Goal: Task Accomplishment & Management: Use online tool/utility

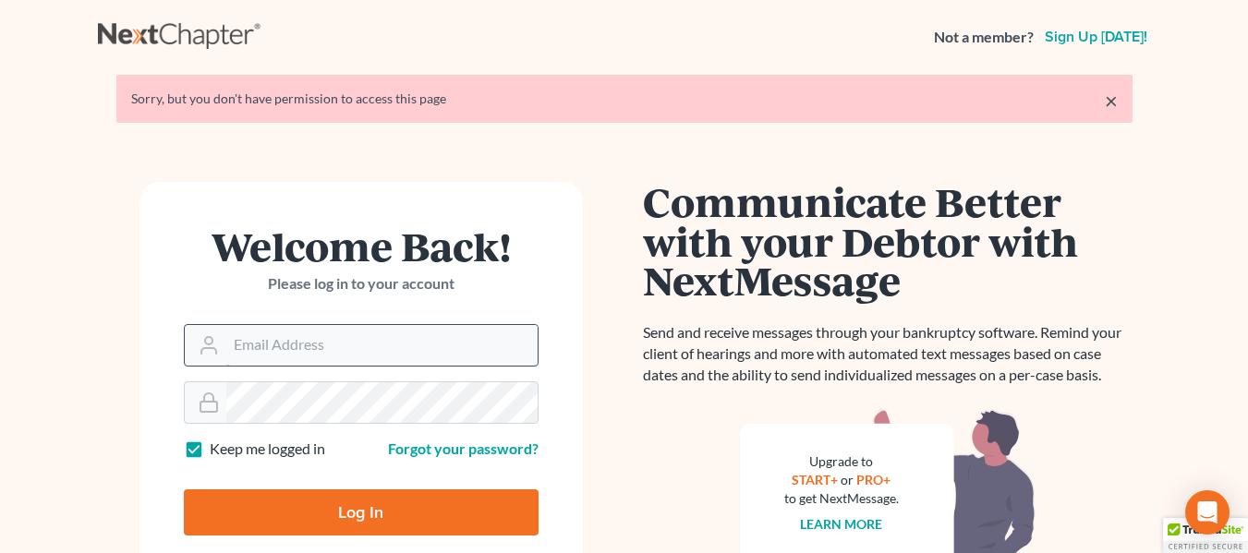
click at [482, 356] on input "Email Address" at bounding box center [381, 345] width 311 height 41
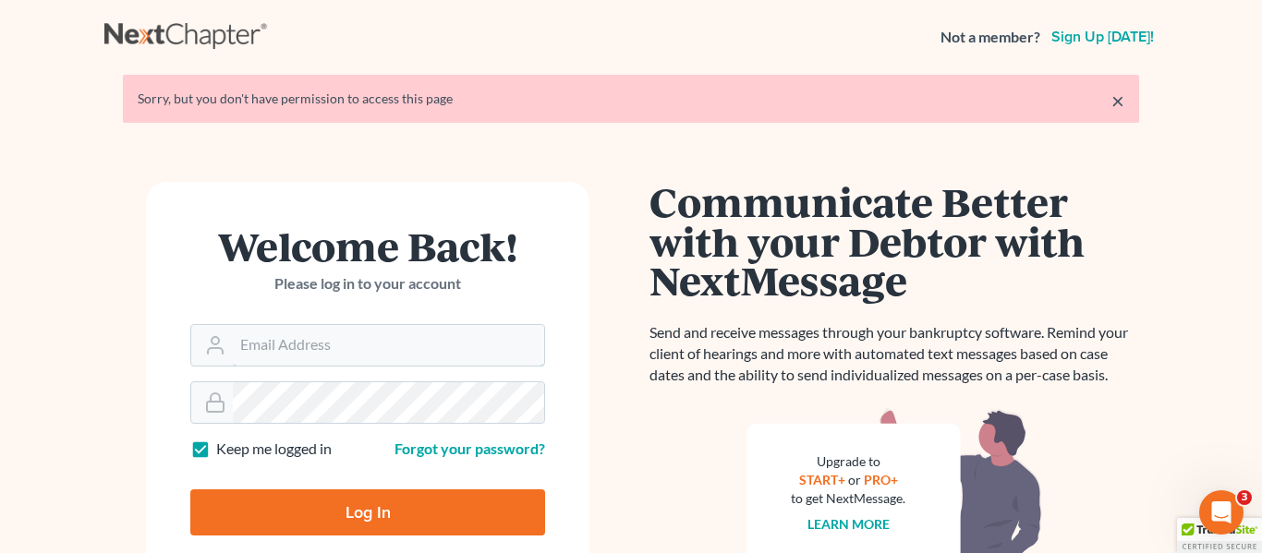
type input "Crystal@attorneydebtfighters.com"
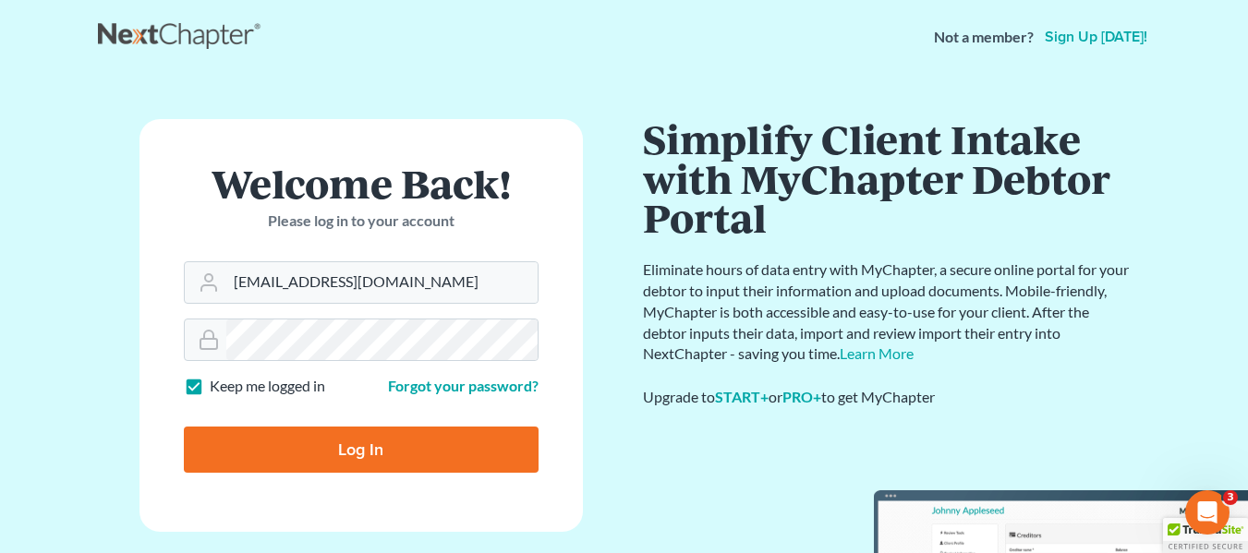
type input "Thinking..."
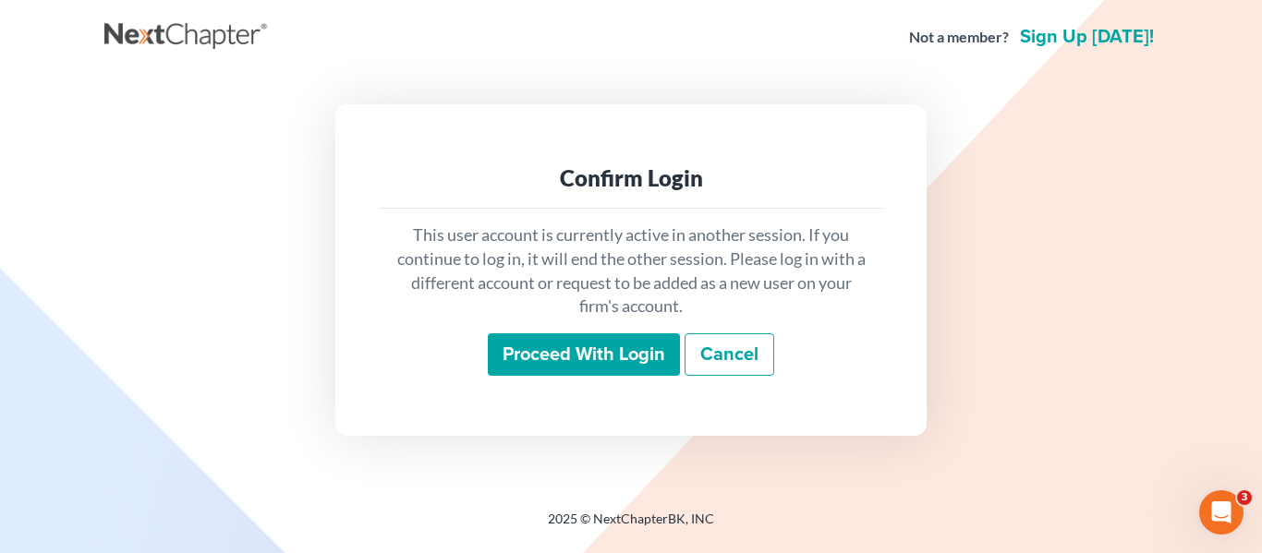
click at [471, 396] on div "Confirm Login This user account is currently active in another session. If you …" at bounding box center [630, 269] width 591 height 331
click at [500, 365] on input "Proceed with login" at bounding box center [584, 354] width 192 height 42
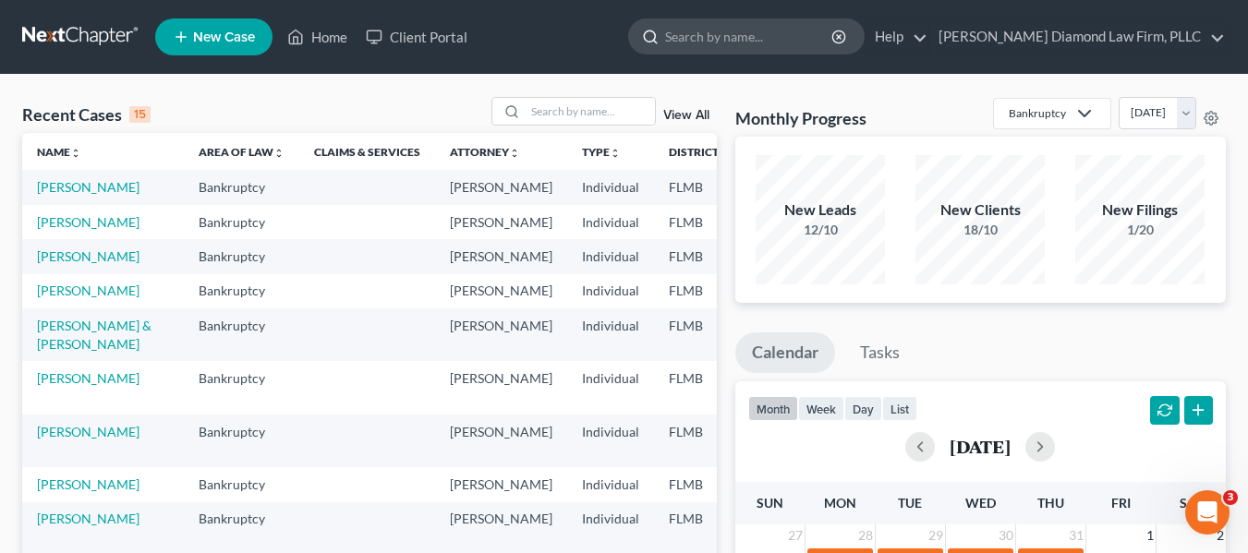
click at [765, 29] on input "search" at bounding box center [749, 36] width 169 height 34
click at [67, 440] on link "[PERSON_NAME]" at bounding box center [88, 432] width 103 height 16
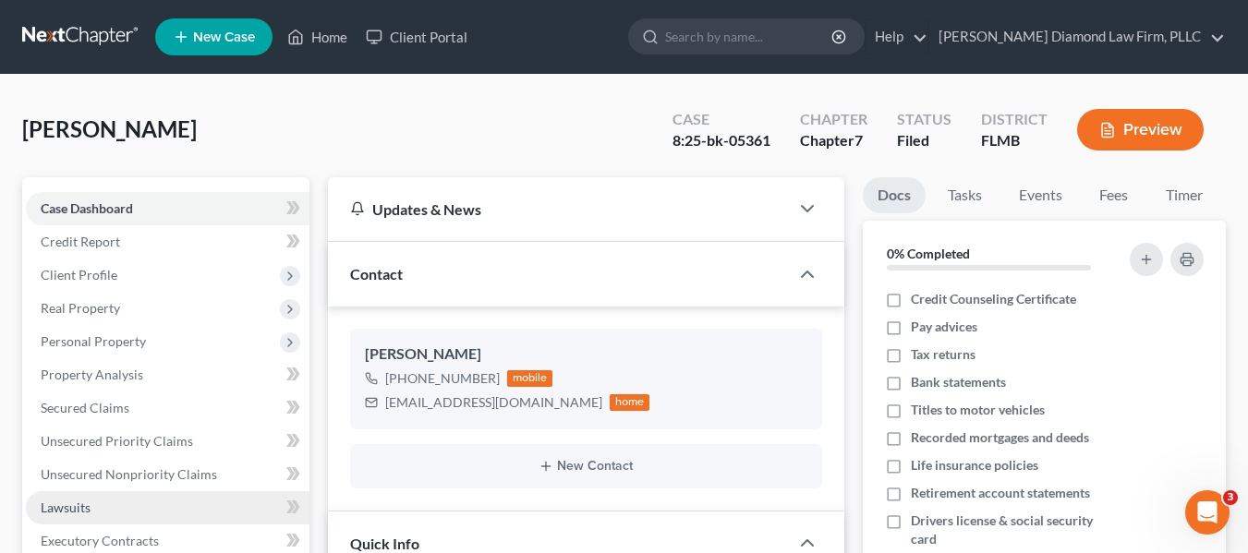
click at [139, 503] on link "Lawsuits" at bounding box center [168, 507] width 284 height 33
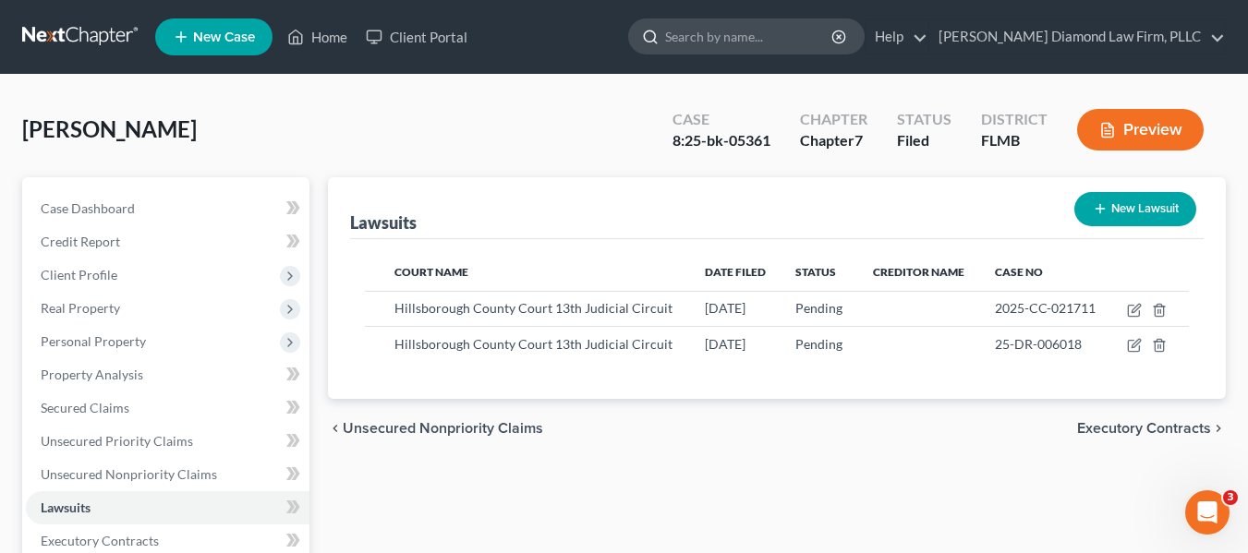
click at [834, 43] on input "search" at bounding box center [749, 36] width 169 height 34
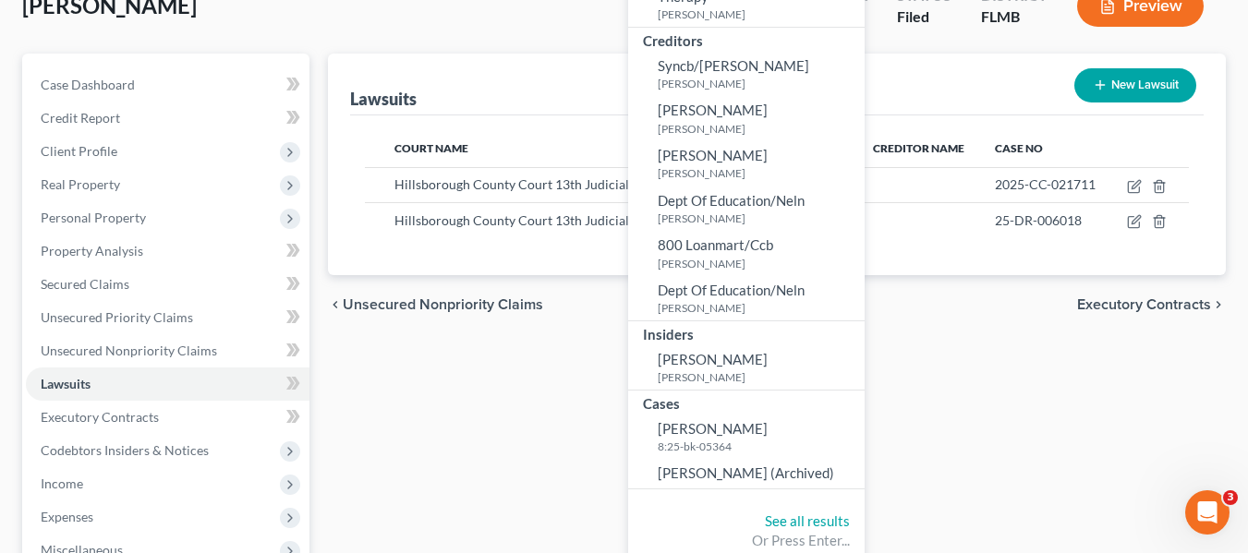
scroll to position [277, 0]
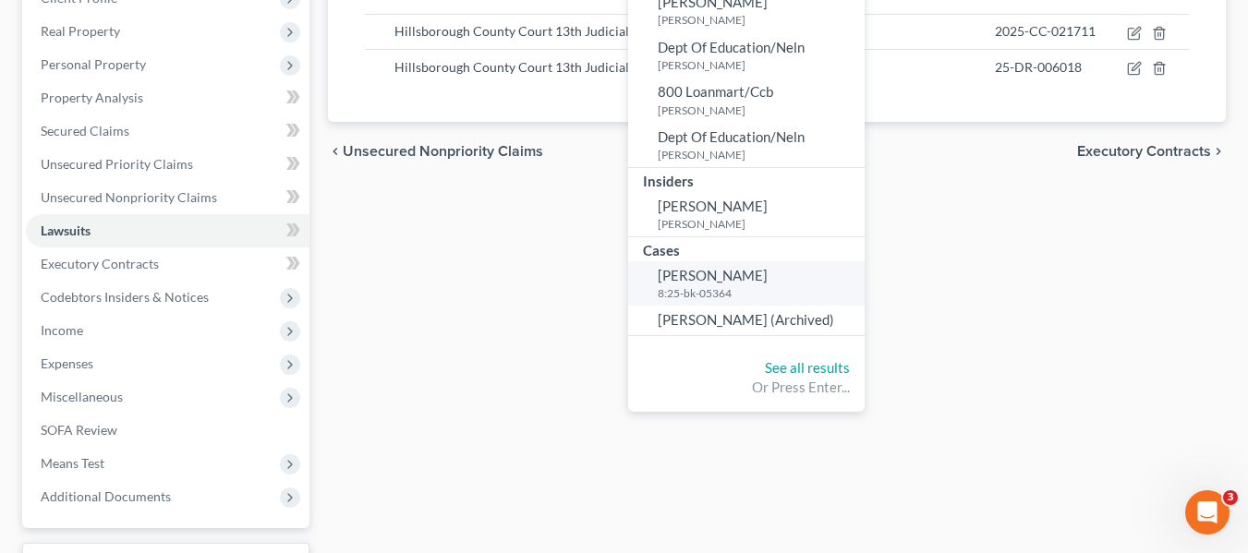
type input "hanson"
click at [800, 265] on link "Hanson, Michelle 8:25-bk-05364" at bounding box center [746, 283] width 236 height 45
select select "4"
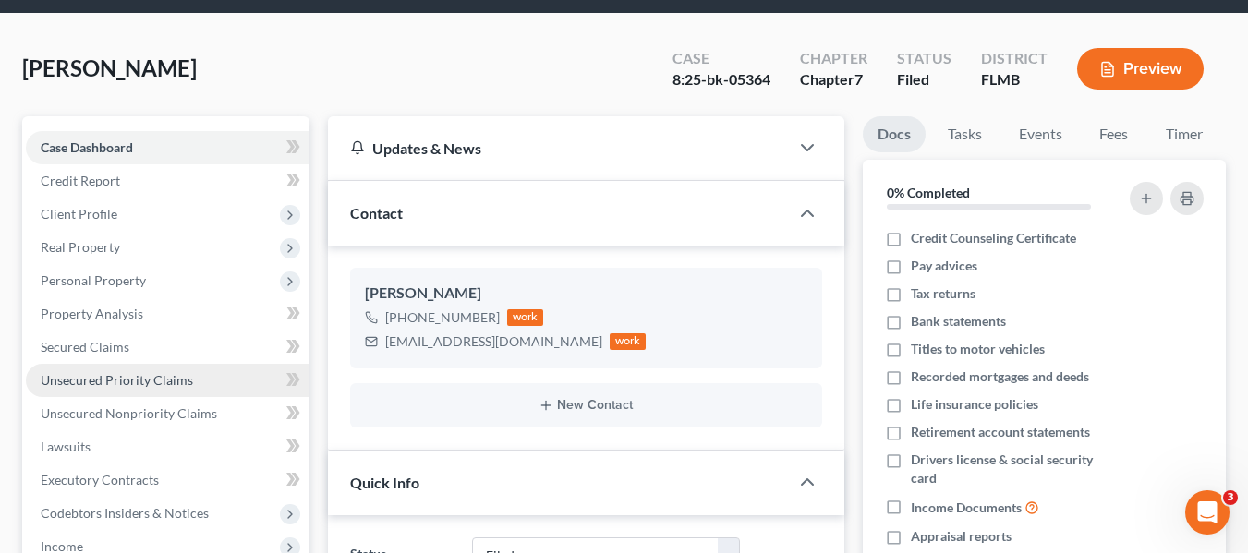
scroll to position [92, 0]
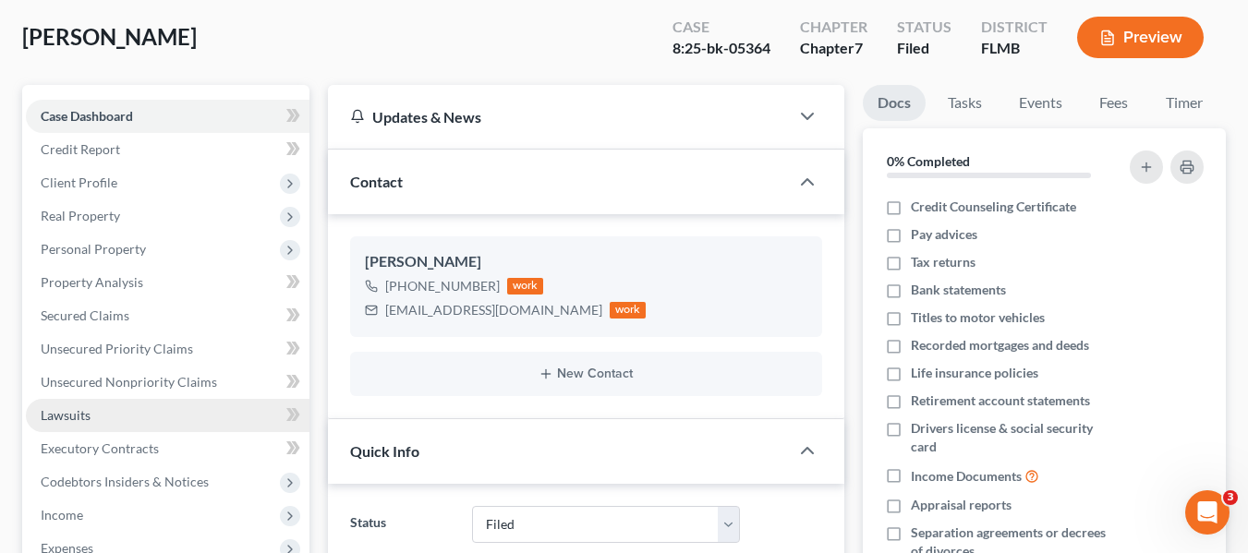
click at [139, 428] on link "Lawsuits" at bounding box center [168, 415] width 284 height 33
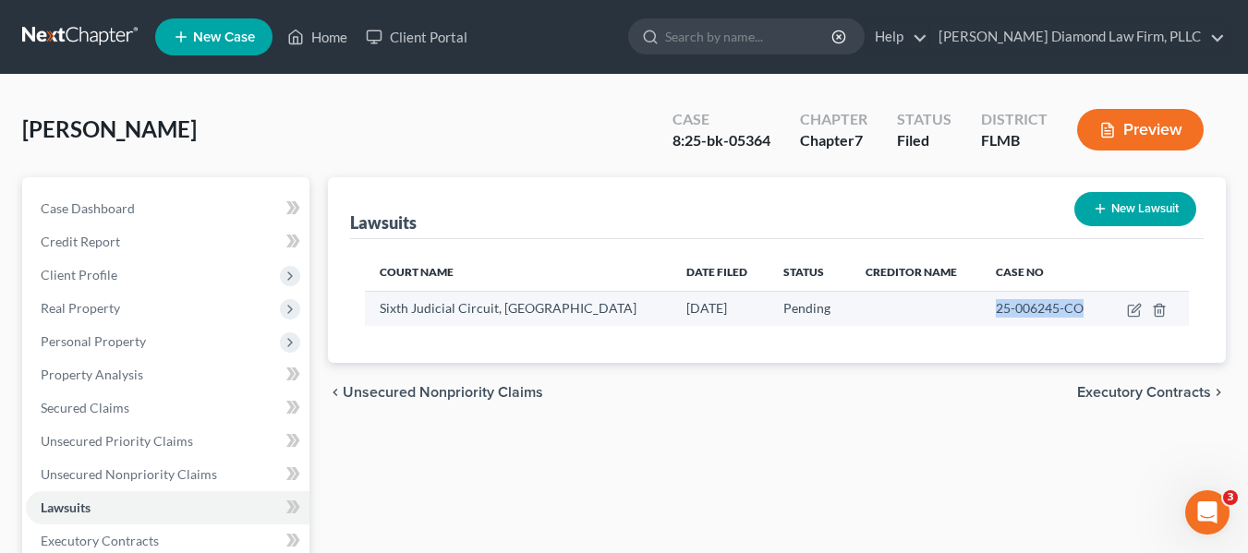
drag, startPoint x: 984, startPoint y: 309, endPoint x: 1079, endPoint y: 306, distance: 95.2
click at [1079, 306] on div "25-006245-CO" at bounding box center [1044, 308] width 96 height 18
copy span "25-006245-CO"
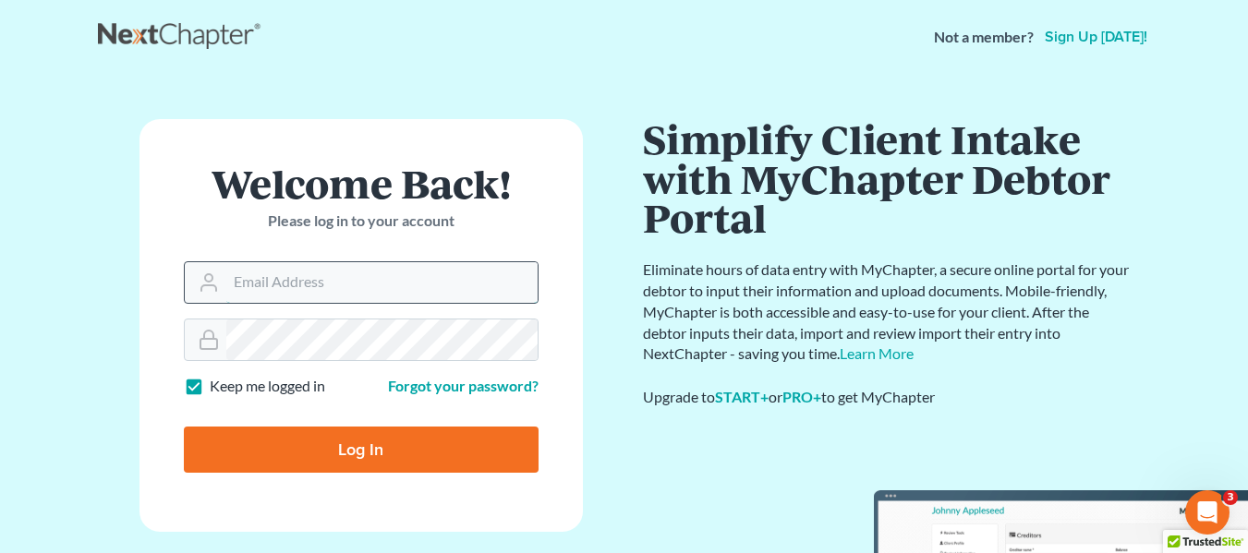
type input "[EMAIL_ADDRESS][DOMAIN_NAME]"
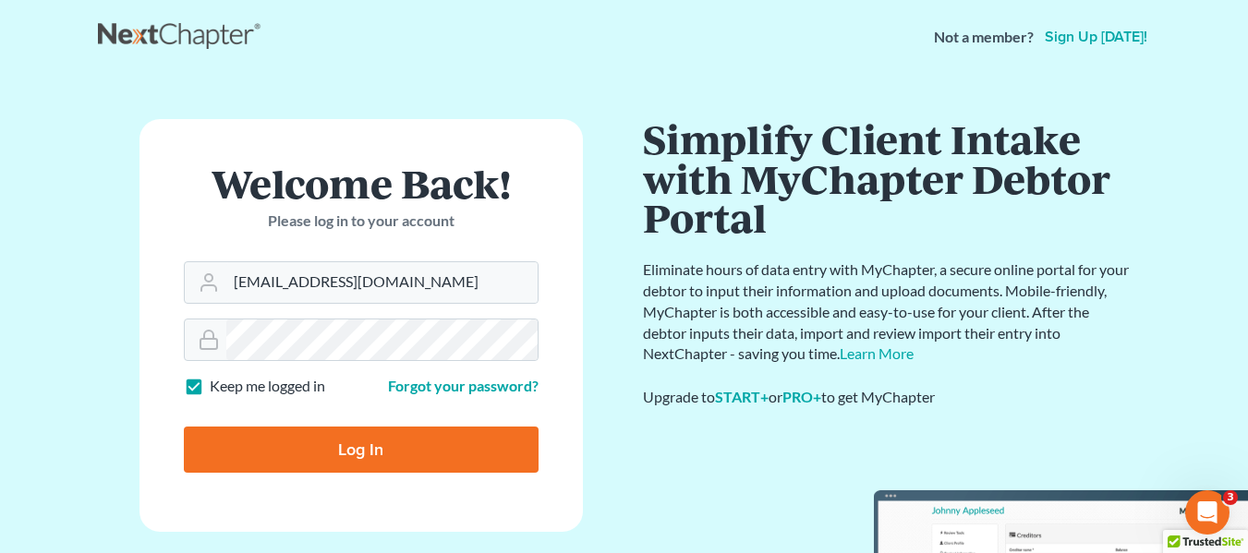
type input "Thinking..."
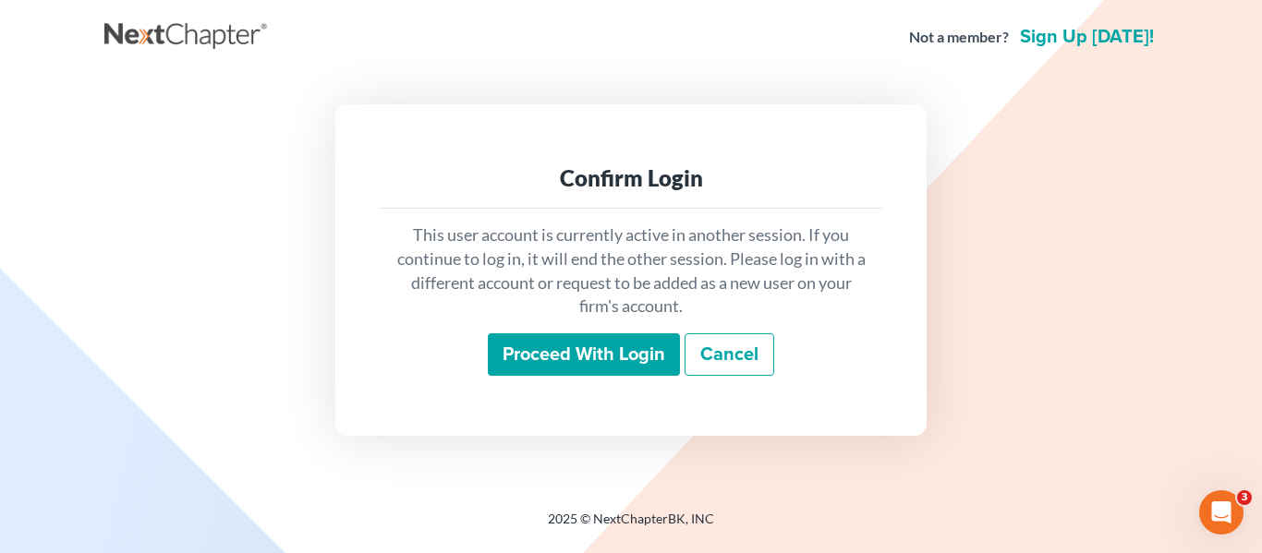
click at [525, 350] on input "Proceed with login" at bounding box center [584, 354] width 192 height 42
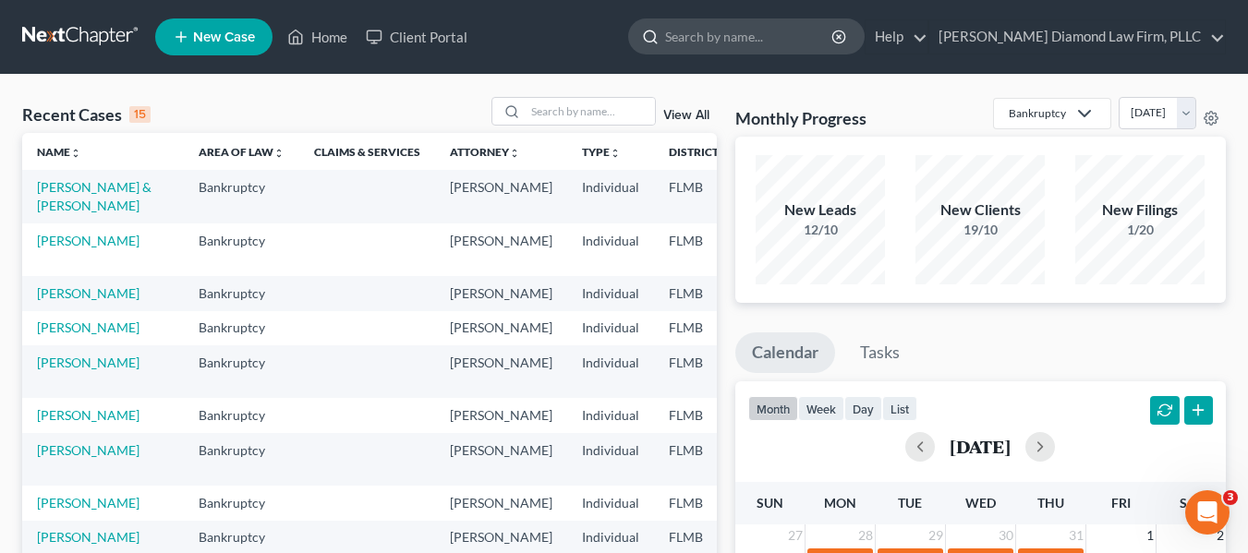
click at [790, 22] on input "search" at bounding box center [749, 36] width 169 height 34
click at [781, 36] on input "search" at bounding box center [749, 36] width 169 height 34
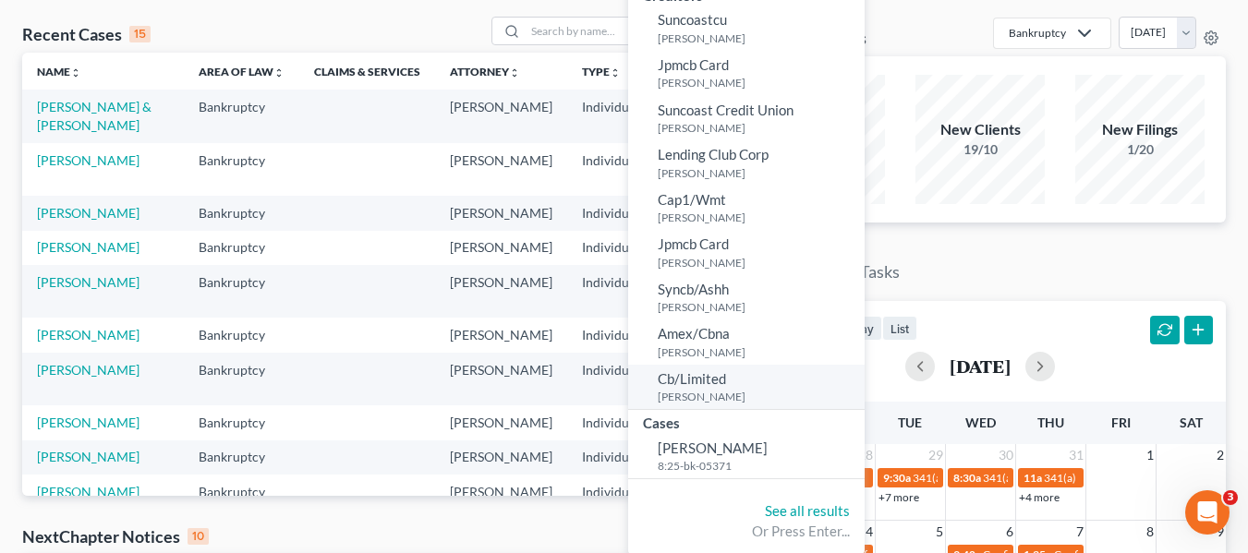
scroll to position [185, 0]
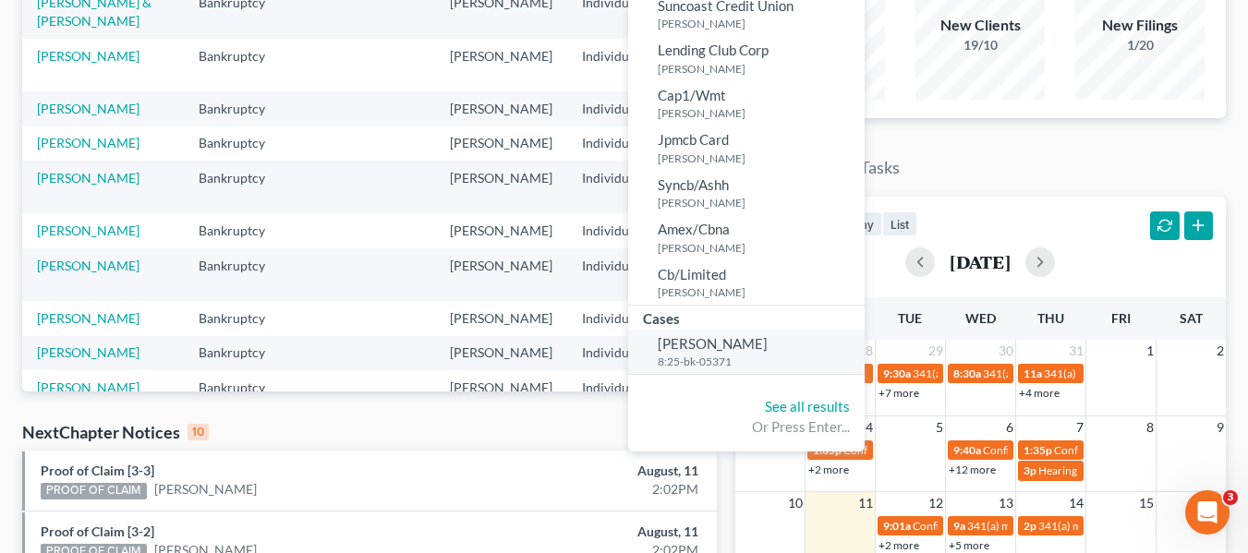
type input "[PERSON_NAME] an"
click at [768, 348] on span "[PERSON_NAME]" at bounding box center [713, 343] width 110 height 17
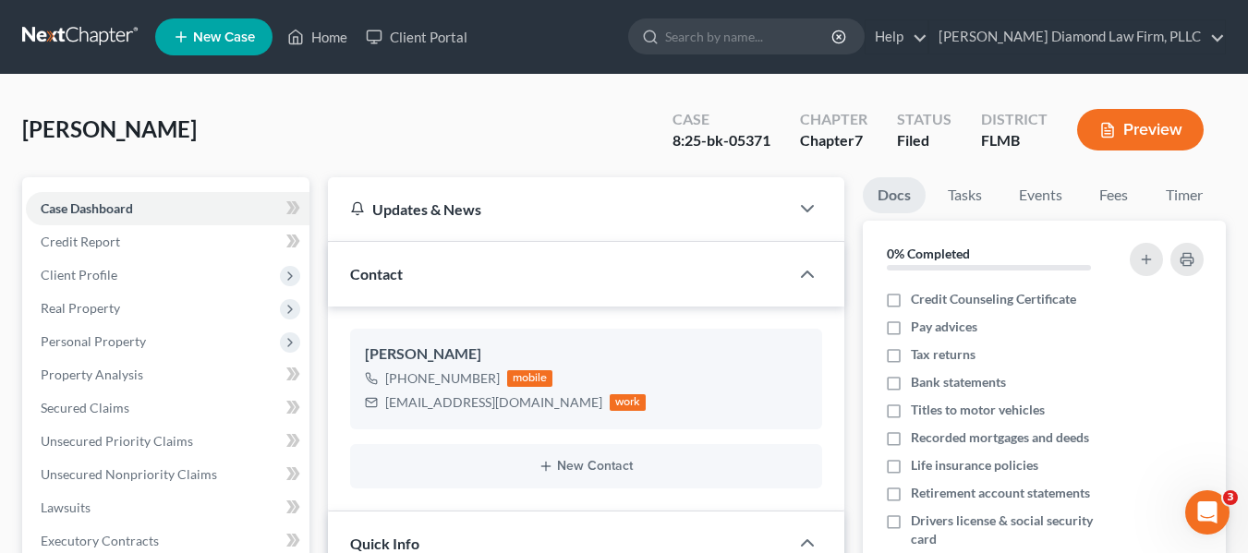
scroll to position [252, 0]
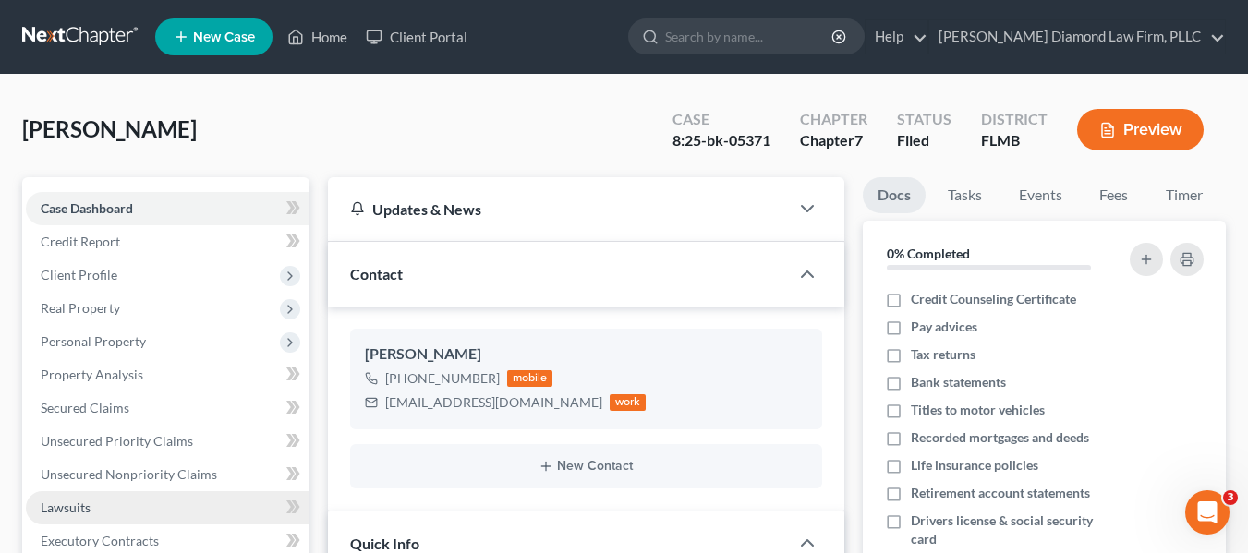
click at [124, 492] on link "Lawsuits" at bounding box center [168, 507] width 284 height 33
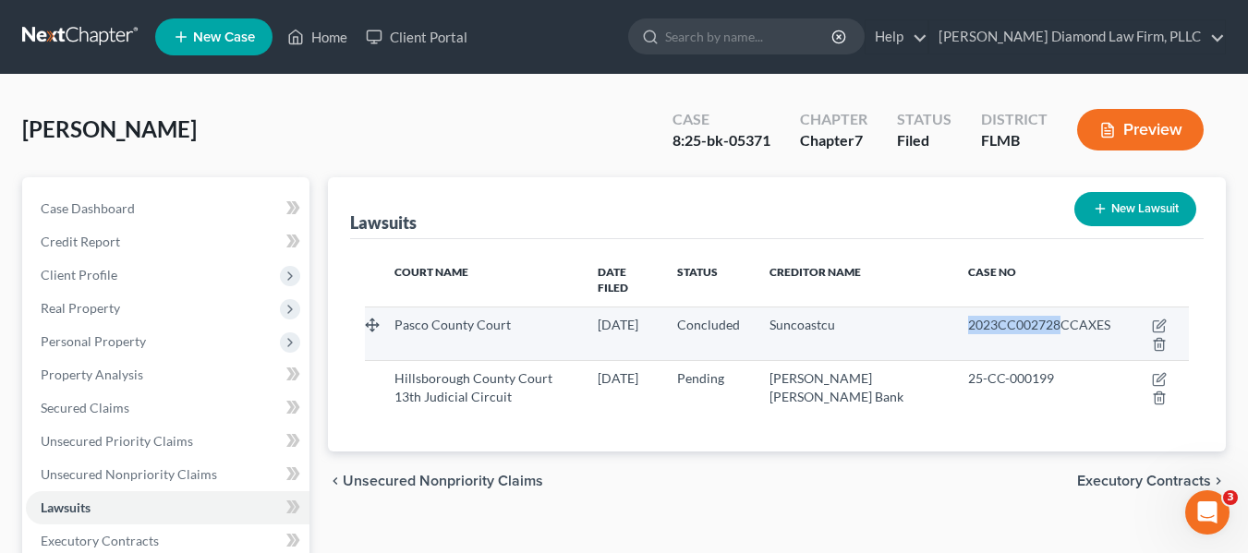
drag, startPoint x: 958, startPoint y: 308, endPoint x: 1059, endPoint y: 317, distance: 101.1
click at [1059, 317] on td "2023CC002728CCAXES" at bounding box center [1039, 334] width 172 height 54
copy span "2023CC002728"
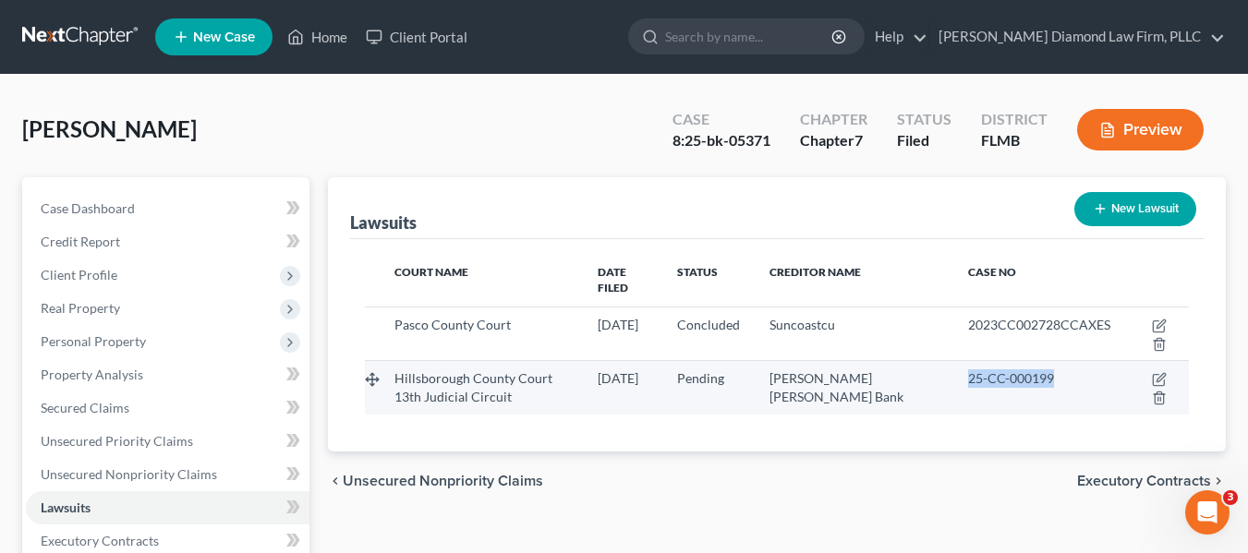
drag, startPoint x: 957, startPoint y: 358, endPoint x: 1083, endPoint y: 365, distance: 125.8
click at [1085, 367] on td "25-CC-000199" at bounding box center [1039, 388] width 172 height 54
copy span "25-CC-000199"
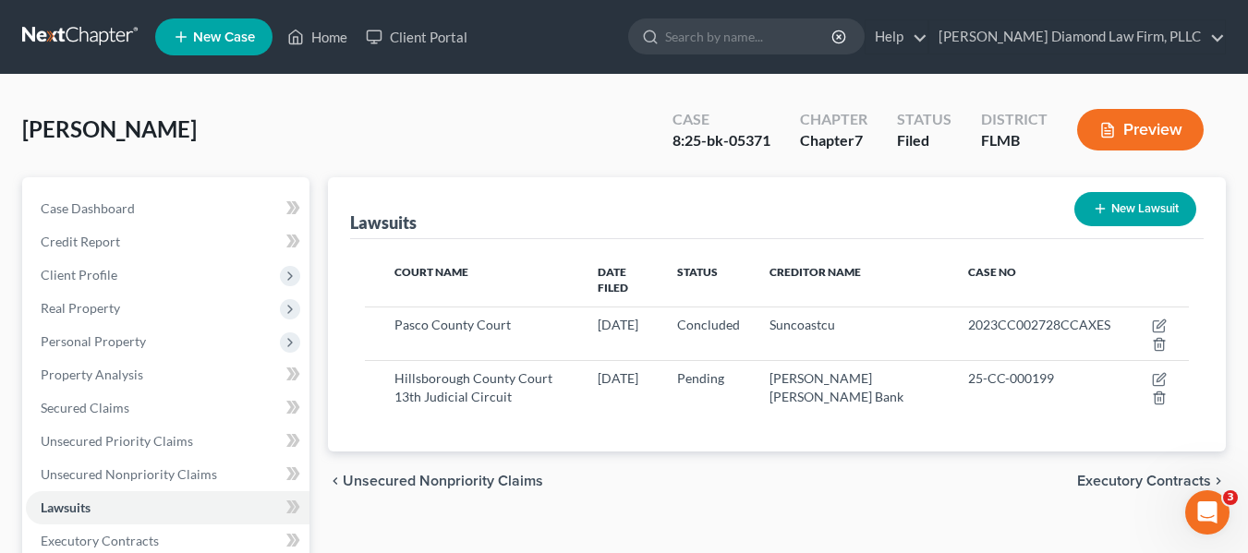
drag, startPoint x: 843, startPoint y: 44, endPoint x: 829, endPoint y: 68, distance: 27.7
click at [834, 44] on input "search" at bounding box center [749, 36] width 169 height 34
type input "j"
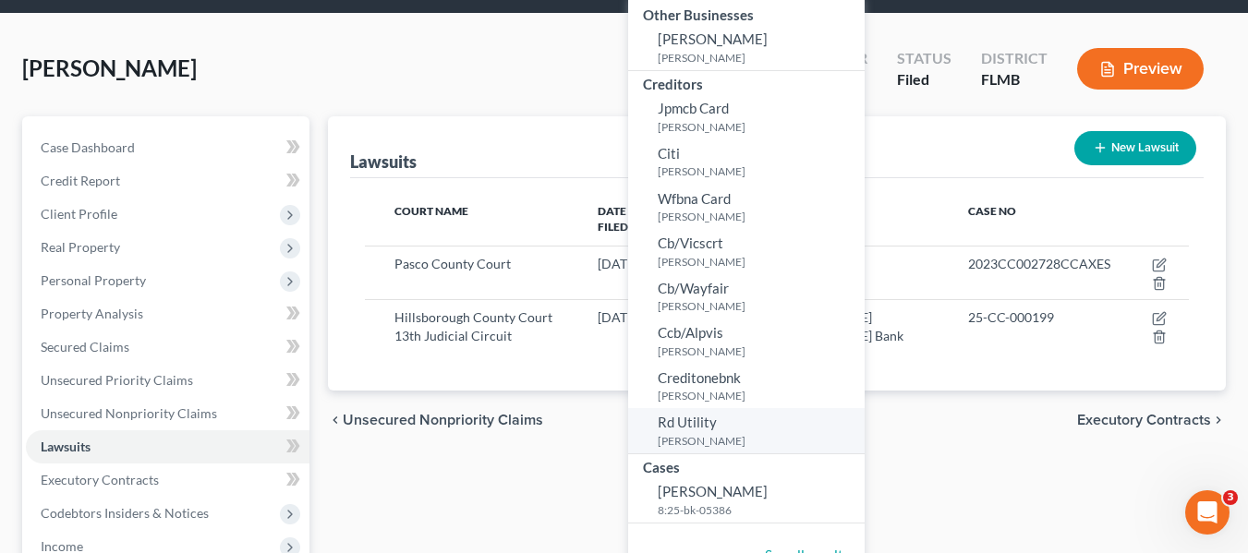
scroll to position [92, 0]
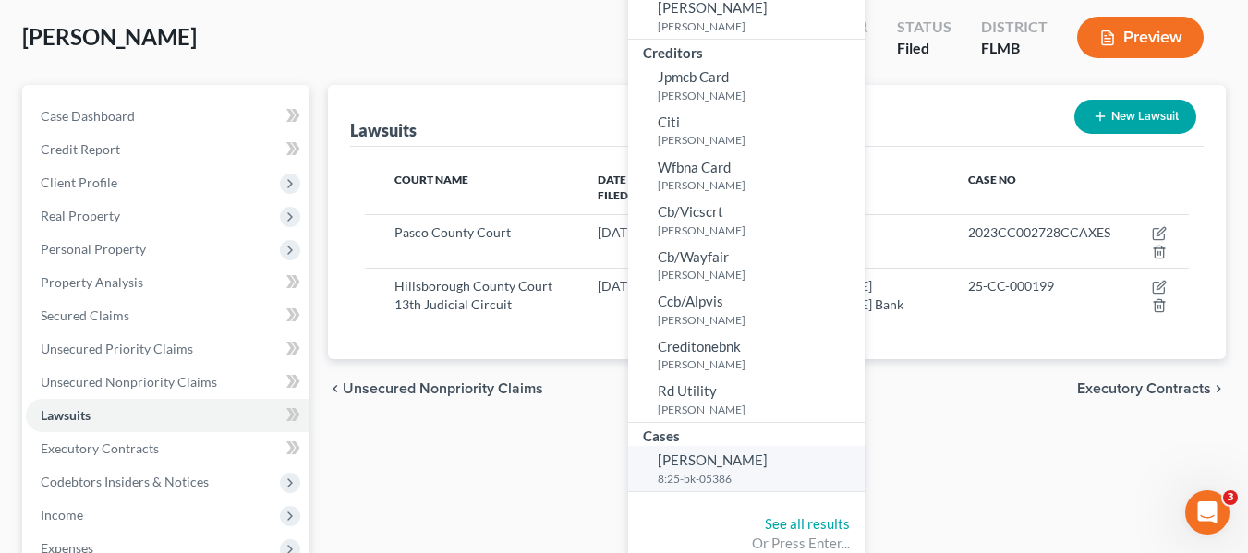
type input "hewitt"
click at [779, 475] on small "8:25-bk-05386" at bounding box center [759, 479] width 202 height 16
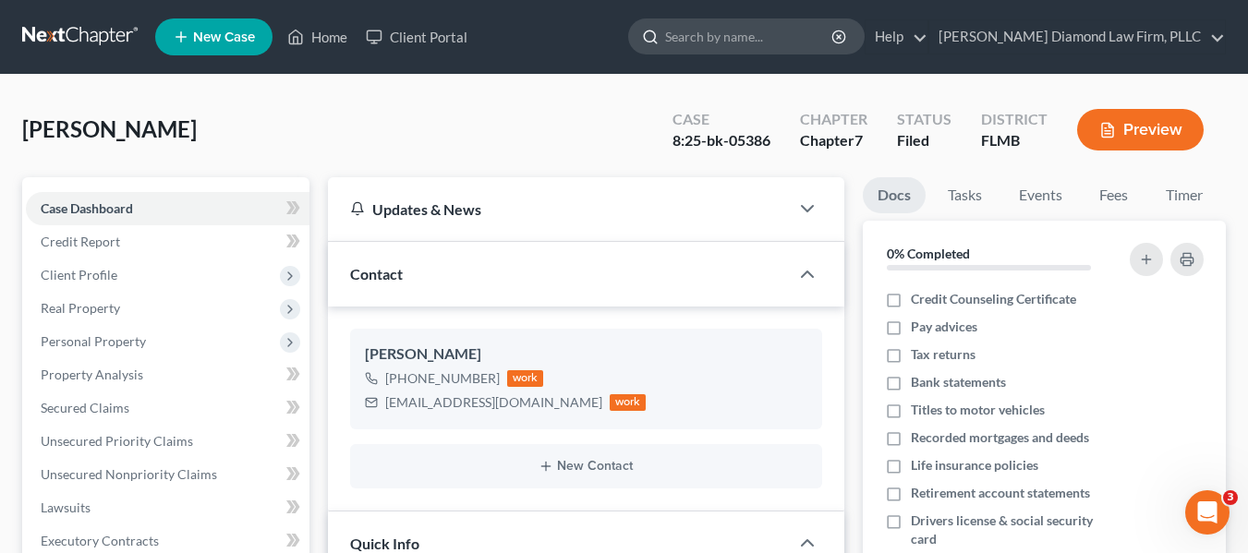
click at [810, 26] on input "search" at bounding box center [749, 36] width 169 height 34
type input "5"
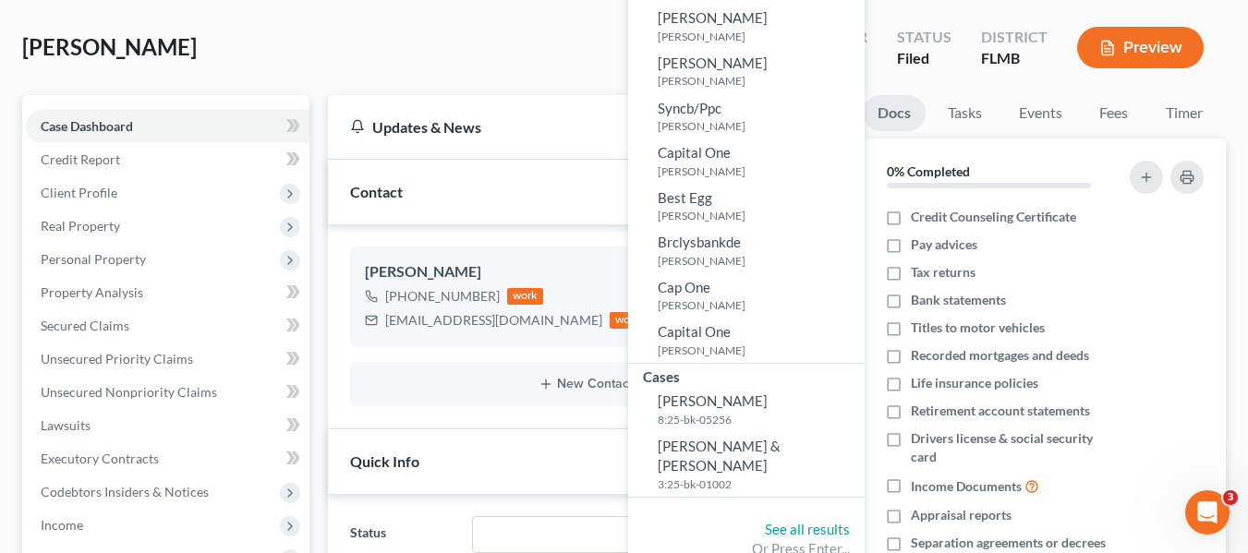
scroll to position [185, 0]
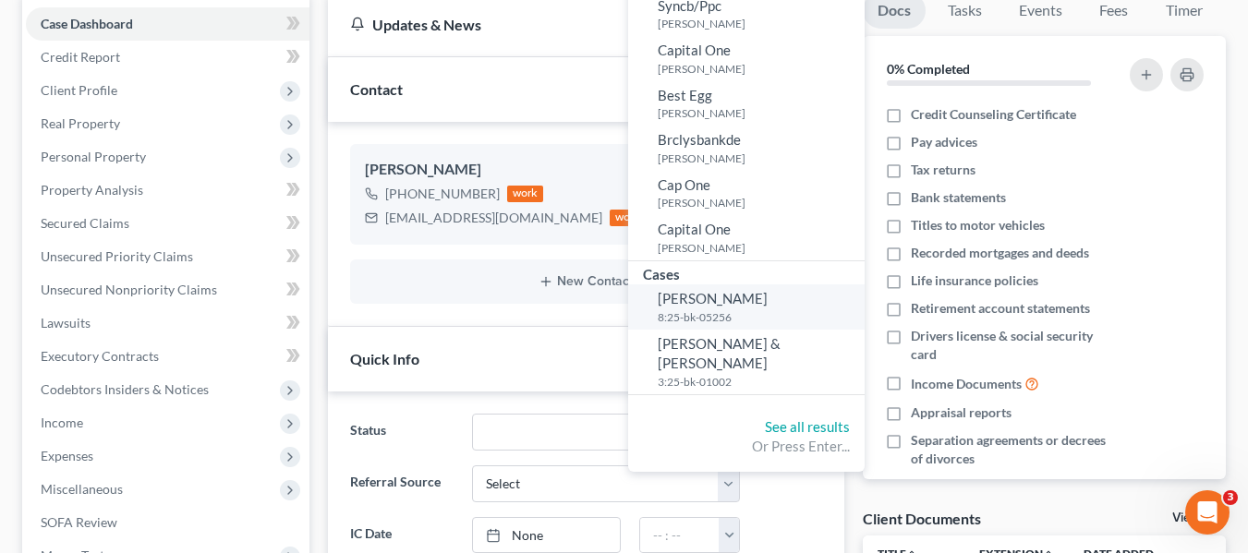
type input "trammel"
click at [768, 304] on span "[PERSON_NAME]" at bounding box center [713, 298] width 110 height 17
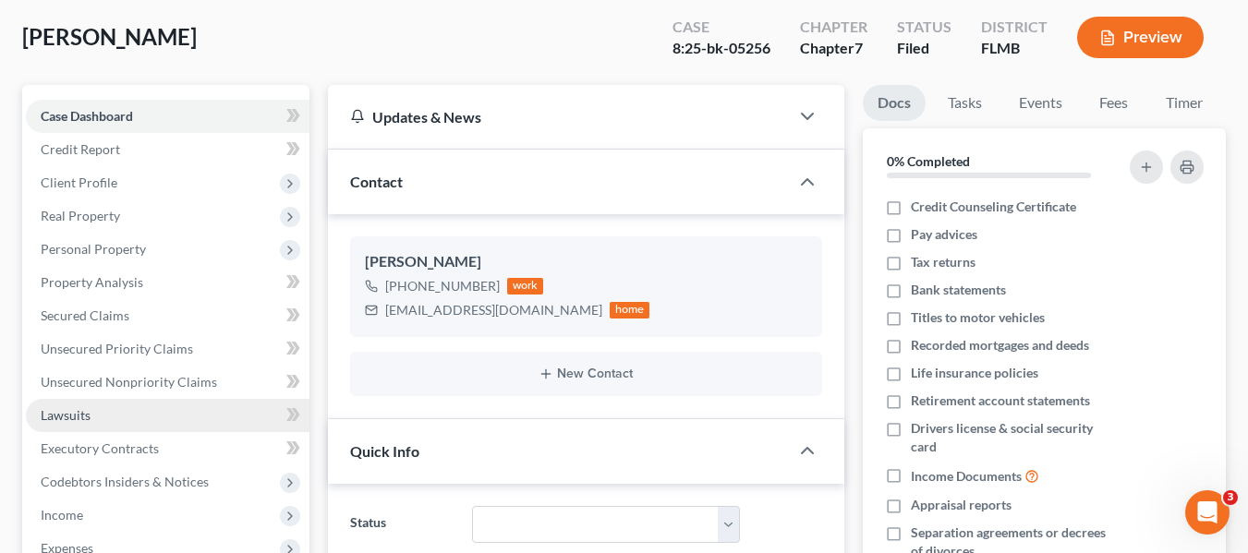
click at [77, 413] on span "Lawsuits" at bounding box center [66, 415] width 50 height 16
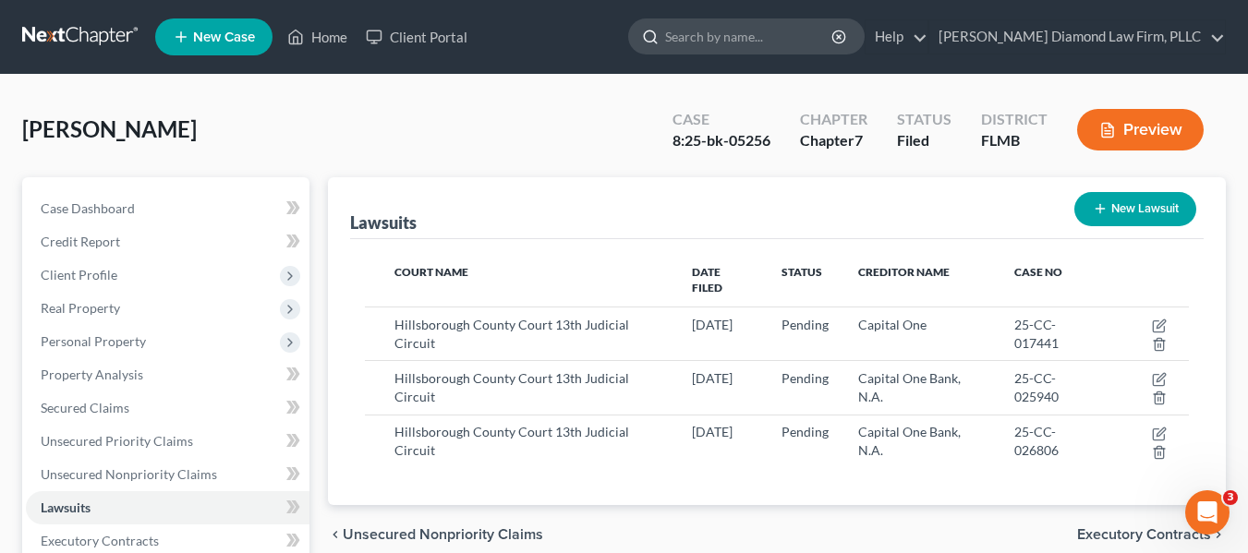
click at [804, 40] on input "search" at bounding box center [749, 36] width 169 height 34
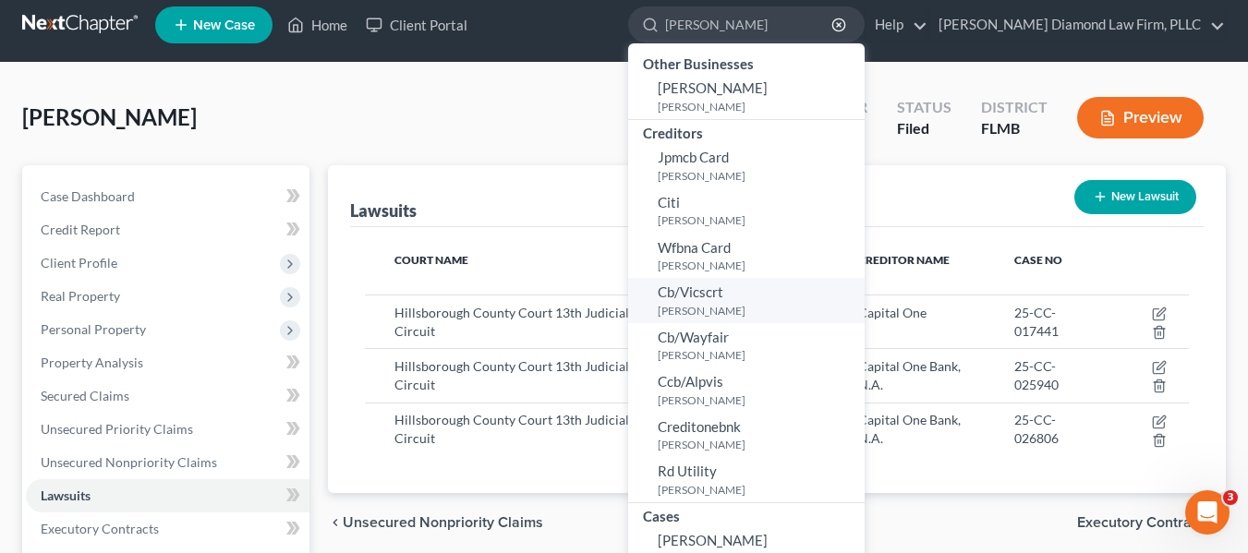
scroll to position [185, 0]
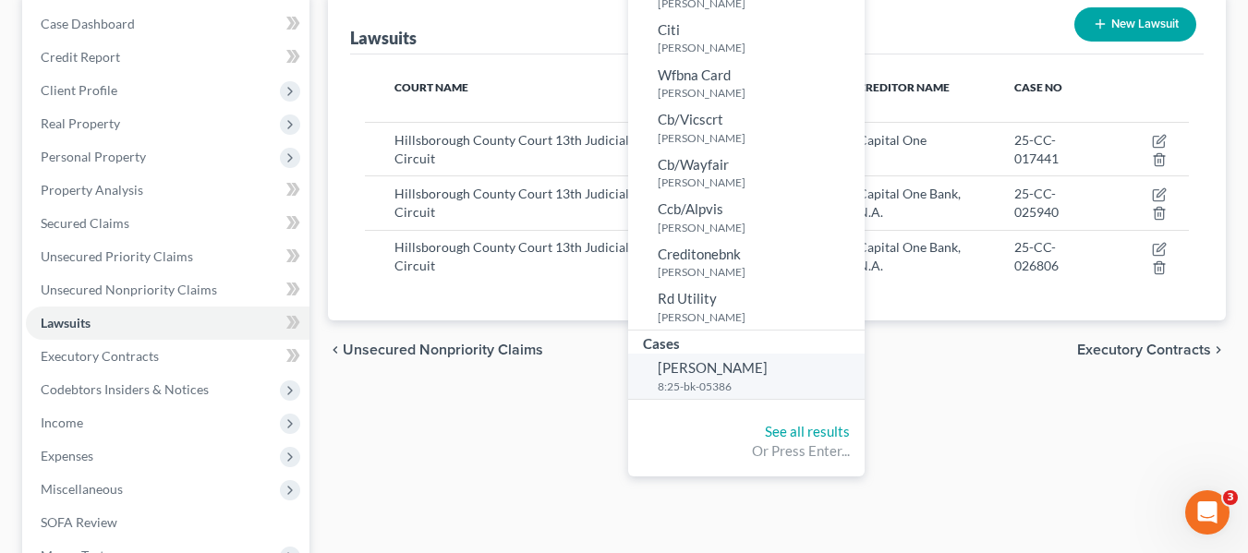
type input "hewitt"
click at [757, 384] on small "8:25-bk-05386" at bounding box center [759, 387] width 202 height 16
select select "4"
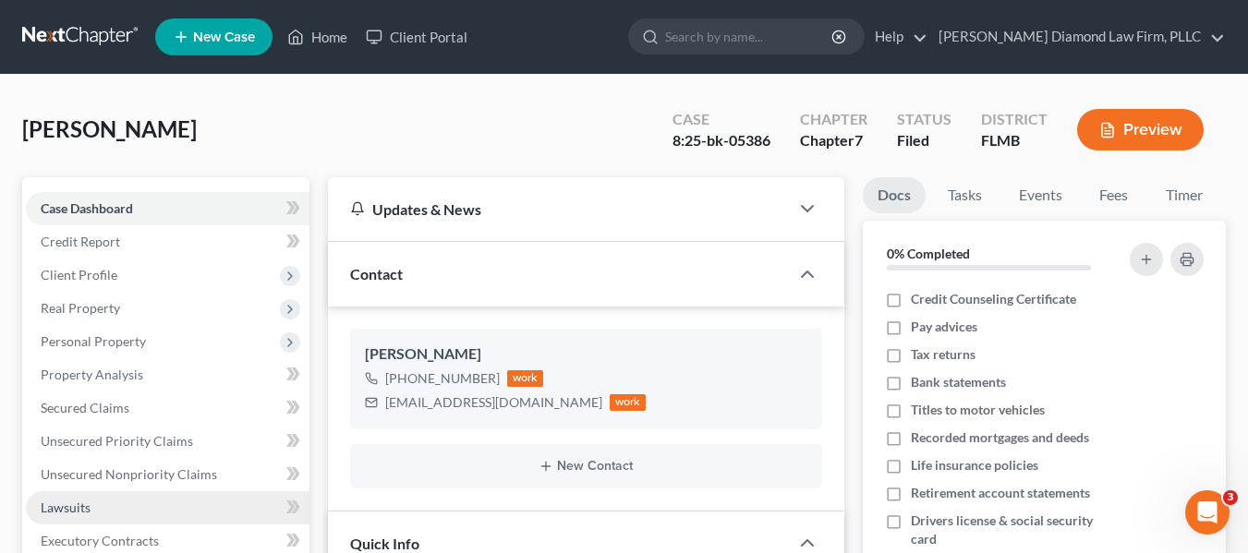
click at [149, 508] on link "Lawsuits" at bounding box center [168, 507] width 284 height 33
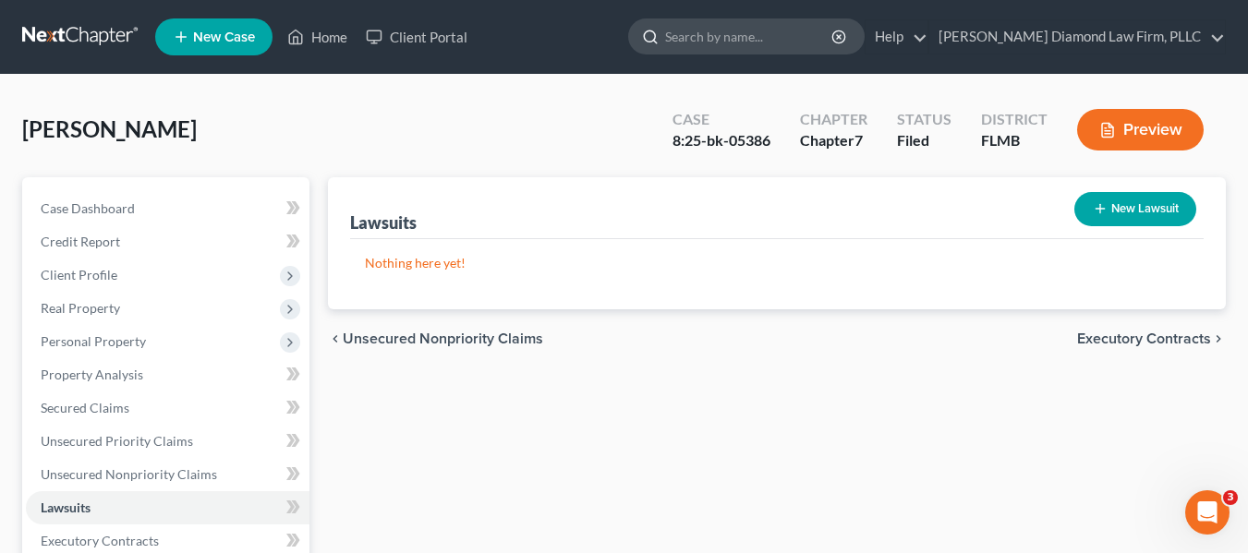
click at [833, 37] on input "search" at bounding box center [749, 36] width 169 height 34
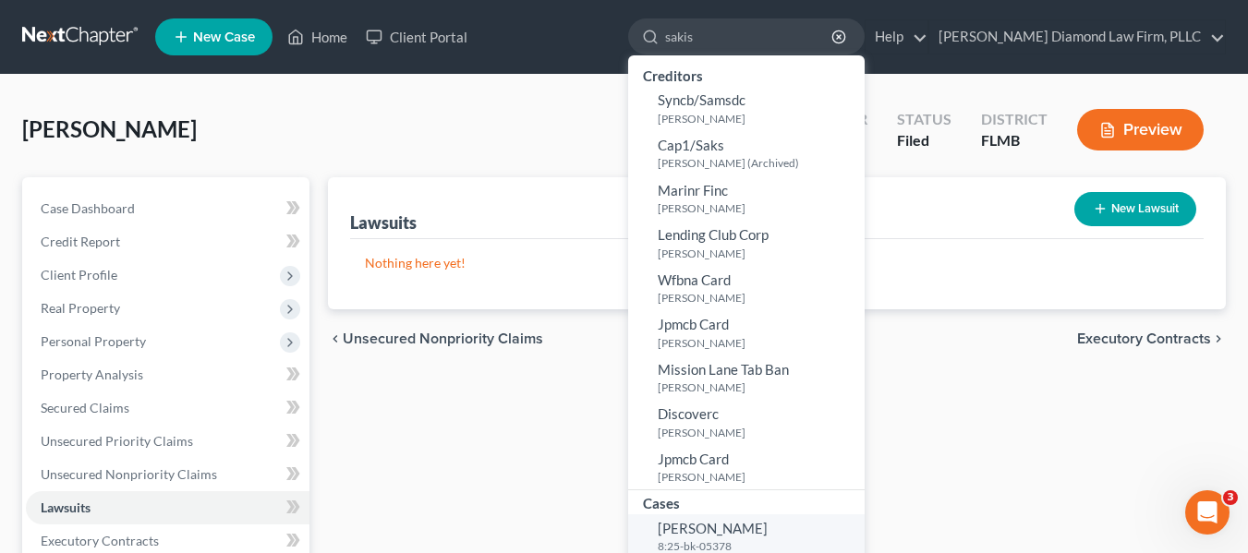
type input "sakis"
click at [768, 529] on span "[PERSON_NAME]" at bounding box center [713, 528] width 110 height 17
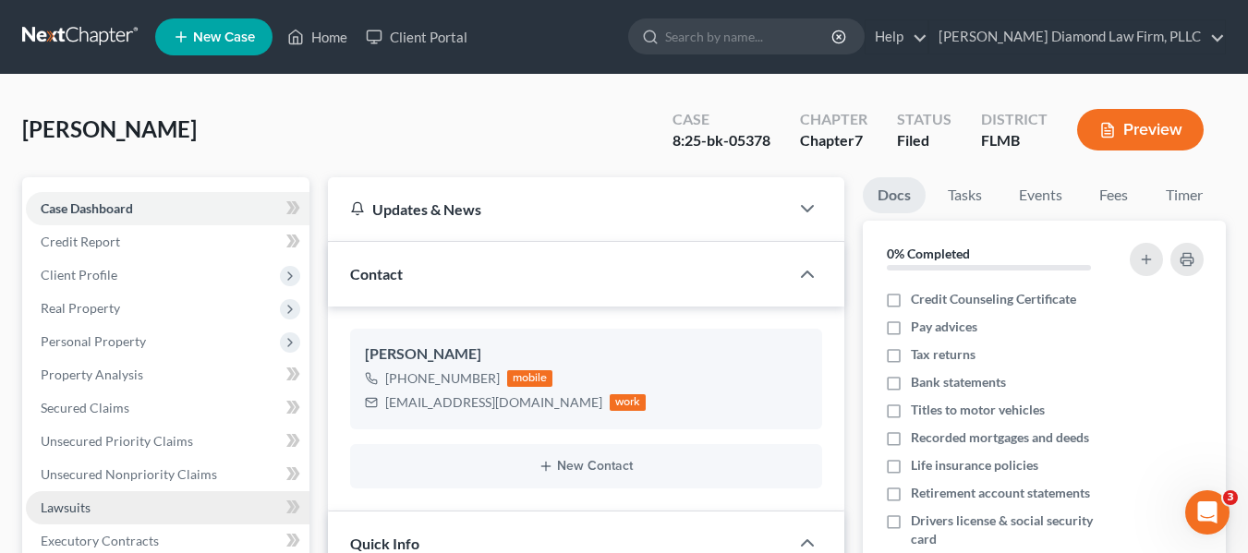
click at [53, 517] on link "Lawsuits" at bounding box center [168, 507] width 284 height 33
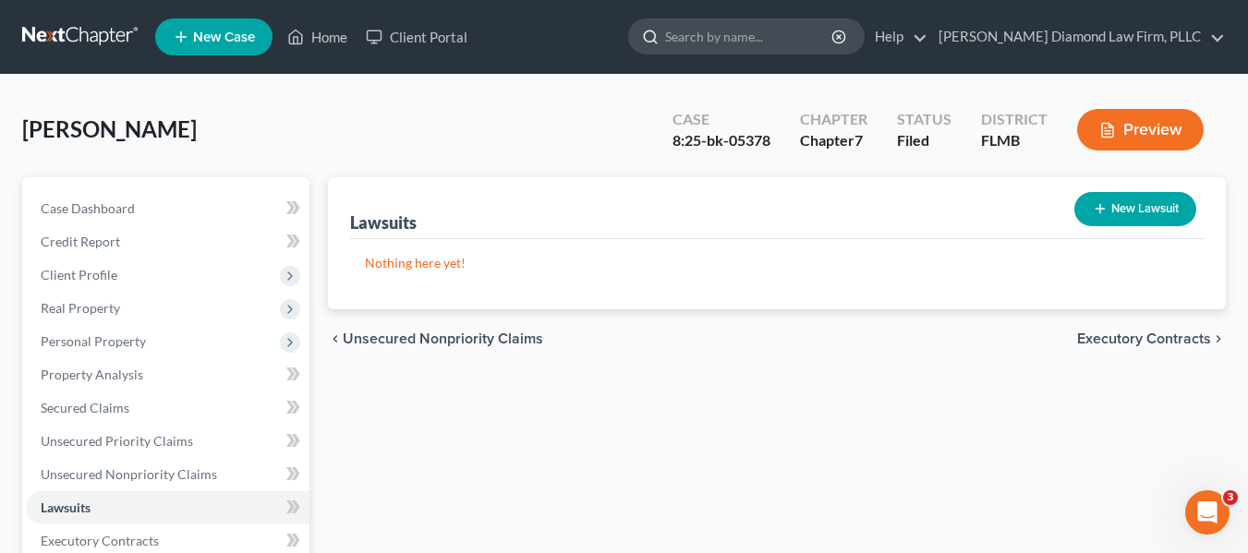
click at [834, 29] on input "search" at bounding box center [749, 36] width 169 height 34
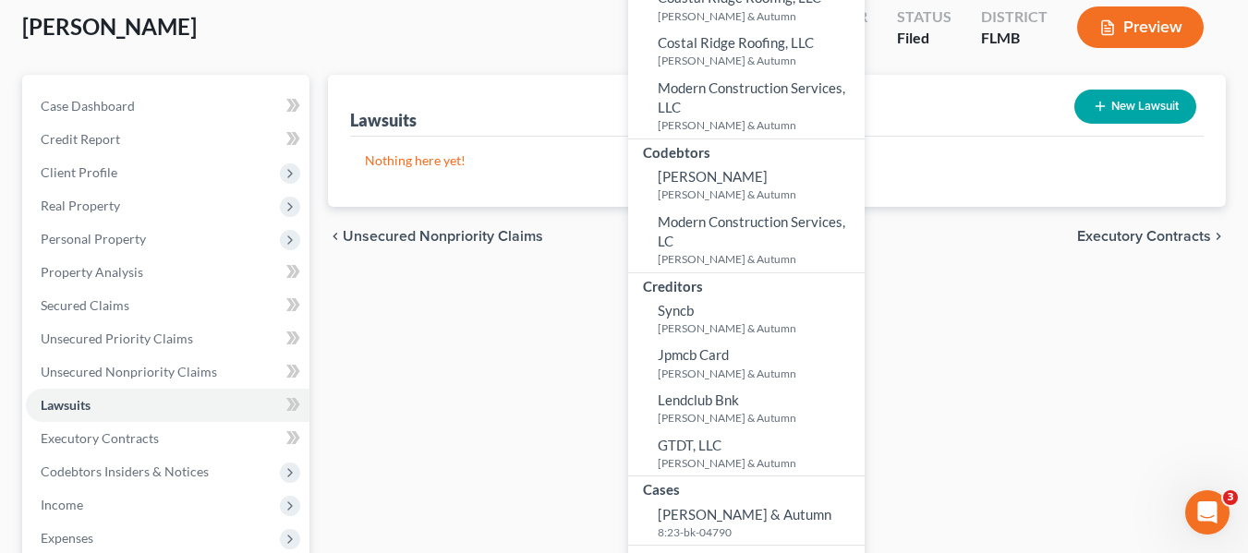
scroll to position [277, 0]
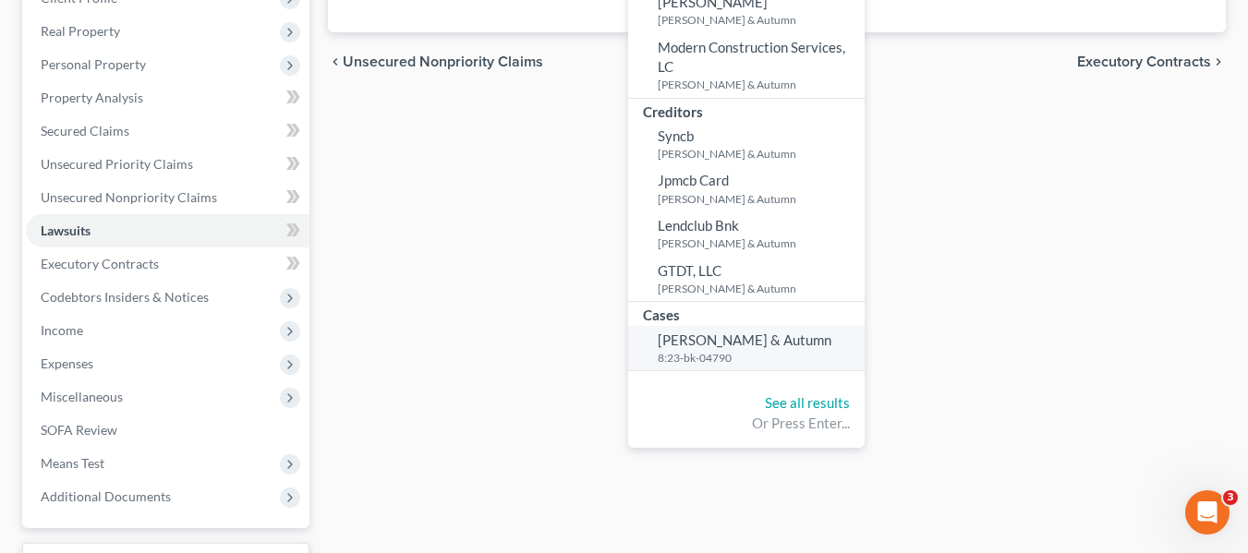
type input "esquinaldo"
click at [787, 340] on span "[PERSON_NAME] & Autumn" at bounding box center [745, 340] width 174 height 17
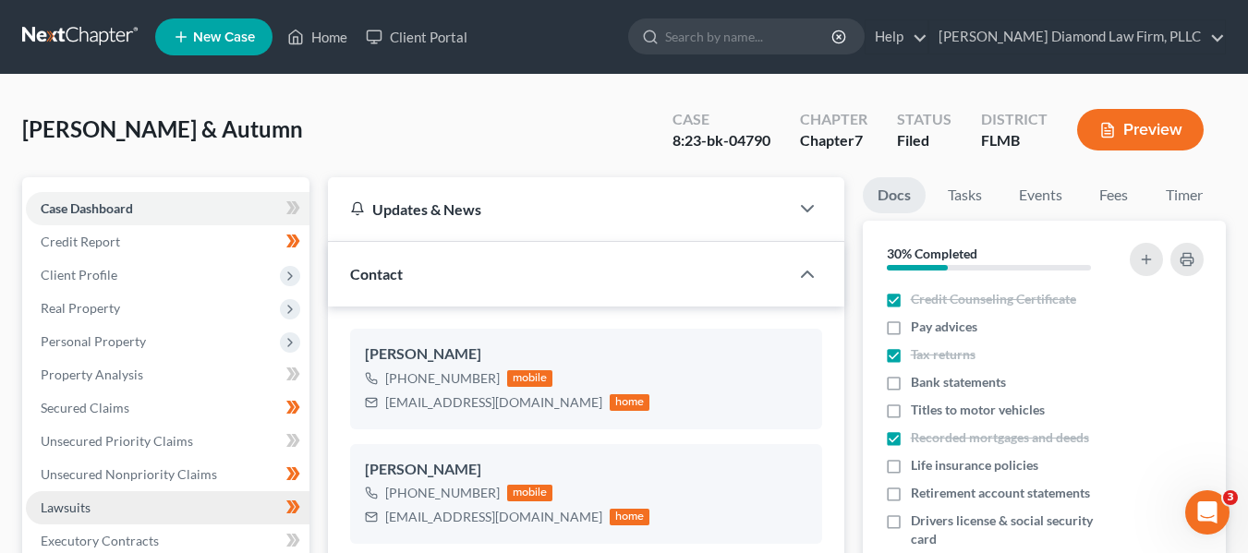
scroll to position [51, 0]
click at [98, 517] on link "Lawsuits" at bounding box center [168, 507] width 284 height 33
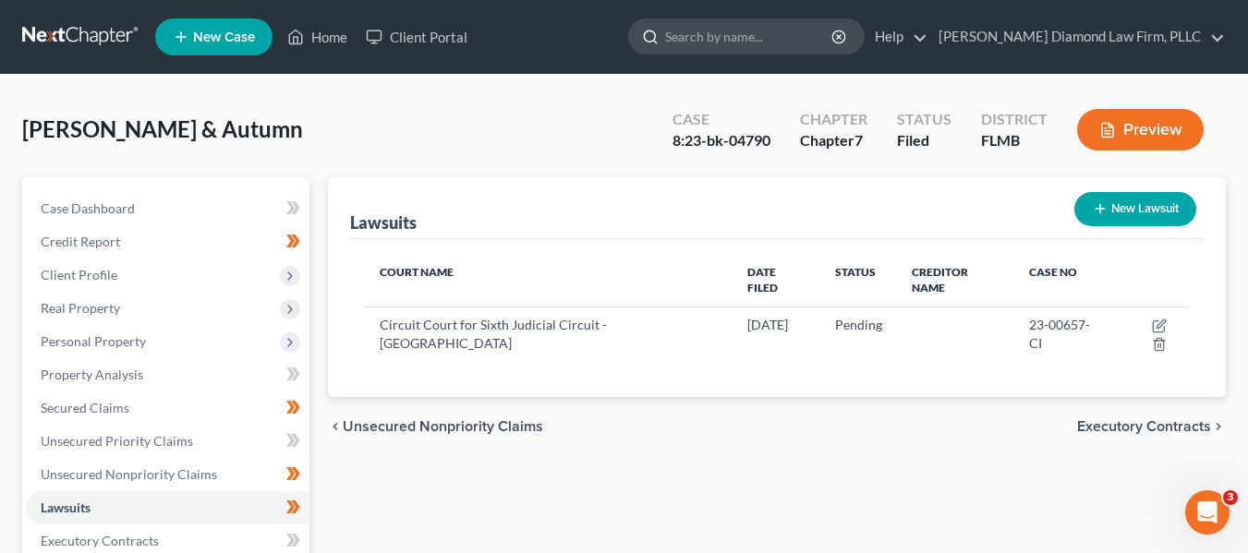
click at [778, 46] on input "search" at bounding box center [749, 36] width 169 height 34
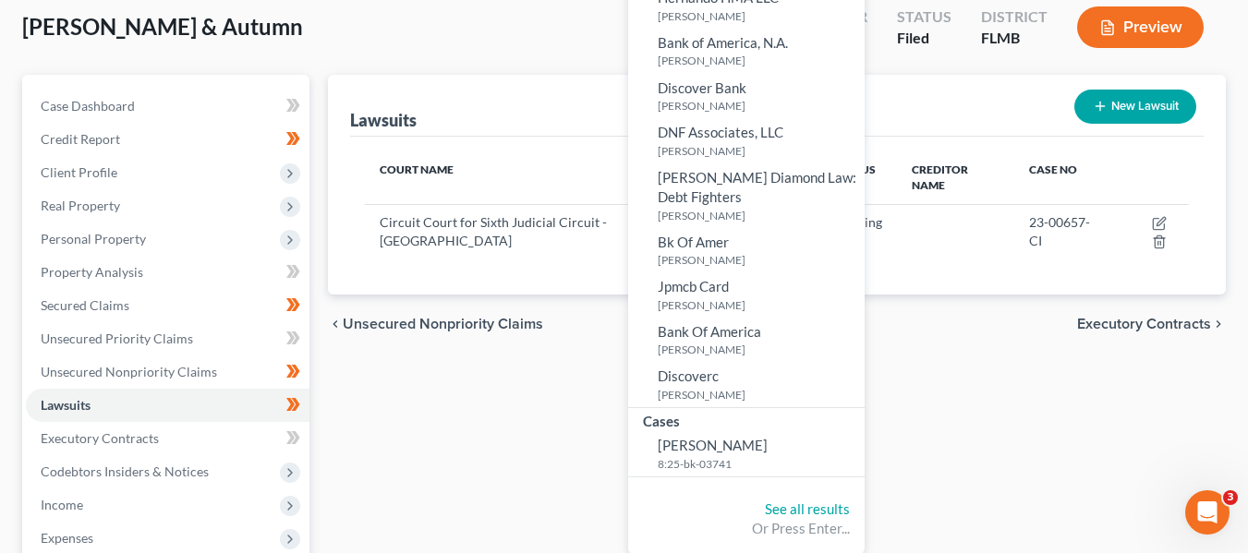
scroll to position [185, 0]
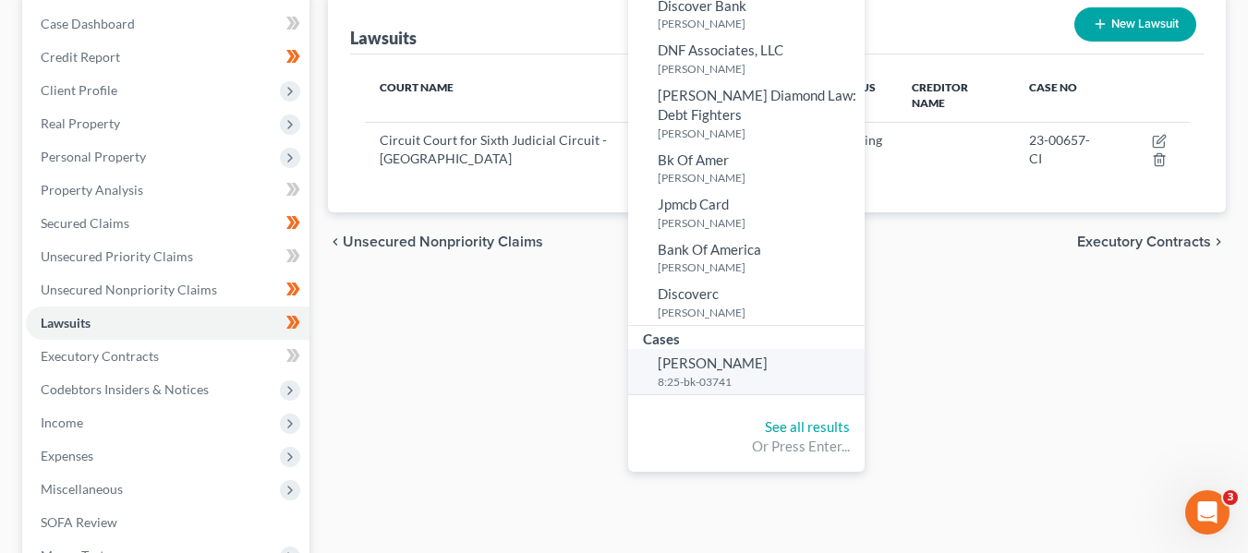
type input "wanyo"
click at [758, 375] on small "8:25-bk-03741" at bounding box center [759, 382] width 202 height 16
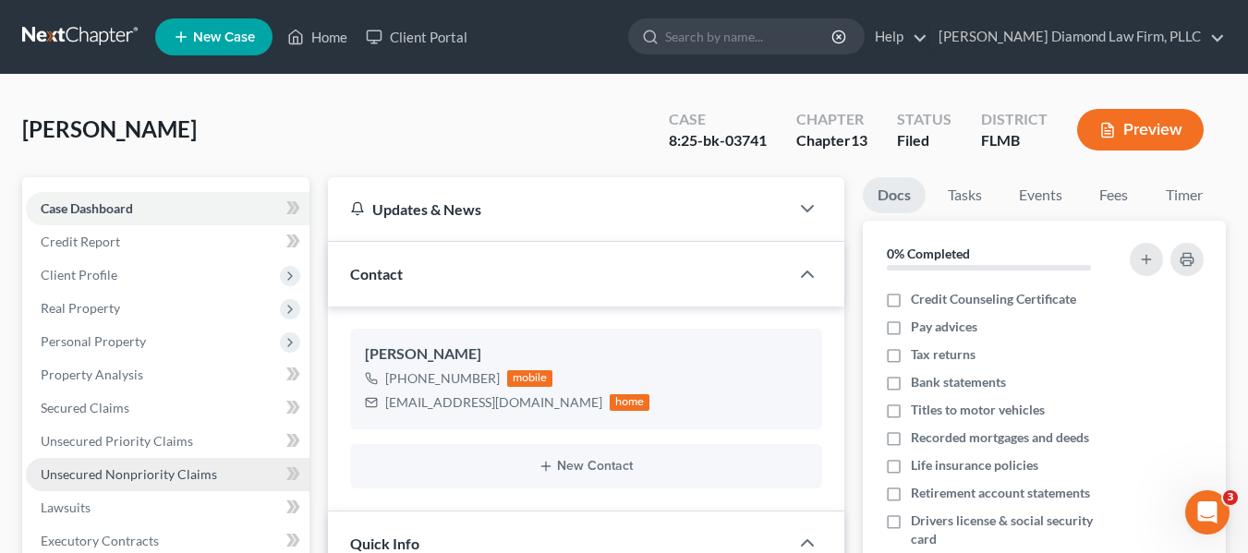
scroll to position [782, 0]
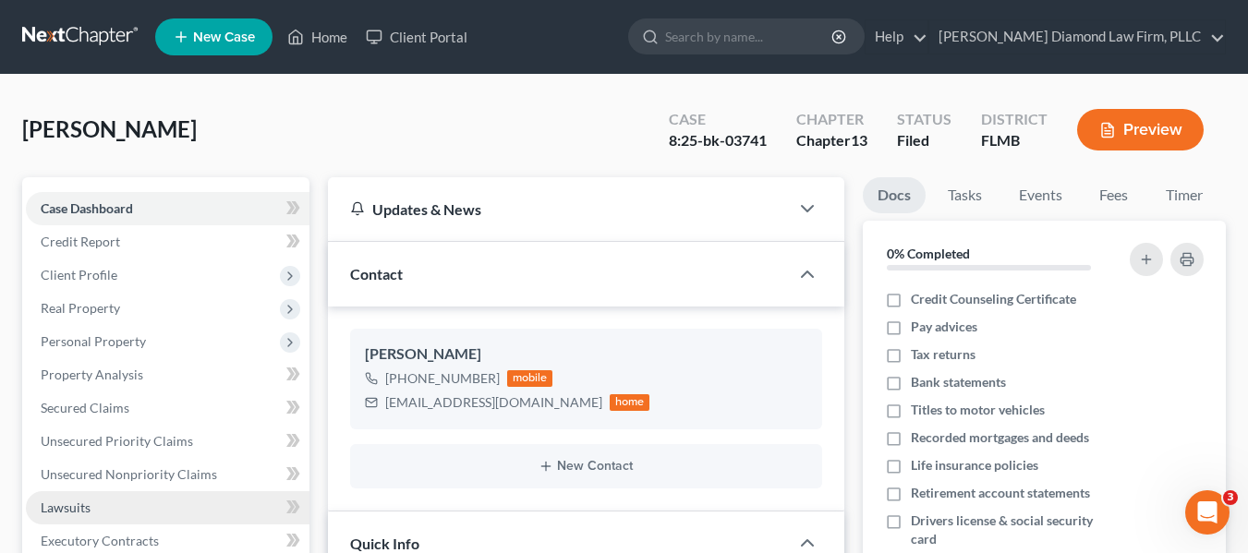
click at [41, 502] on span "Lawsuits" at bounding box center [66, 508] width 50 height 16
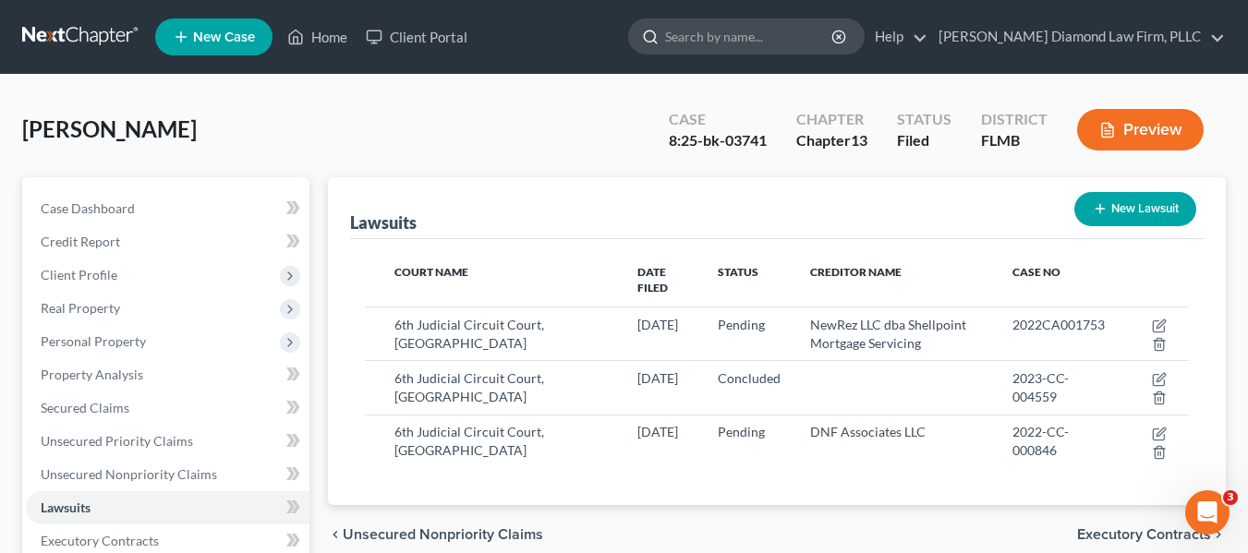
click at [834, 47] on input "search" at bounding box center [749, 36] width 169 height 34
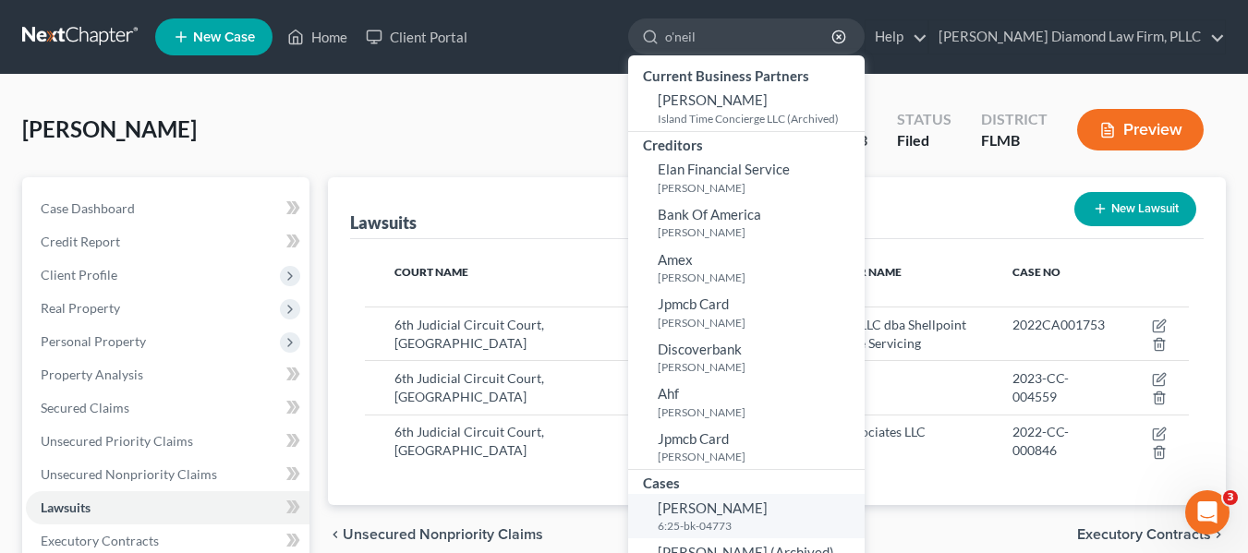
type input "o'neil"
click at [758, 515] on span "[PERSON_NAME]" at bounding box center [713, 508] width 110 height 17
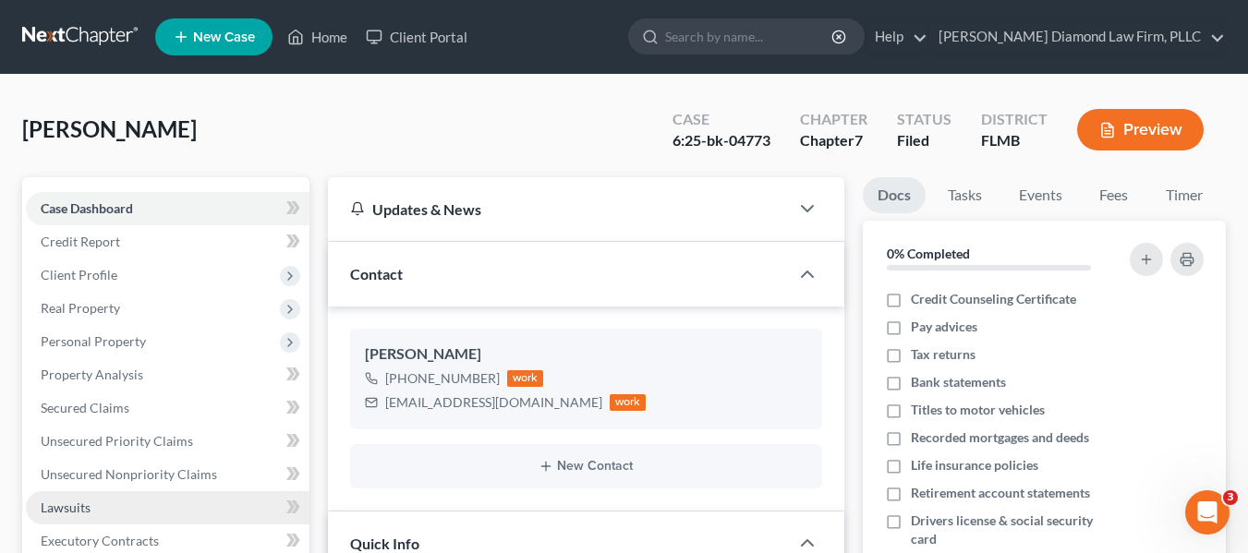
click at [43, 507] on span "Lawsuits" at bounding box center [66, 508] width 50 height 16
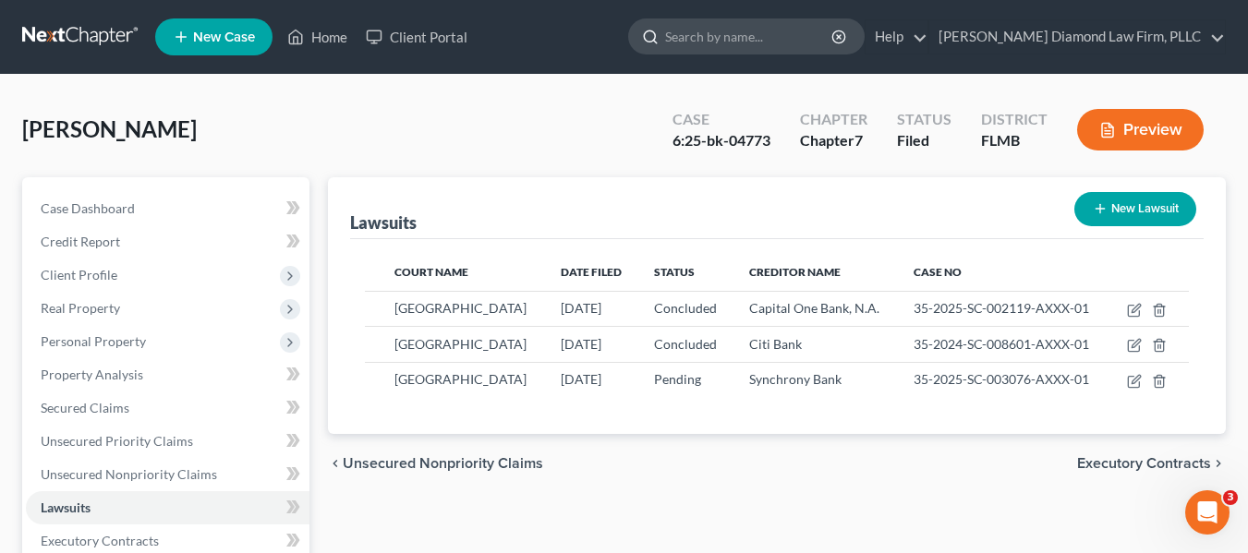
click at [753, 42] on input "search" at bounding box center [749, 36] width 169 height 34
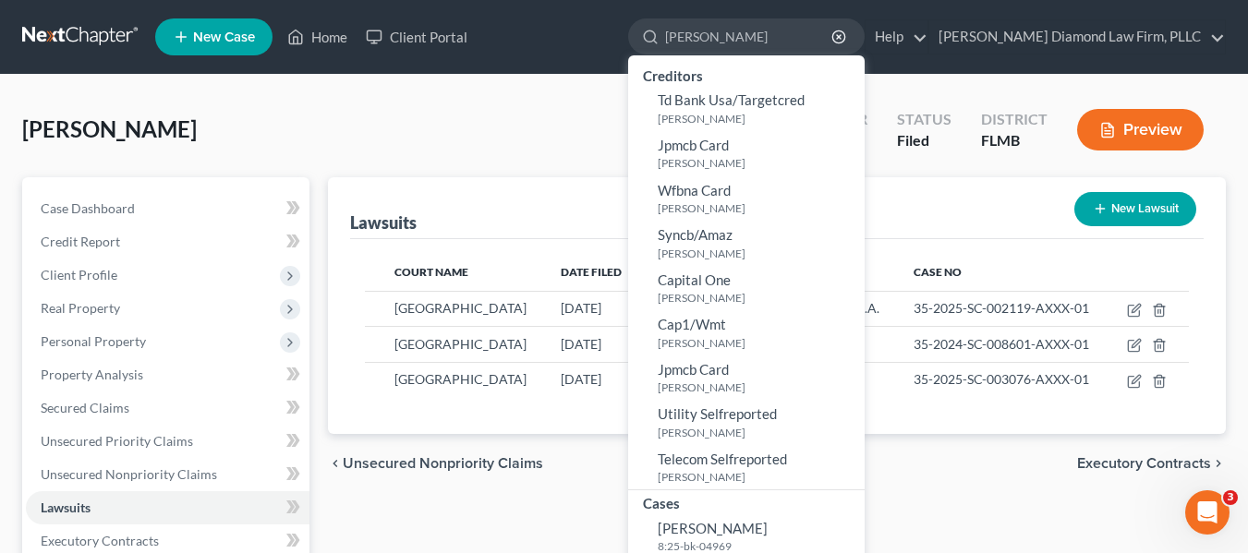
type input "kittel"
select select "4"
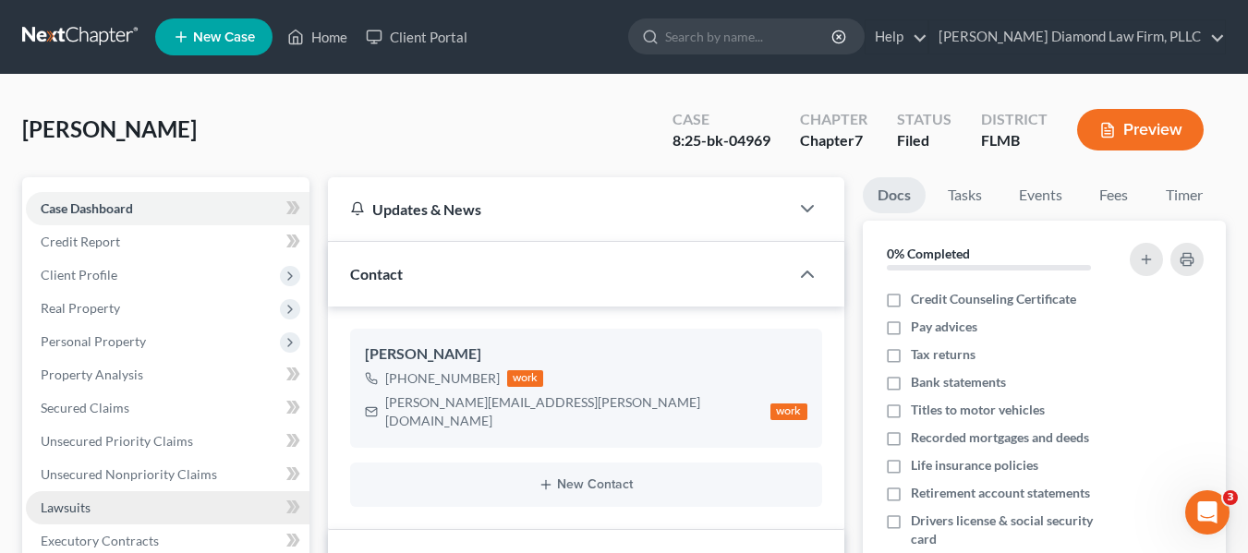
click at [91, 519] on link "Lawsuits" at bounding box center [168, 507] width 284 height 33
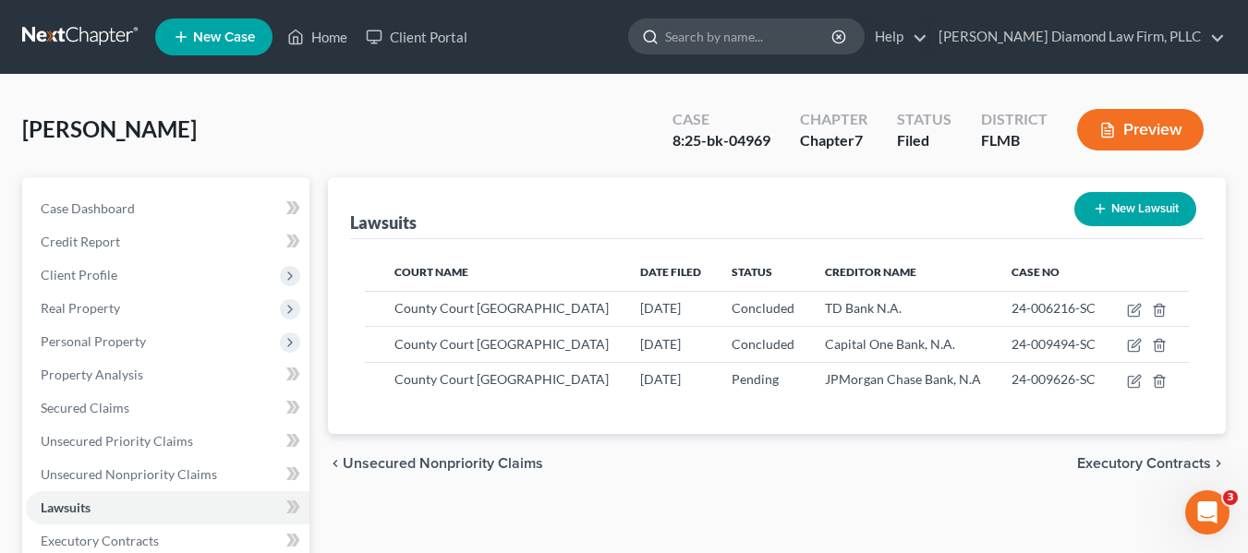
click at [826, 33] on input "search" at bounding box center [749, 36] width 169 height 34
type input "r"
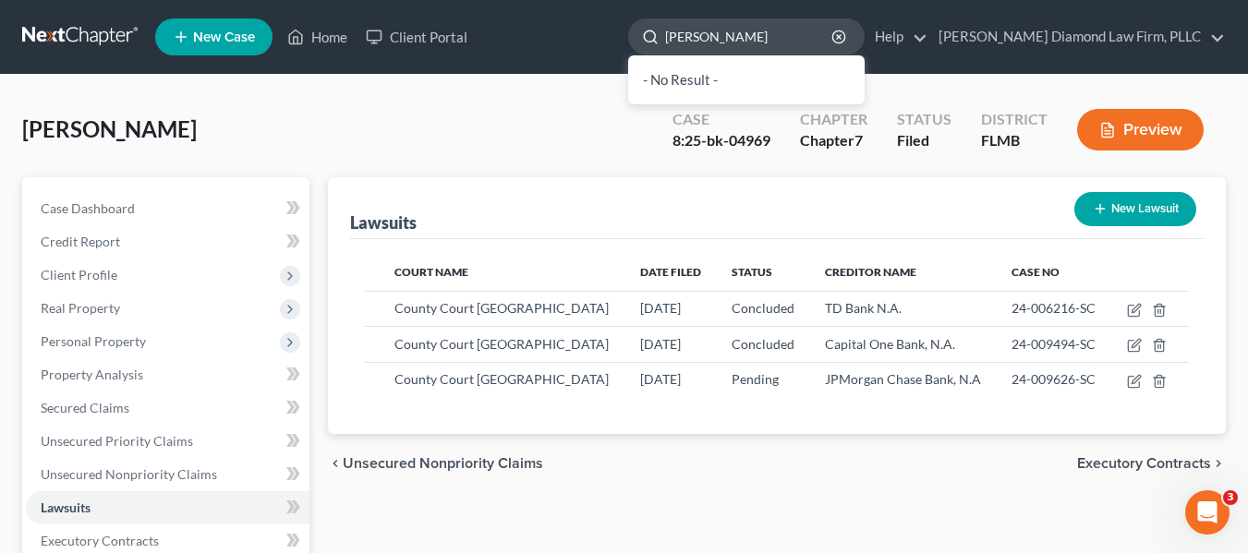
type input "williams roda"
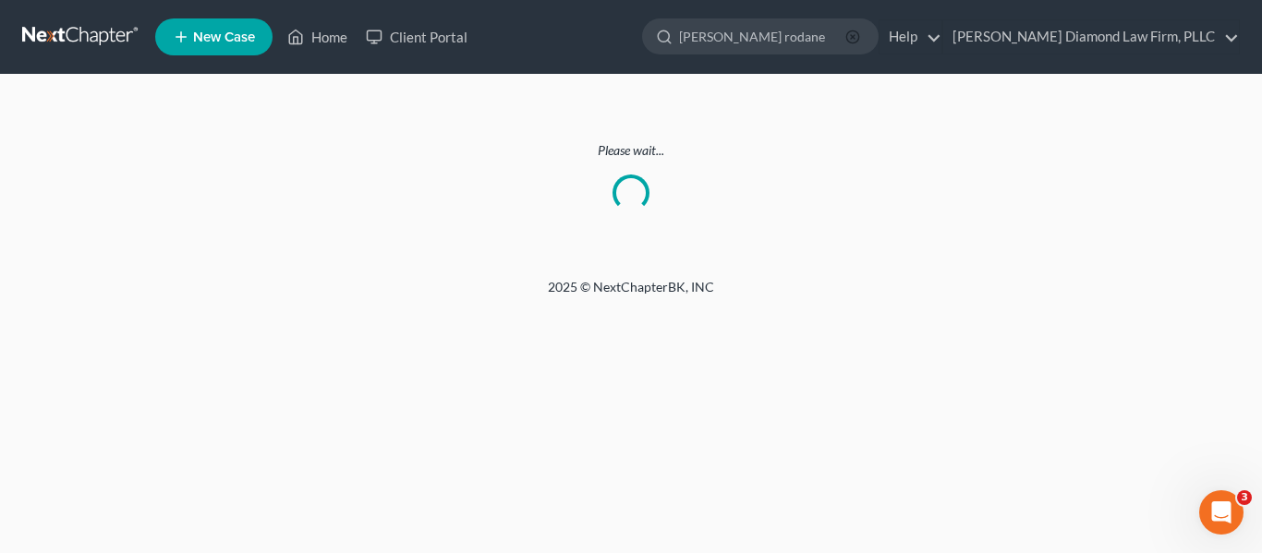
click at [860, 33] on icon "button" at bounding box center [852, 37] width 15 height 15
click at [848, 30] on input "search" at bounding box center [763, 36] width 169 height 34
type input "a"
click at [1231, 111] on div "Please wait..." at bounding box center [631, 176] width 1262 height 203
click at [848, 37] on input "ba" at bounding box center [763, 36] width 169 height 34
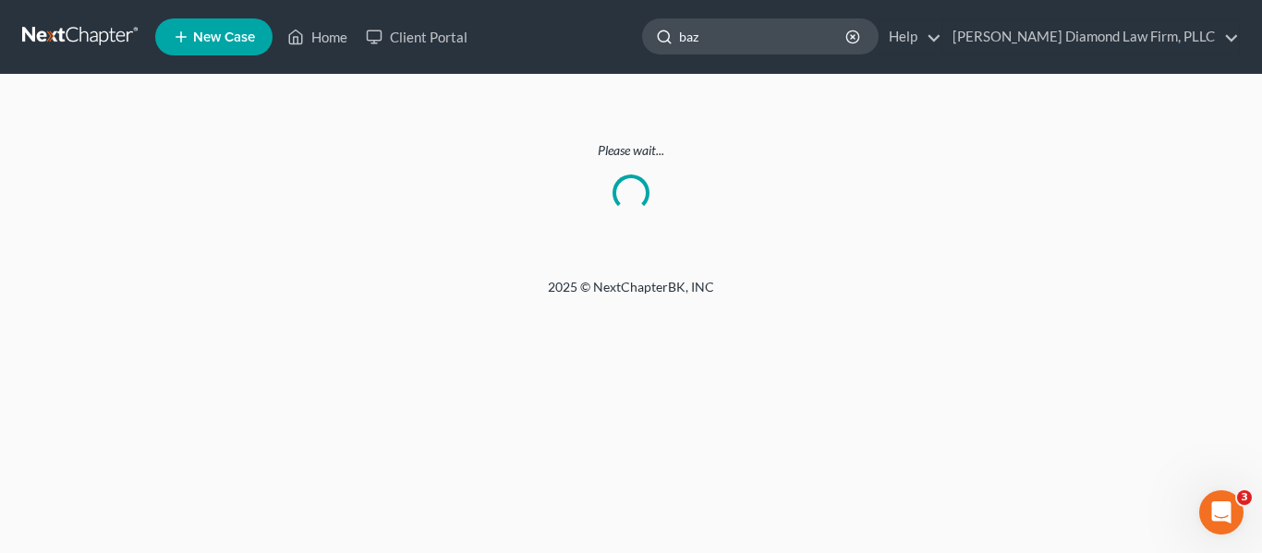
type input "baza"
click at [95, 53] on link at bounding box center [81, 36] width 118 height 33
click at [96, 33] on link at bounding box center [81, 36] width 118 height 33
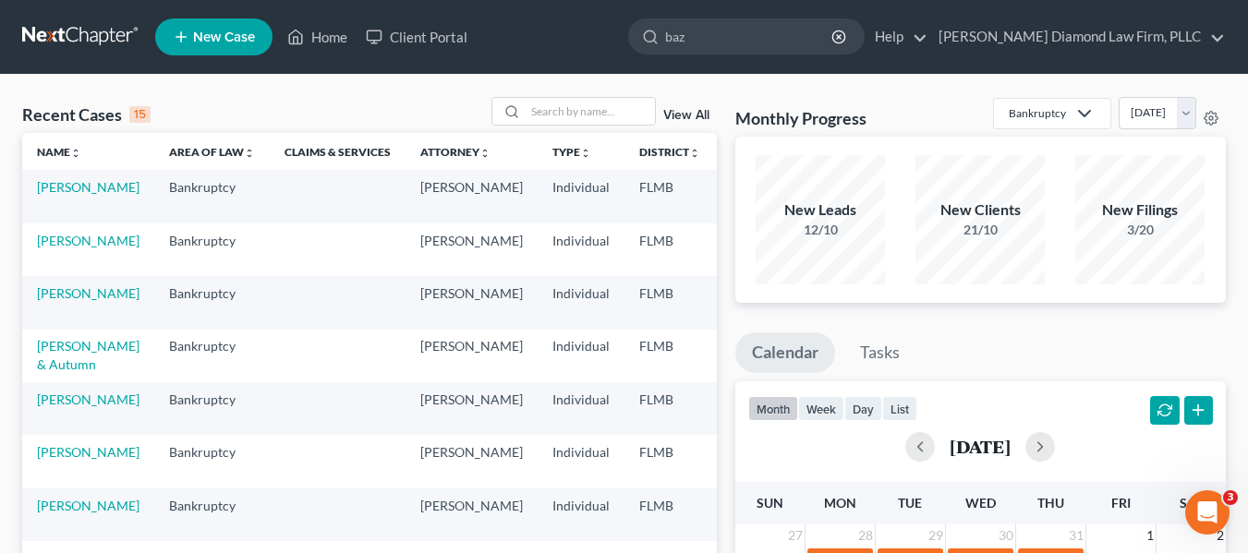
type input "baza"
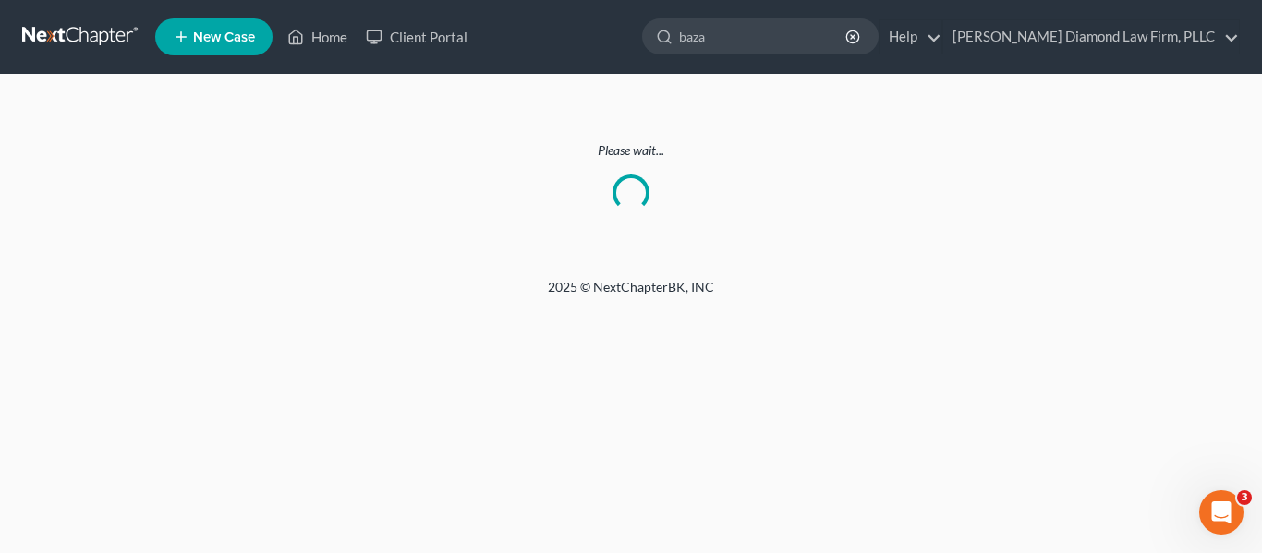
click at [105, 30] on link at bounding box center [81, 36] width 118 height 33
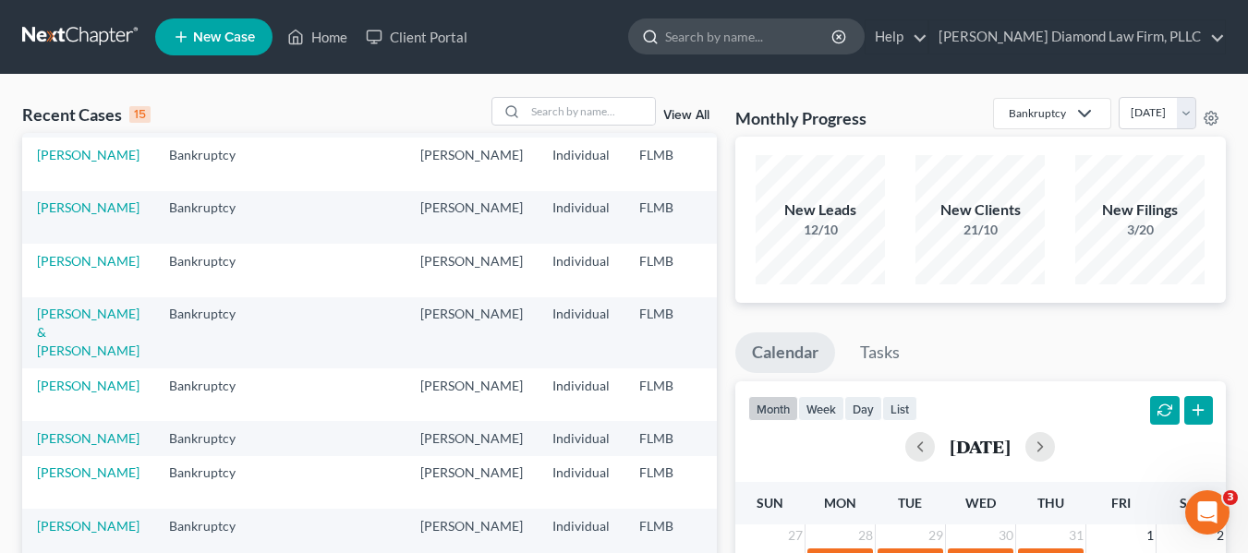
click at [834, 44] on input "search" at bounding box center [749, 36] width 169 height 34
type input "[PERSON_NAME]"
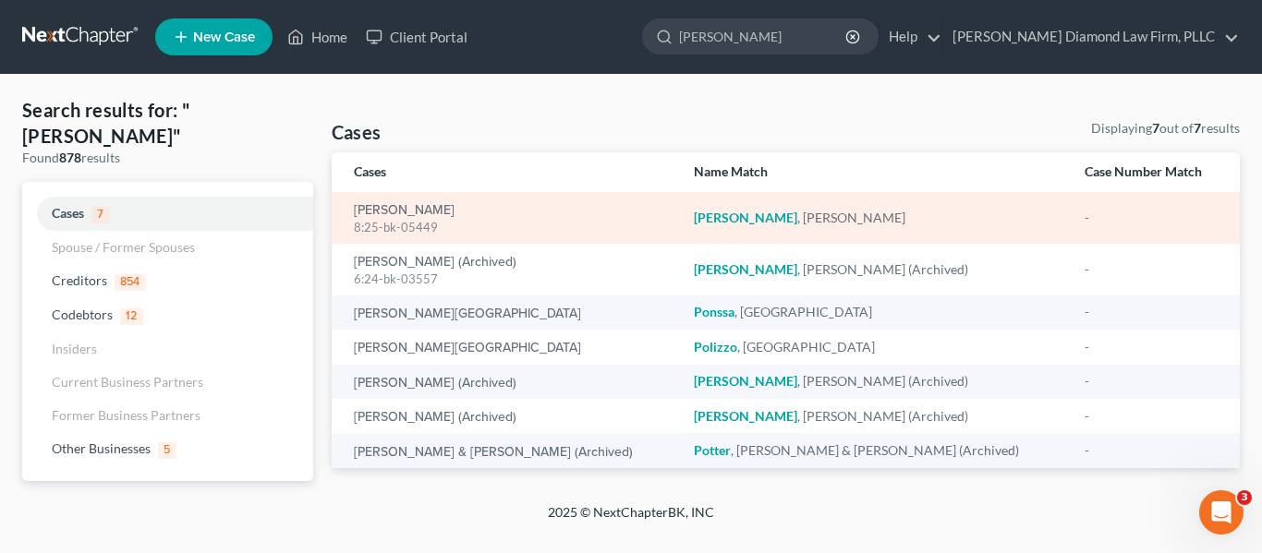
click at [738, 221] on div "Porreca , Heather" at bounding box center [874, 218] width 361 height 18
click at [410, 209] on link "[PERSON_NAME]" at bounding box center [404, 210] width 101 height 13
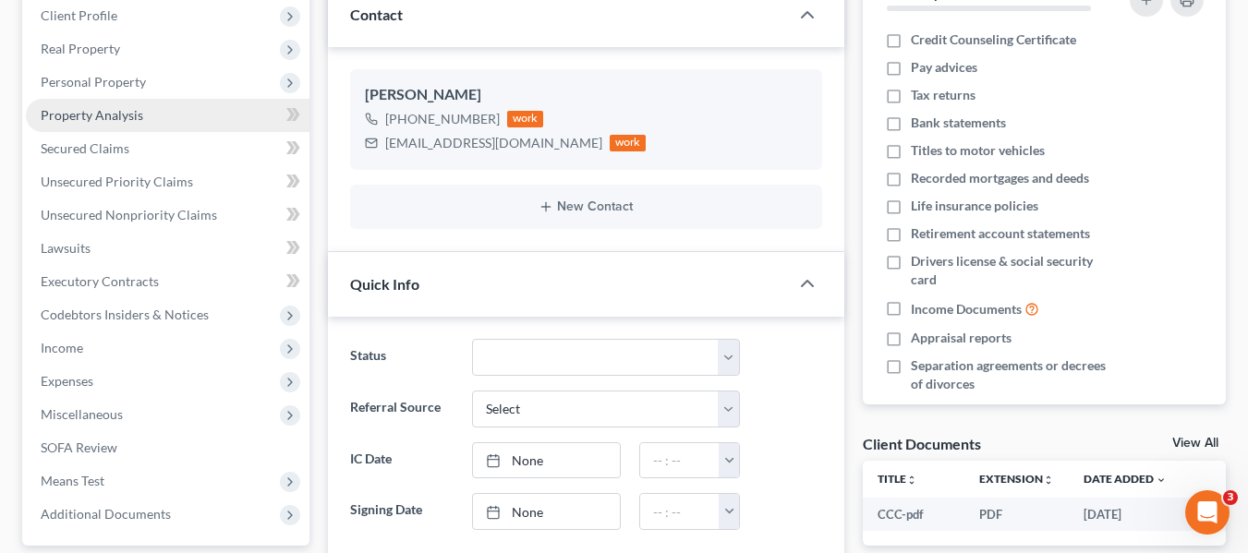
scroll to position [92, 0]
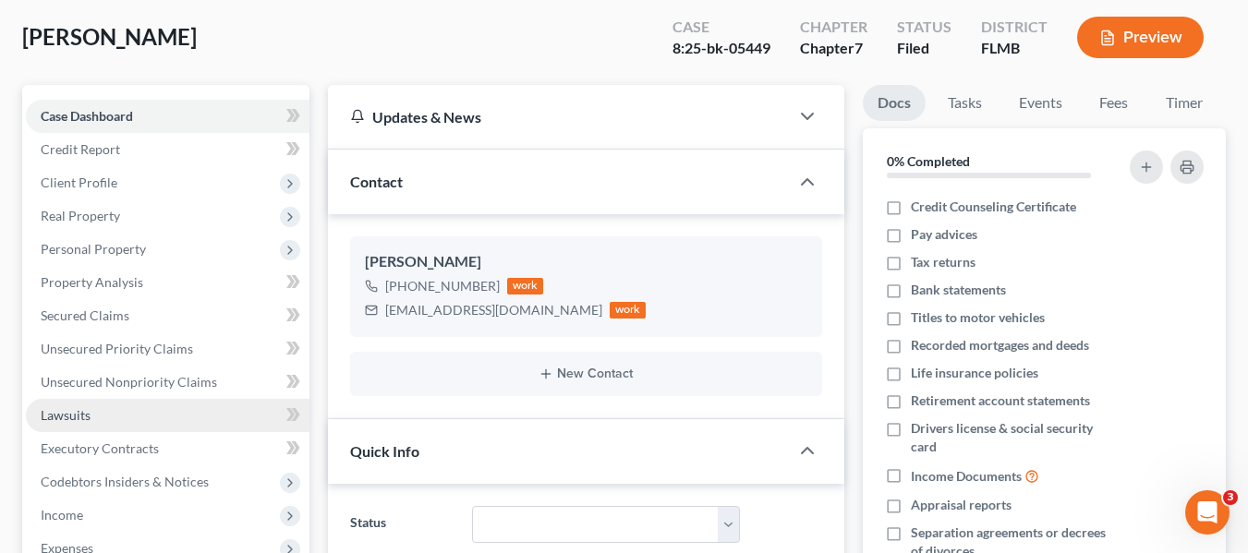
click at [84, 420] on span "Lawsuits" at bounding box center [66, 415] width 50 height 16
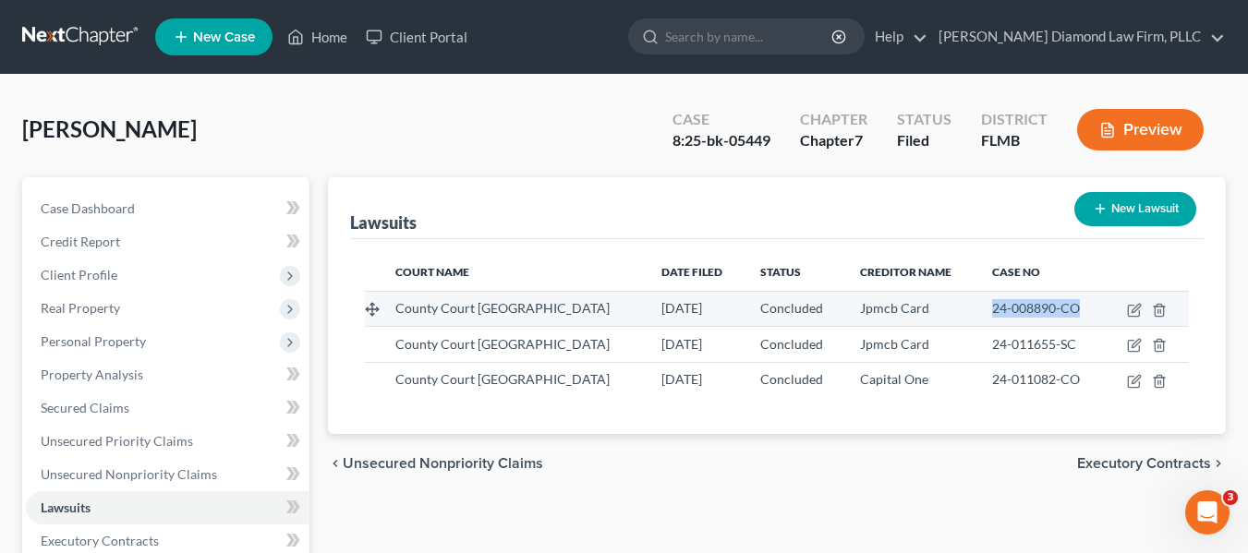
drag, startPoint x: 999, startPoint y: 313, endPoint x: 1073, endPoint y: 317, distance: 74.0
click at [1073, 317] on div "24-008890-CO" at bounding box center [1041, 308] width 98 height 18
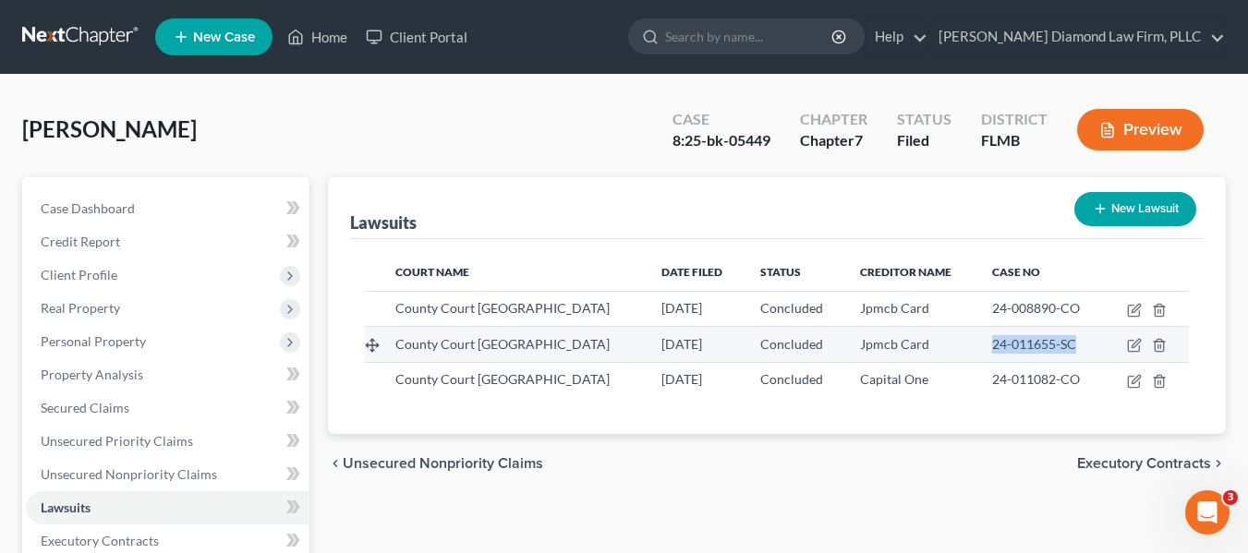
drag, startPoint x: 977, startPoint y: 347, endPoint x: 1080, endPoint y: 355, distance: 102.8
click at [1080, 355] on td "24-011655-SC" at bounding box center [1040, 344] width 127 height 35
copy span "24-011655-SC"
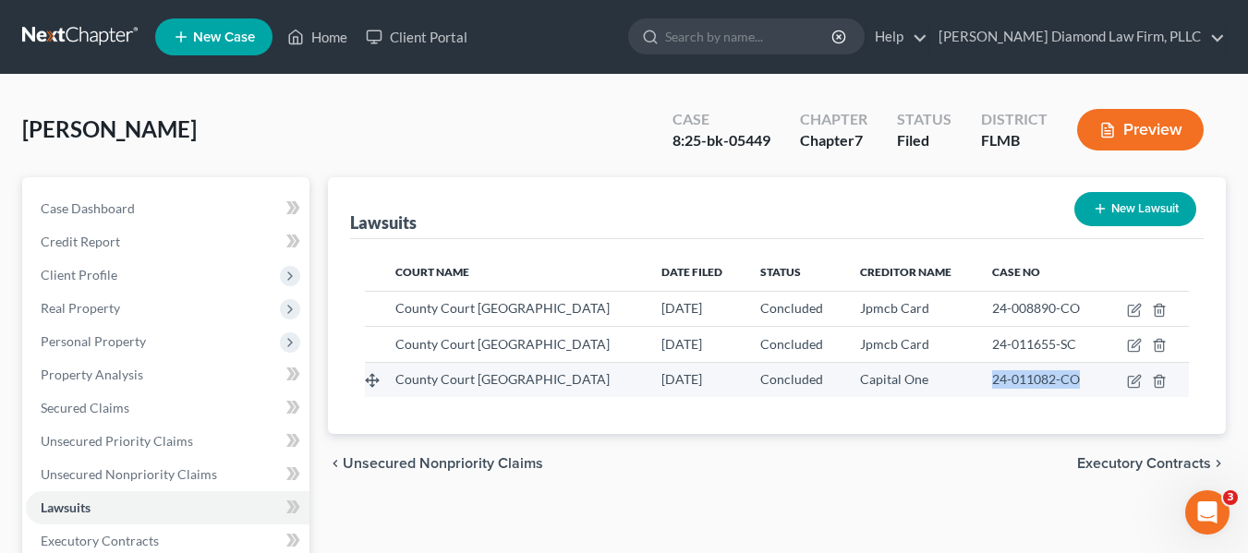
drag, startPoint x: 974, startPoint y: 378, endPoint x: 1082, endPoint y: 378, distance: 108.1
click at [1082, 378] on td "24-011082-CO" at bounding box center [1040, 379] width 127 height 35
copy span "24-011082-CO"
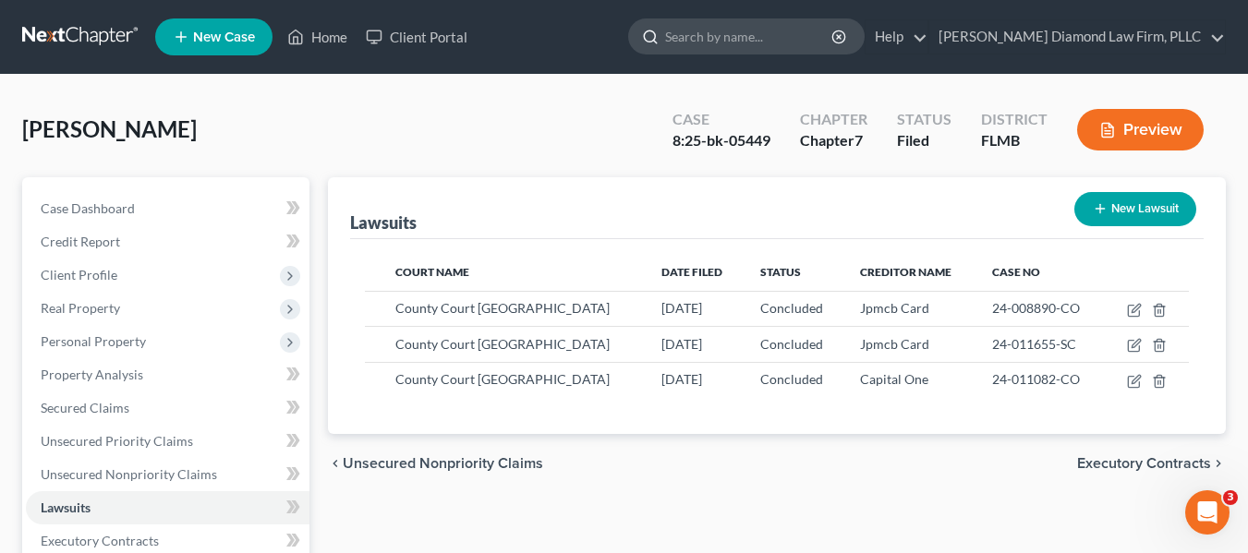
click at [834, 31] on input "search" at bounding box center [749, 36] width 169 height 34
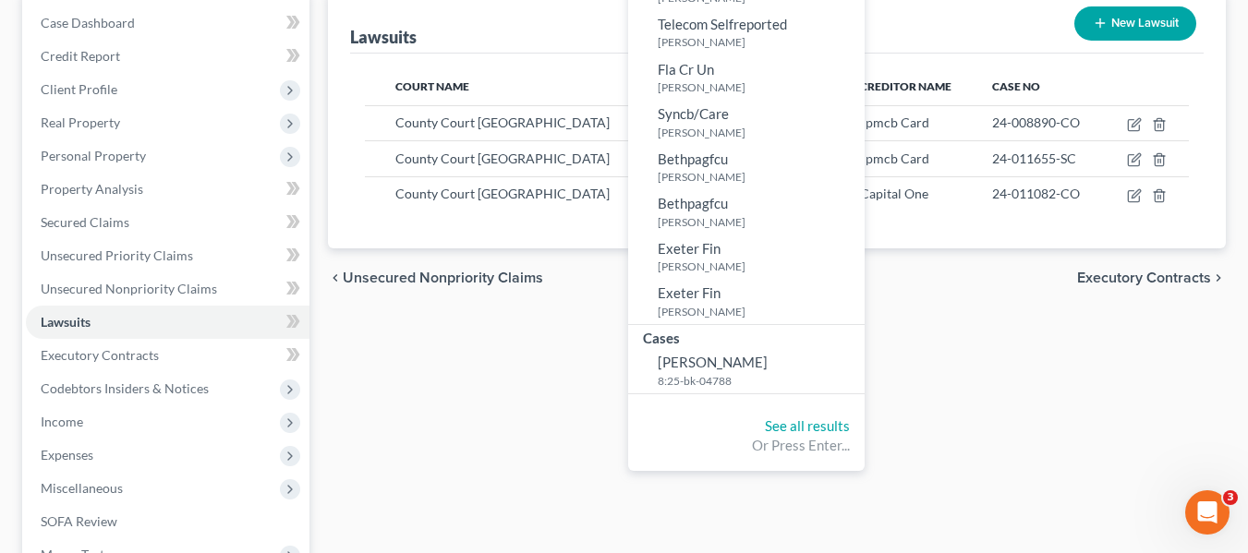
scroll to position [370, 0]
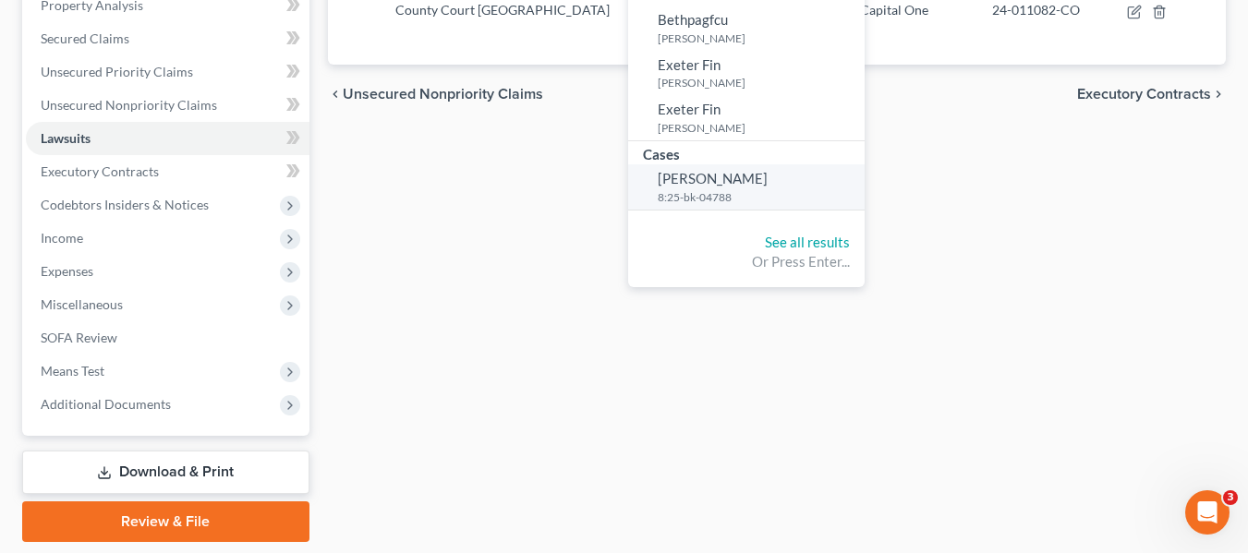
type input "baza"
click at [774, 202] on small "8:25-bk-04788" at bounding box center [759, 197] width 202 height 16
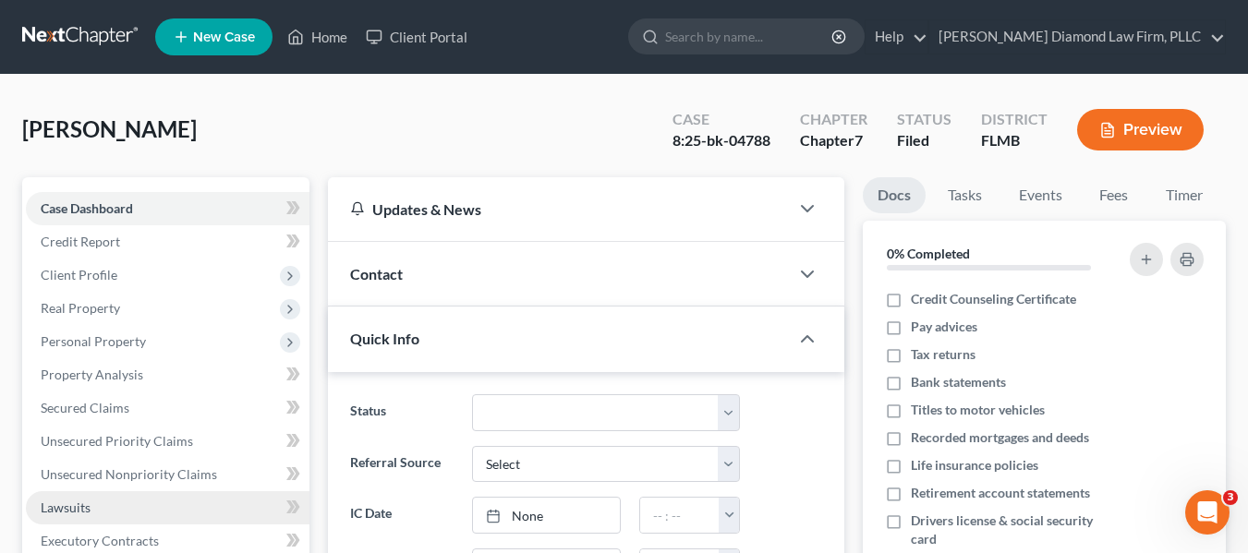
click at [91, 507] on link "Lawsuits" at bounding box center [168, 507] width 284 height 33
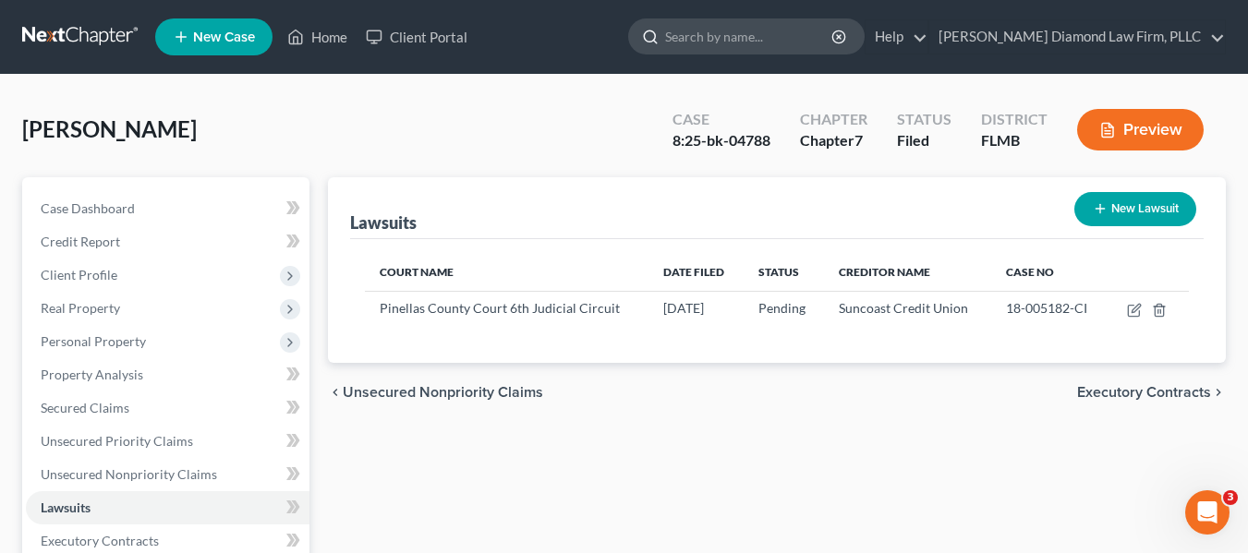
click at [828, 44] on input "search" at bounding box center [749, 36] width 169 height 34
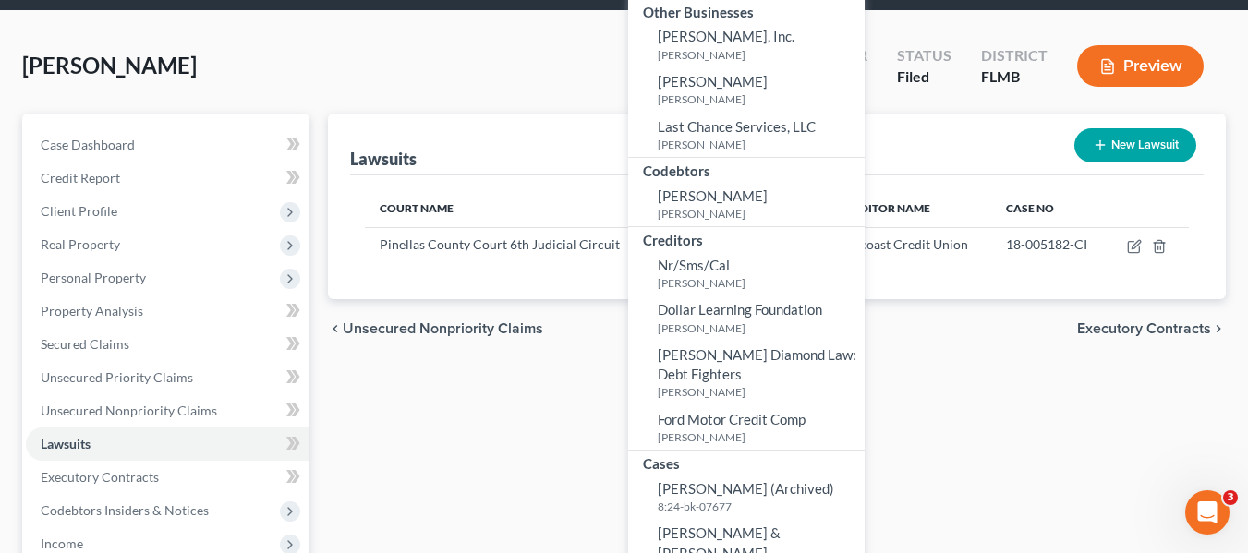
scroll to position [185, 0]
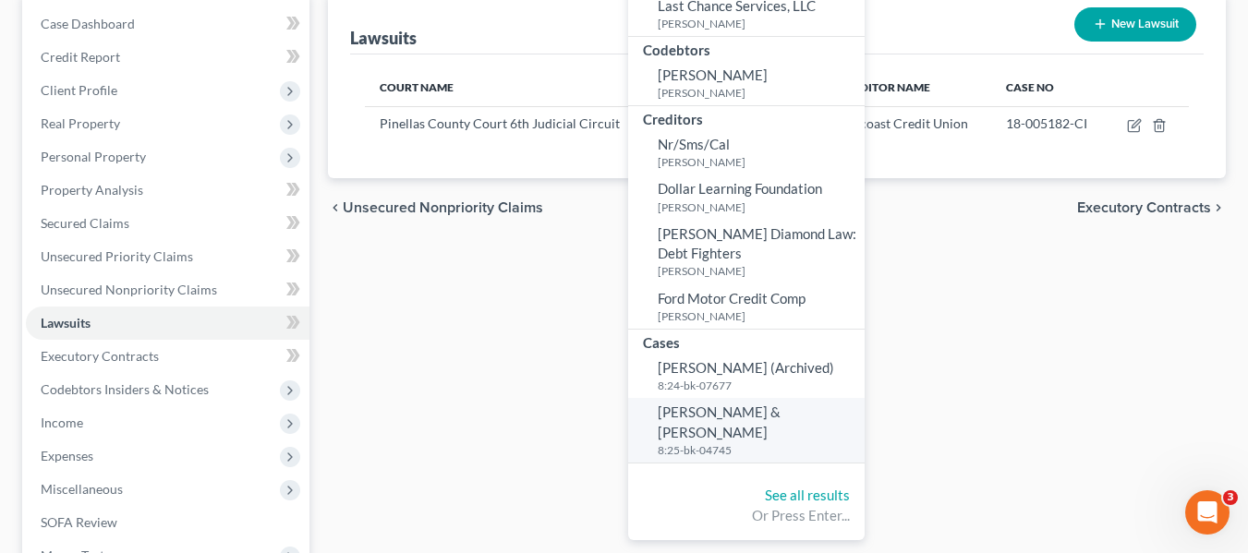
type input "harrison"
click at [781, 412] on span "[PERSON_NAME] & [PERSON_NAME]" at bounding box center [719, 422] width 123 height 36
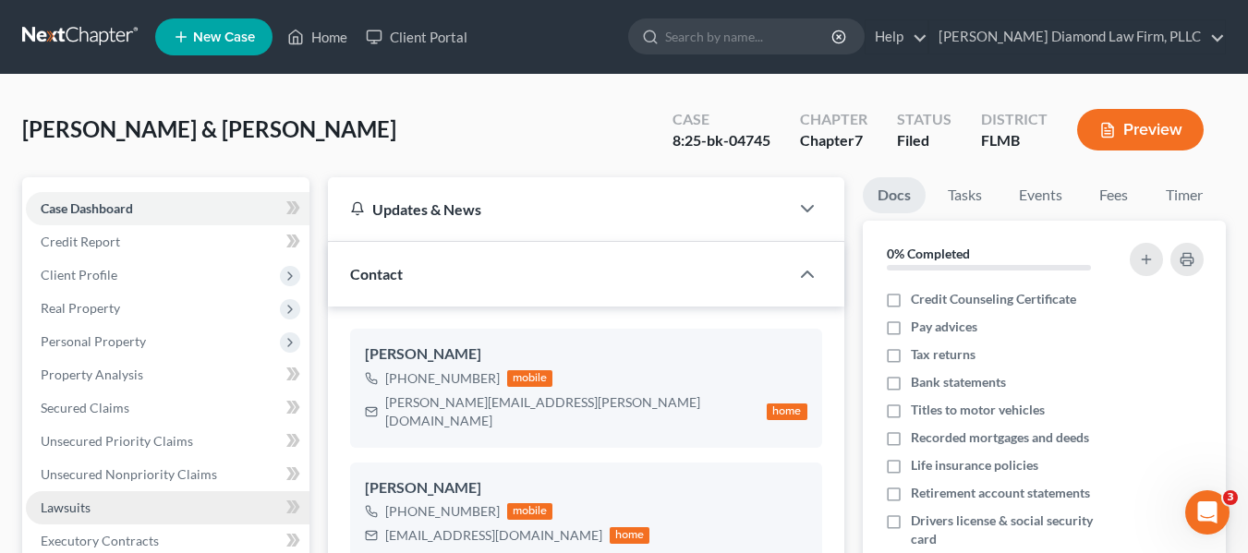
click at [175, 507] on link "Lawsuits" at bounding box center [168, 507] width 284 height 33
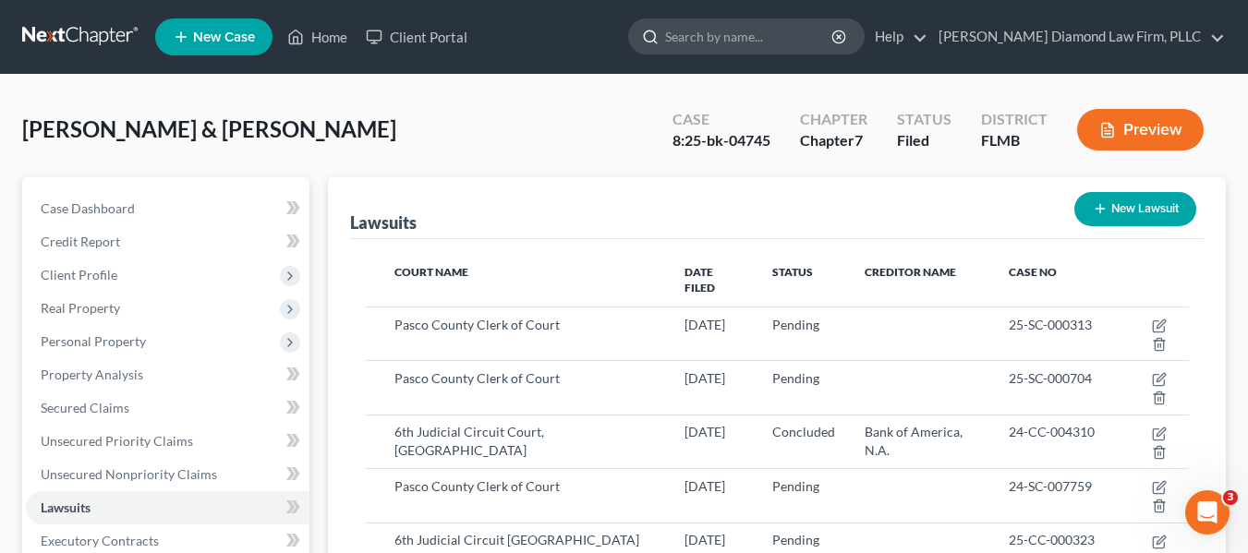
click at [808, 51] on input "search" at bounding box center [749, 36] width 169 height 34
type input "b"
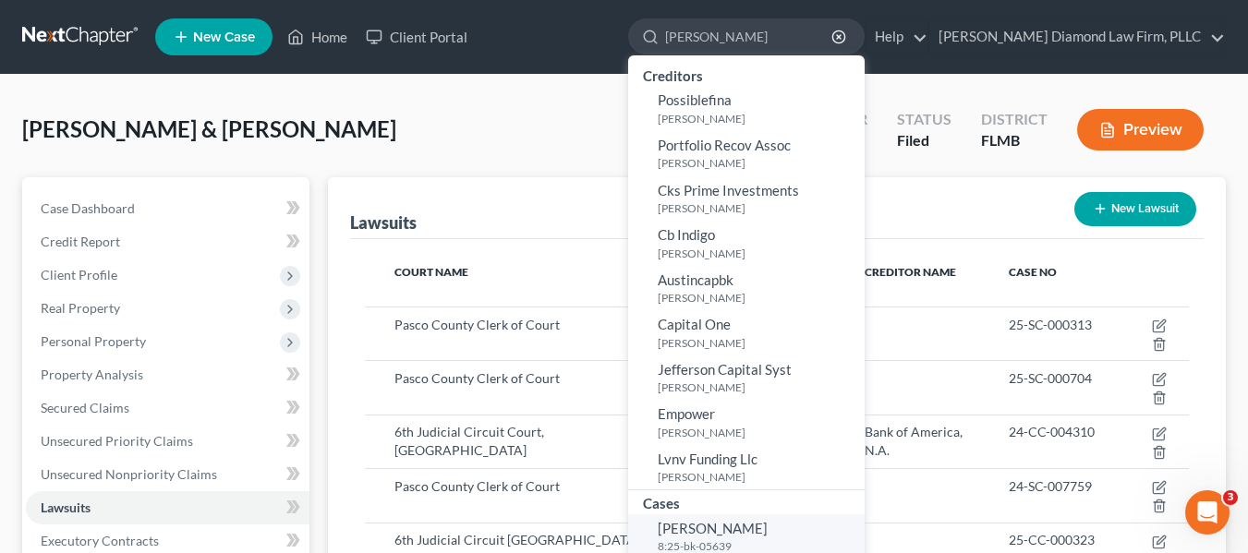
type input "vidrine"
click at [767, 531] on span "[PERSON_NAME]" at bounding box center [713, 528] width 110 height 17
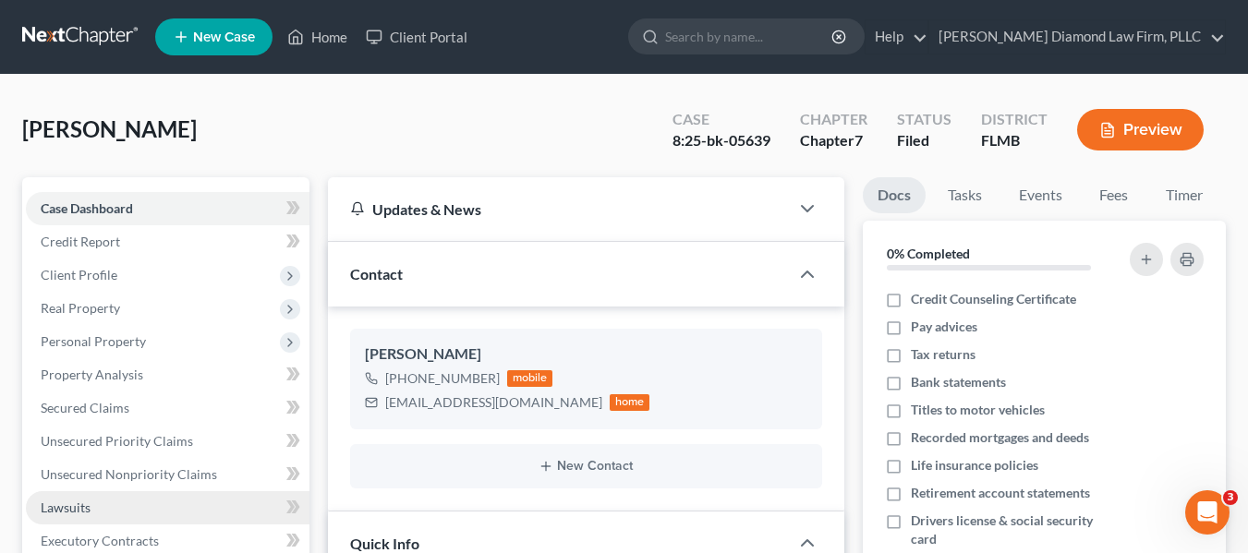
click at [56, 511] on span "Lawsuits" at bounding box center [66, 508] width 50 height 16
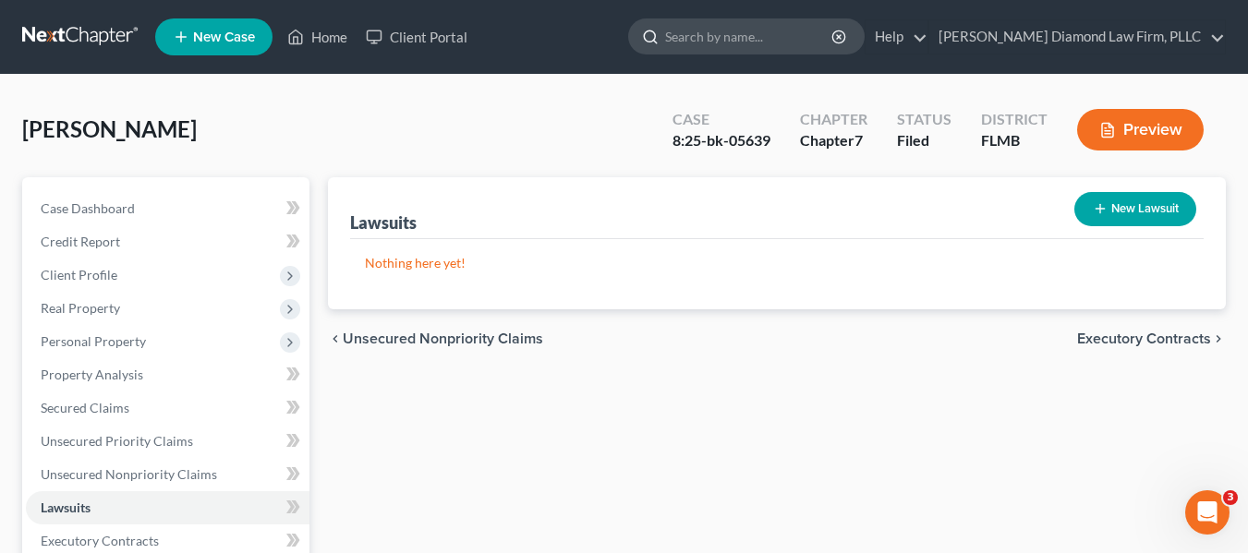
click at [753, 43] on input "search" at bounding box center [749, 36] width 169 height 34
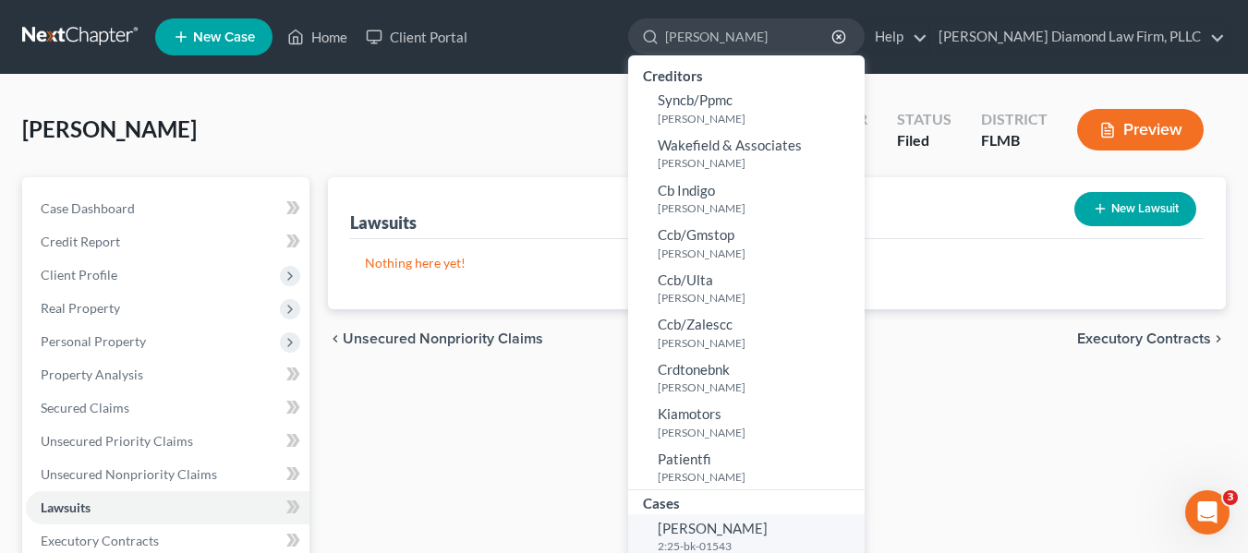
type input "fuentes"
click at [768, 524] on span "[PERSON_NAME]" at bounding box center [713, 528] width 110 height 17
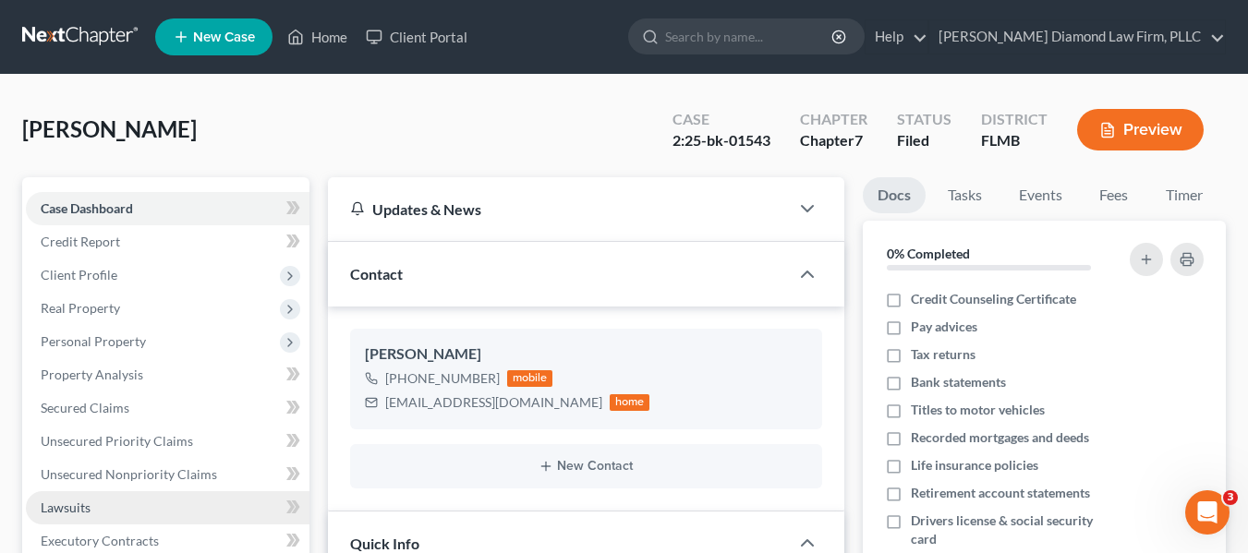
click at [154, 517] on link "Lawsuits" at bounding box center [168, 507] width 284 height 33
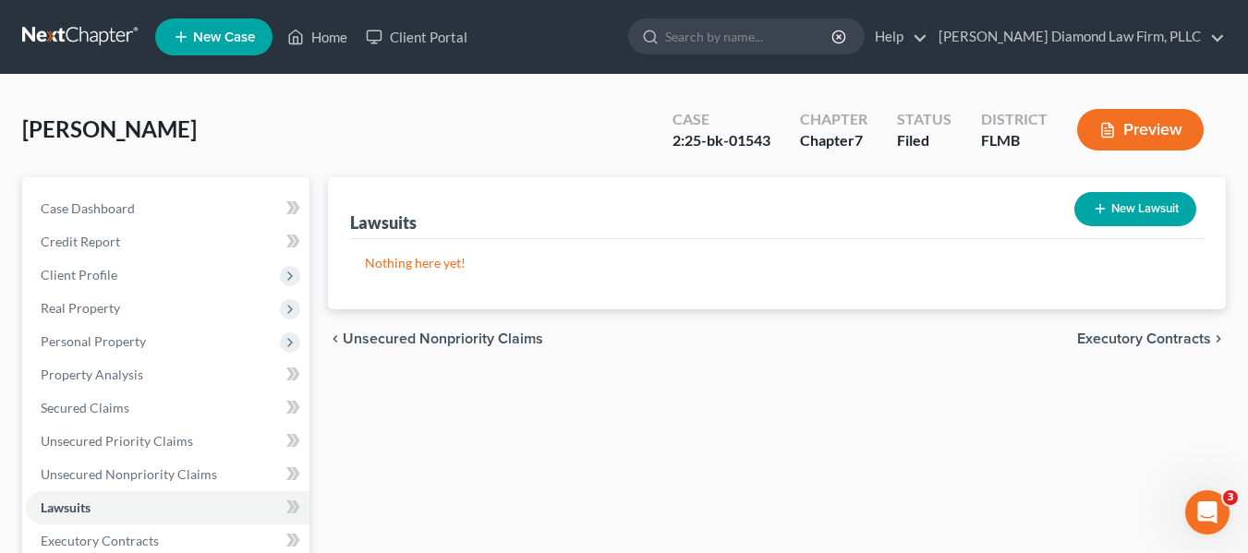
click at [79, 28] on link at bounding box center [81, 36] width 118 height 33
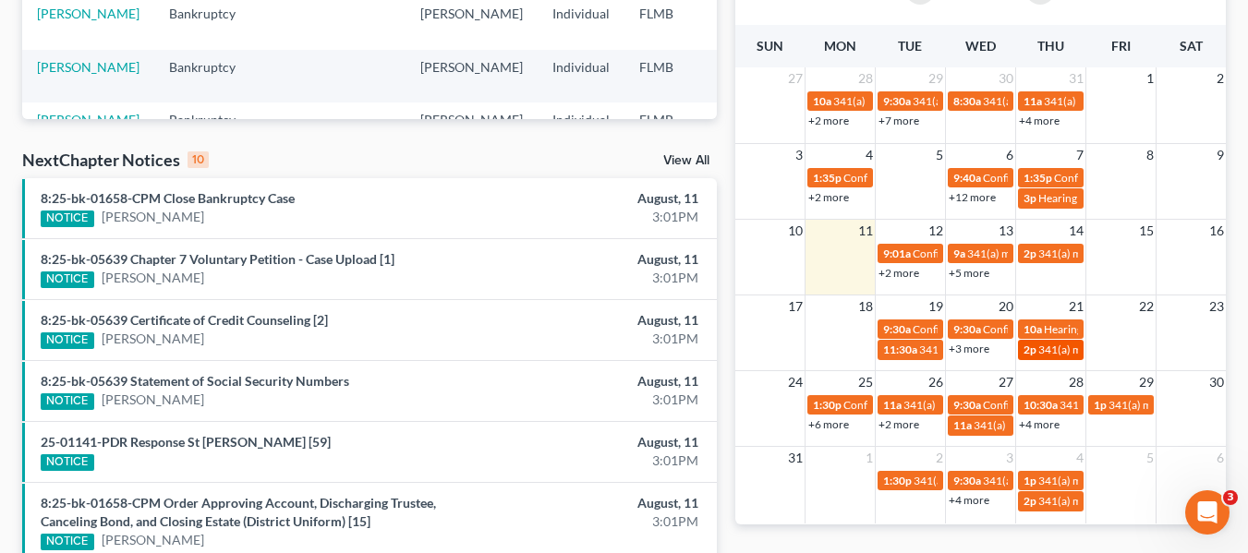
scroll to position [462, 0]
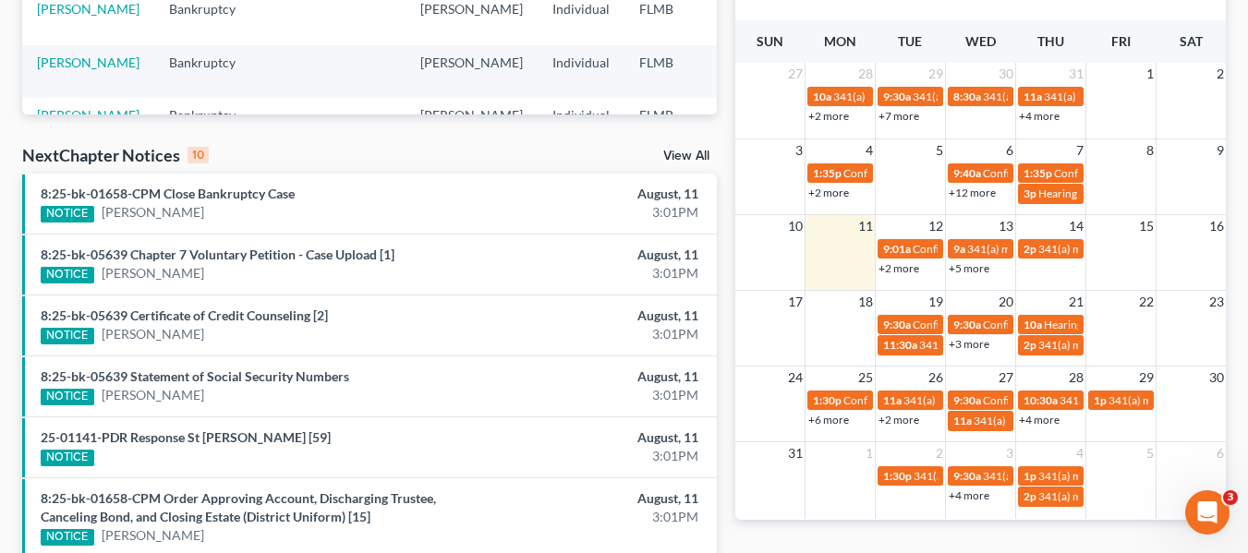
click at [1048, 417] on link "+4 more" at bounding box center [1039, 420] width 41 height 14
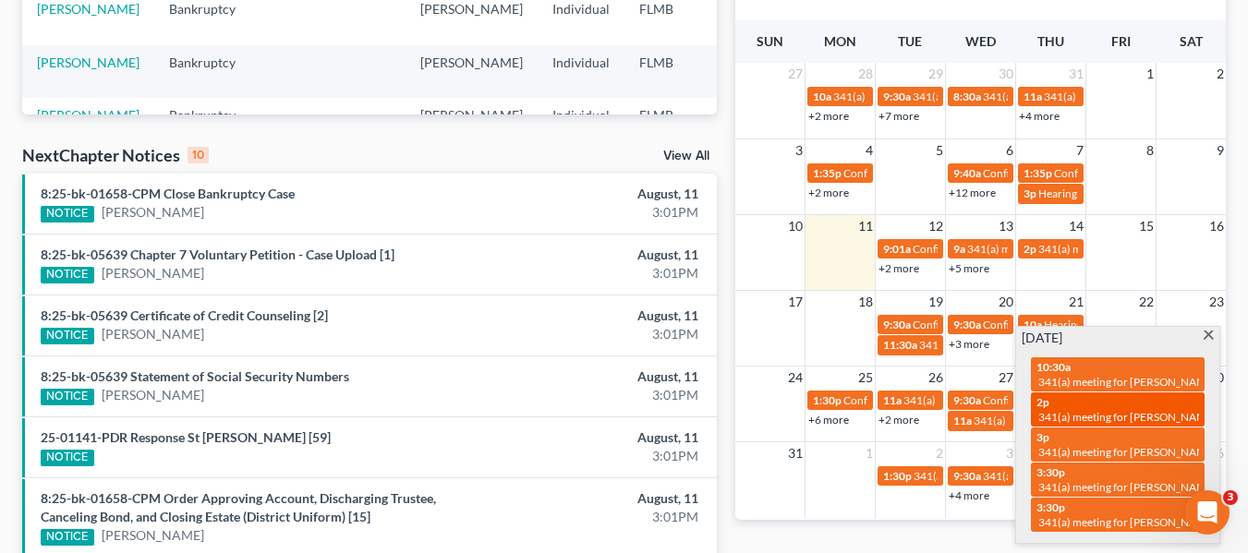
click at [1107, 408] on div "2p 341(a) meeting for [PERSON_NAME]" at bounding box center [1118, 409] width 163 height 29
select select "Days"
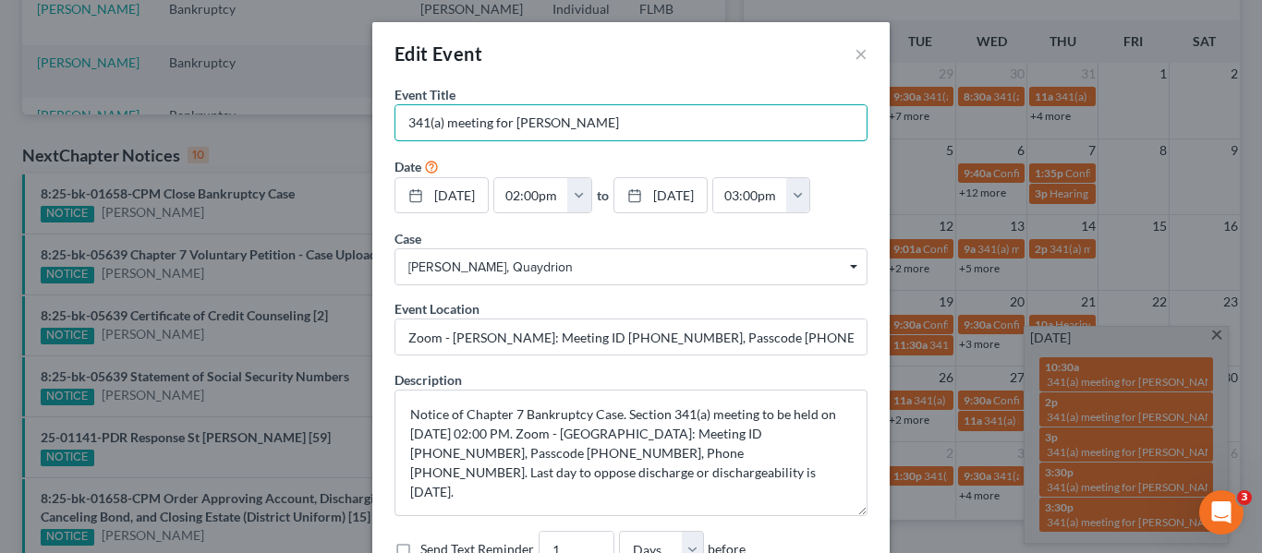
drag, startPoint x: 655, startPoint y: 119, endPoint x: 300, endPoint y: 132, distance: 355.0
click at [300, 132] on div "Edit Event × Event Title * 341(a) meeting for [PERSON_NAME] Date [DATE] close D…" at bounding box center [631, 276] width 1262 height 553
click at [642, 331] on input "Zoom - [PERSON_NAME]: Meeting ID [PHONE_NUMBER], Passcode [PHONE_NUMBER], Phone…" at bounding box center [630, 337] width 471 height 35
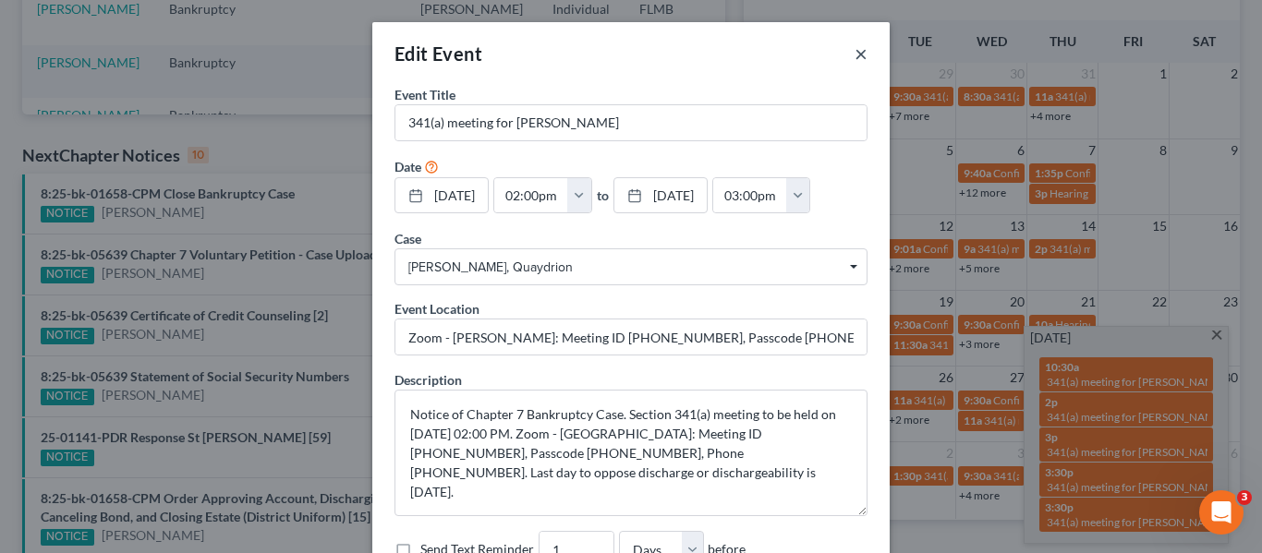
click at [855, 51] on button "×" at bounding box center [861, 53] width 13 height 22
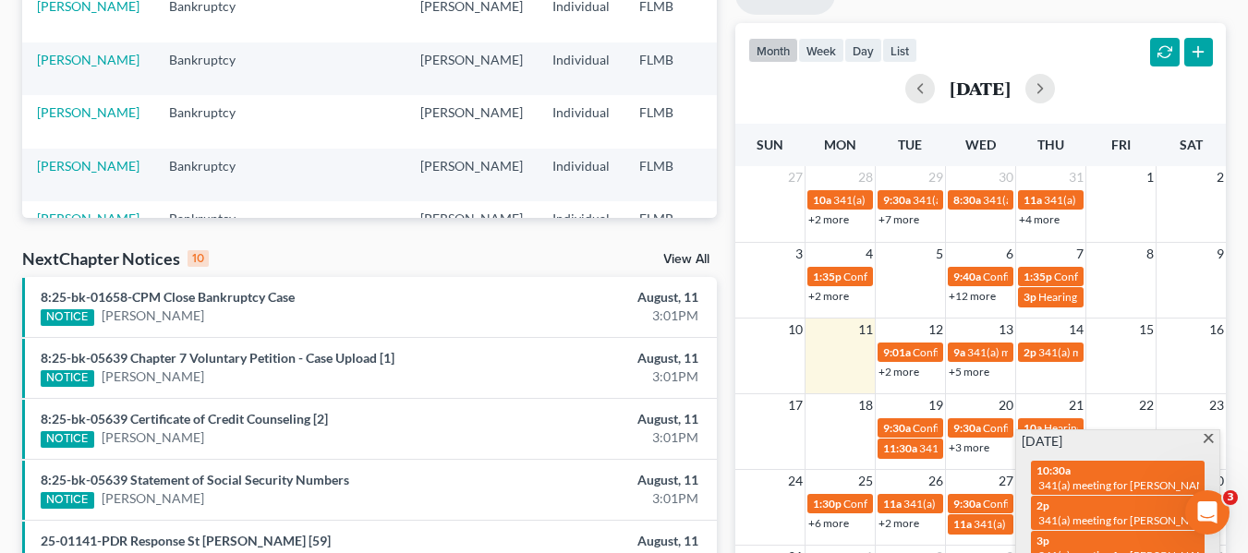
scroll to position [277, 0]
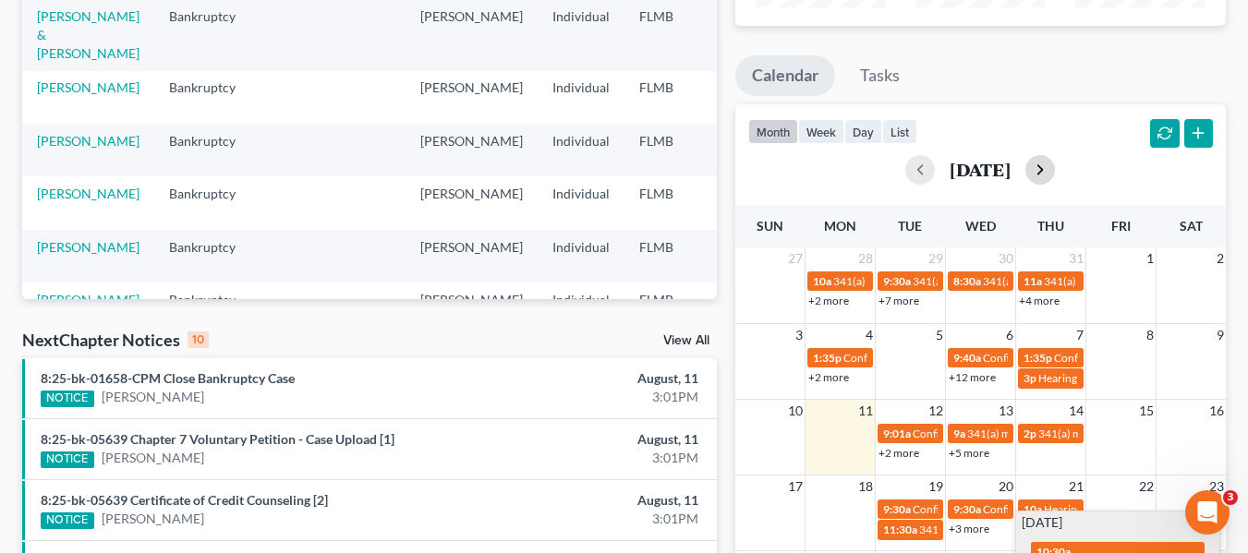
click at [1055, 180] on button "button" at bounding box center [1040, 170] width 30 height 30
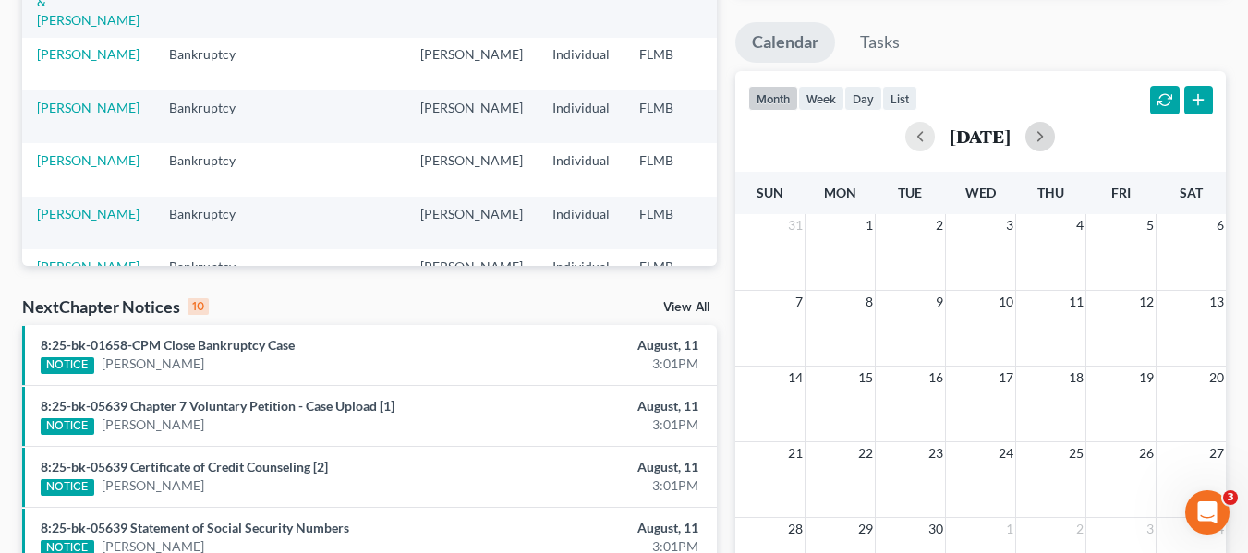
scroll to position [370, 0]
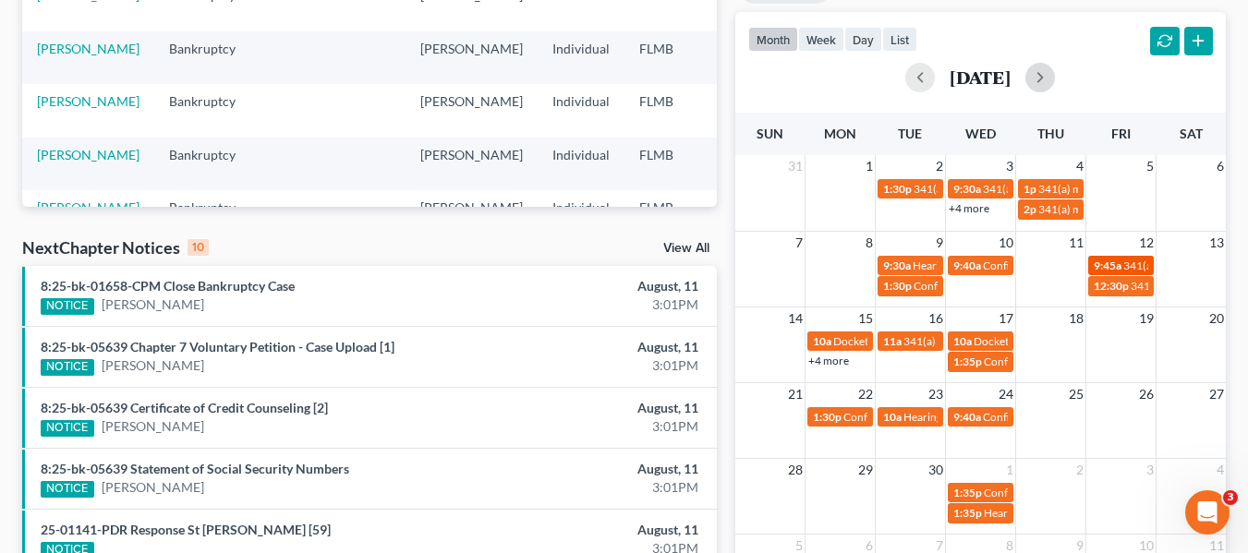
click at [1115, 273] on div "9:45a 341(a) meeting for [PERSON_NAME]" at bounding box center [1121, 266] width 55 height 14
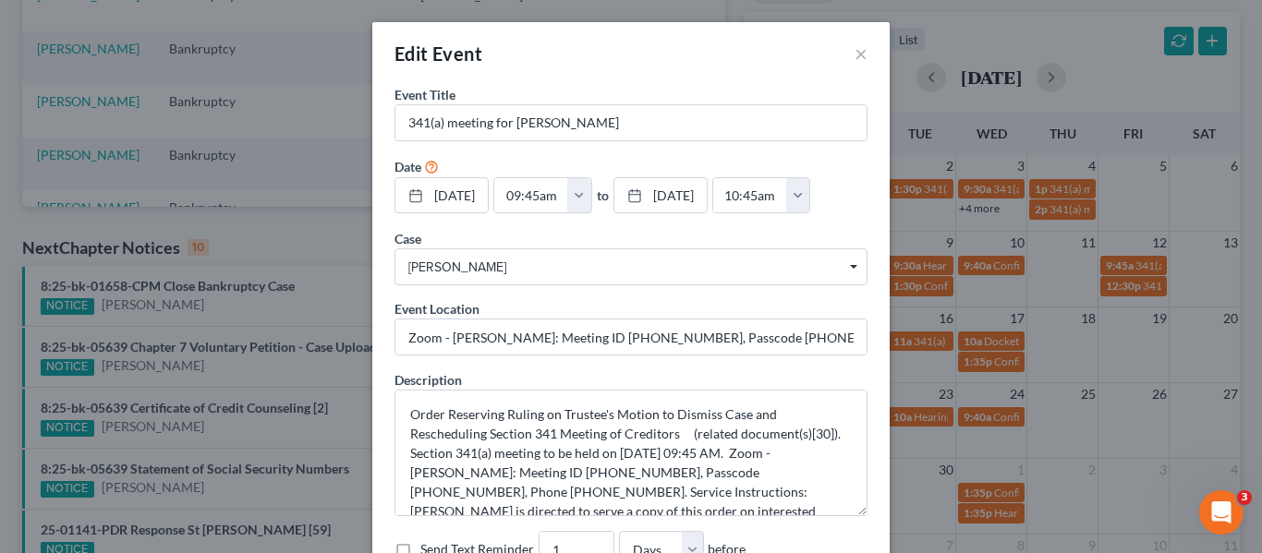
click at [1027, 285] on div "Edit Event × Event Title * 341(a) meeting for [PERSON_NAME] Date [DATE] close D…" at bounding box center [631, 276] width 1262 height 553
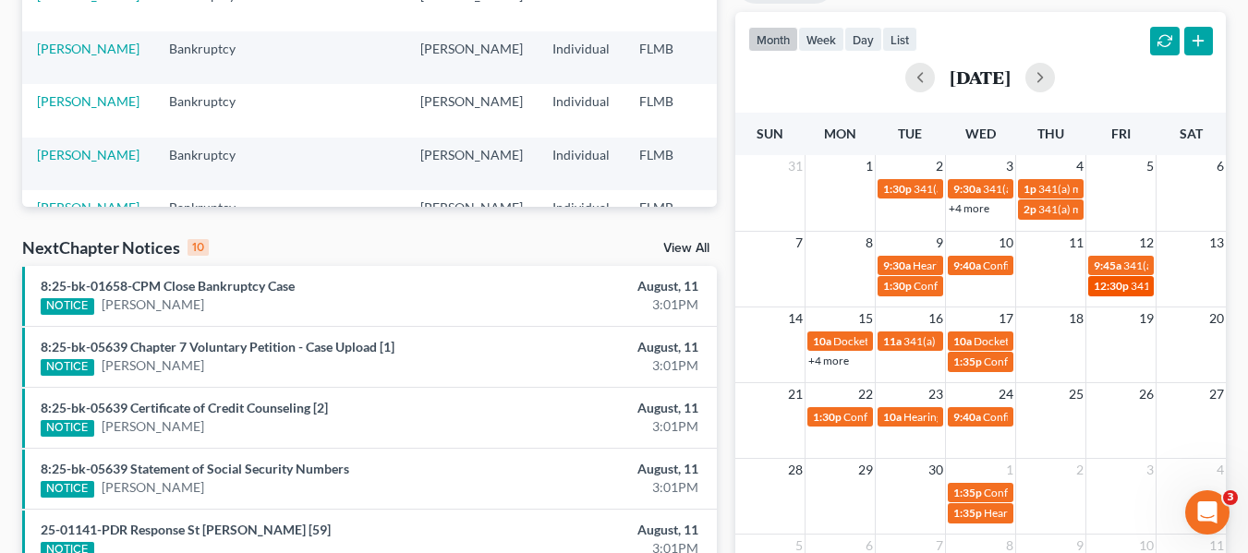
click at [1111, 288] on span "12:30p" at bounding box center [1111, 286] width 35 height 14
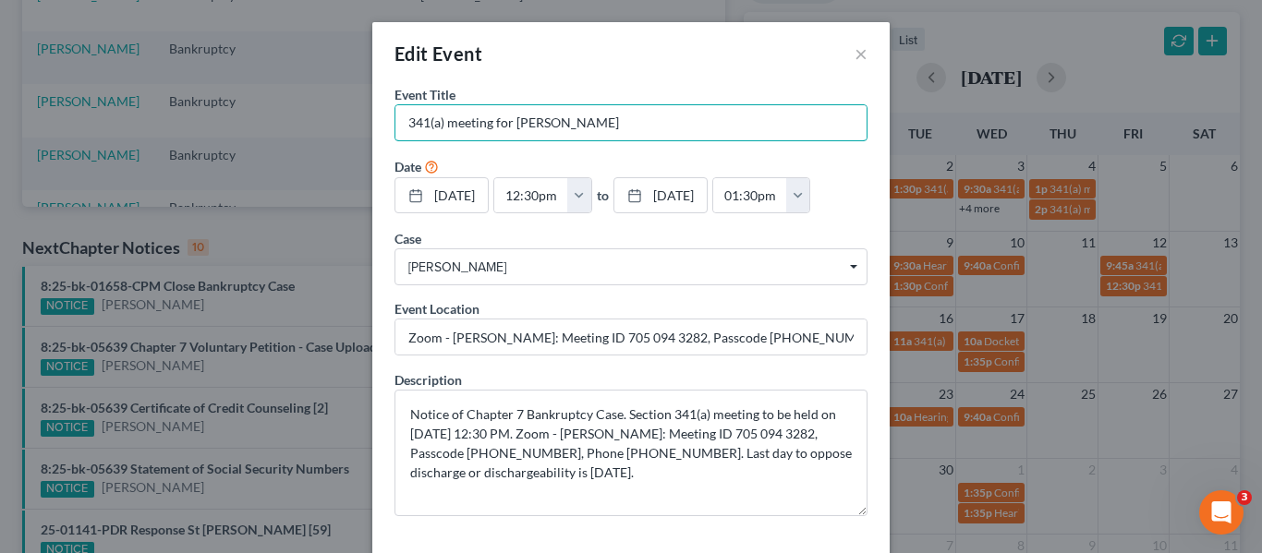
drag, startPoint x: 635, startPoint y: 128, endPoint x: 151, endPoint y: 121, distance: 484.1
click at [151, 121] on div "Edit Event × Event Title * 341(a) meeting for [PERSON_NAME] Date [DATE] close D…" at bounding box center [631, 276] width 1262 height 553
click at [613, 339] on input "Zoom - [PERSON_NAME]: Meeting ID 705 094 3282, Passcode [PHONE_NUMBER], Phone […" at bounding box center [630, 337] width 471 height 35
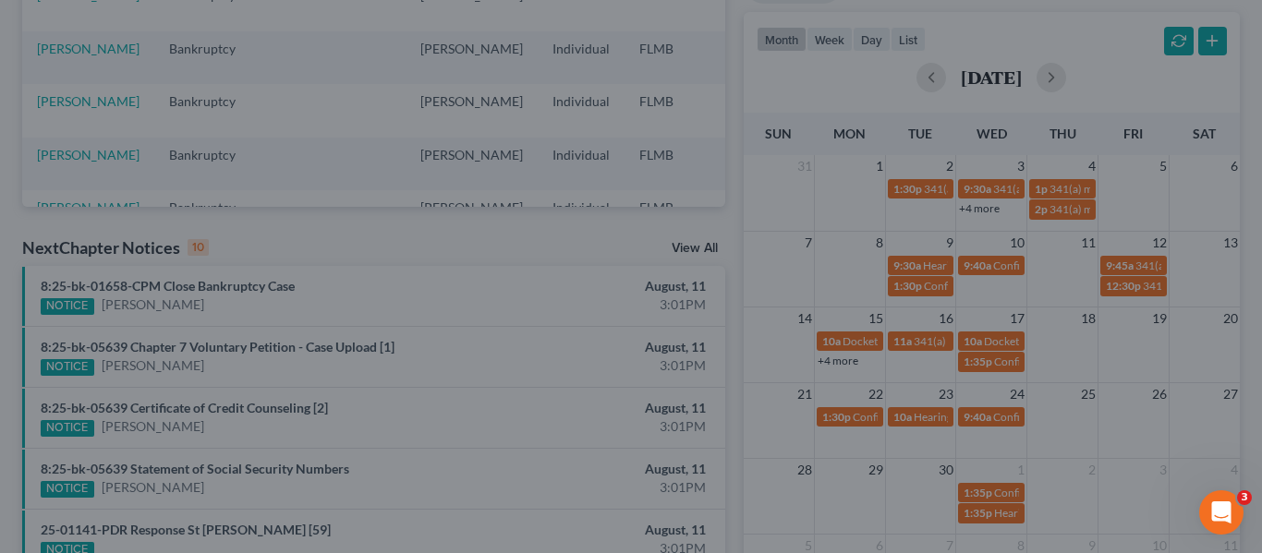
click at [988, 192] on div "Edit Event × Event Title * 341(a) meeting for [PERSON_NAME] Date [DATE] close D…" at bounding box center [631, 276] width 1262 height 553
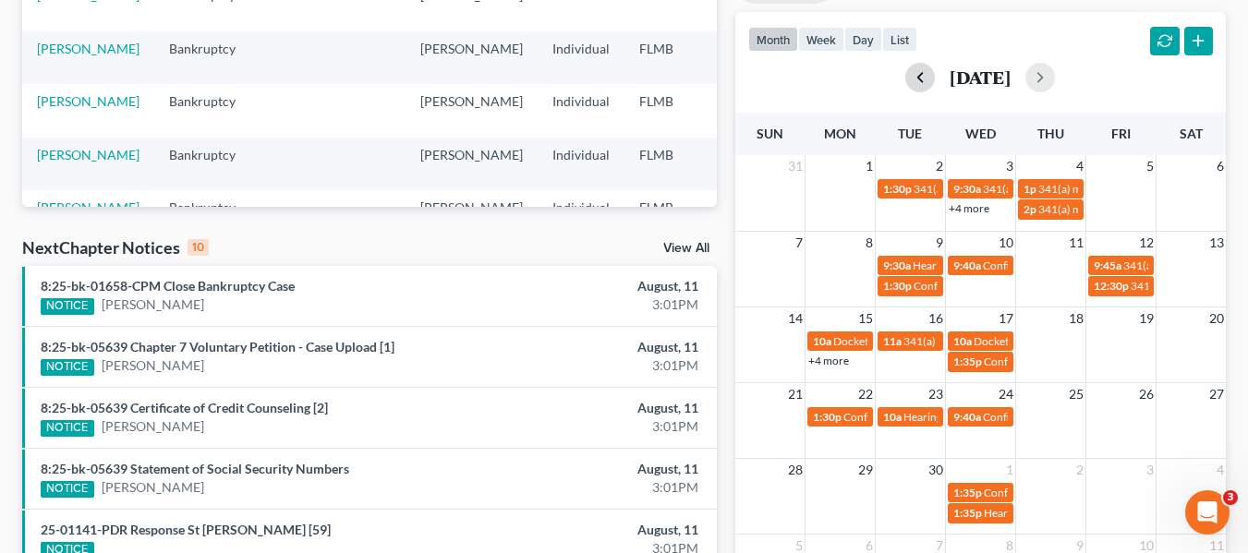
click at [905, 71] on button "button" at bounding box center [920, 78] width 30 height 30
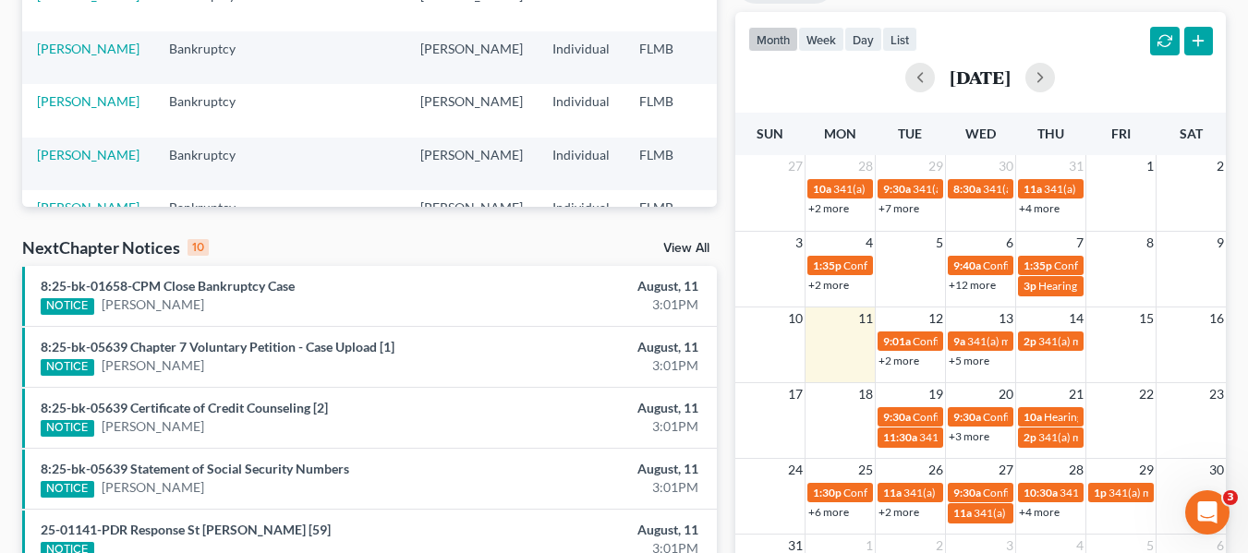
click at [889, 518] on link "+2 more" at bounding box center [899, 512] width 41 height 14
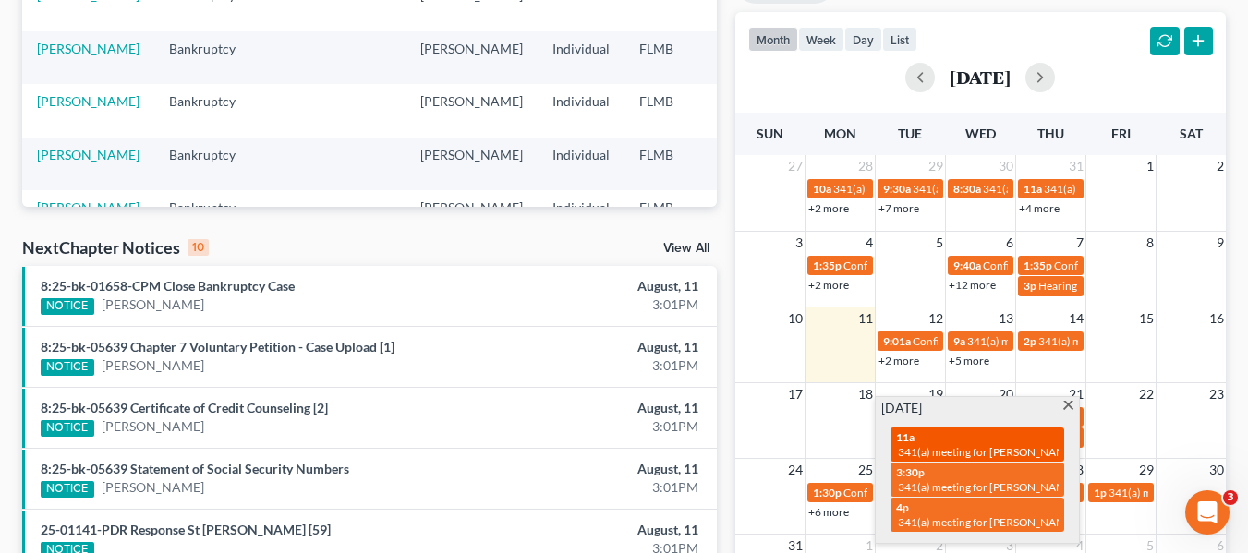
click at [924, 446] on span "341(a) meeting for [PERSON_NAME]" at bounding box center [987, 452] width 178 height 14
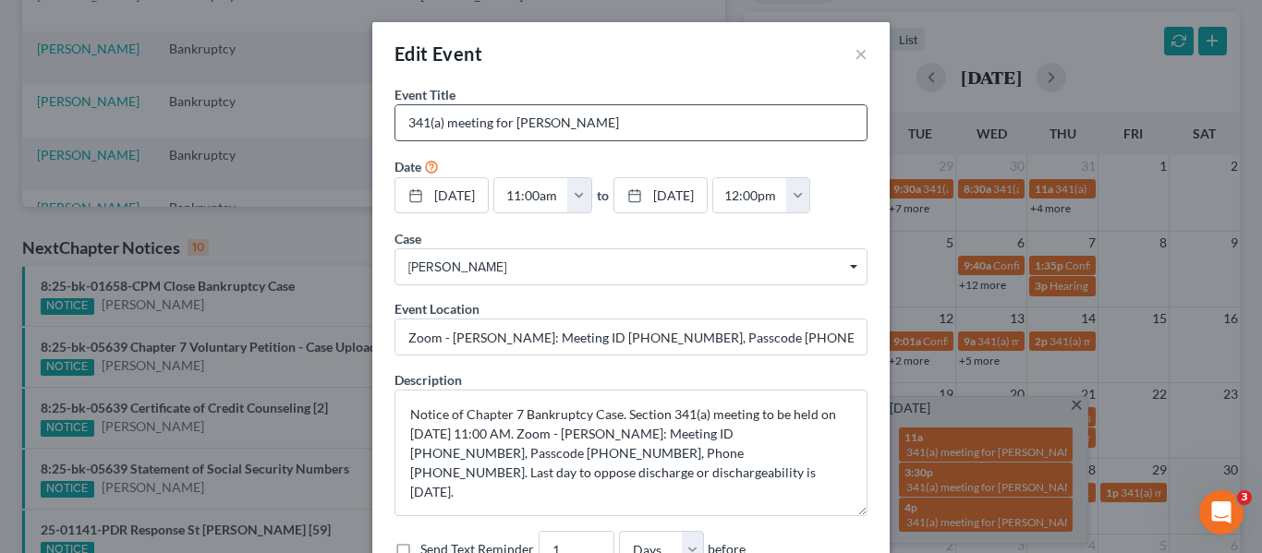
click at [612, 116] on input "341(a) meeting for [PERSON_NAME]" at bounding box center [630, 122] width 471 height 35
click at [702, 338] on input "Zoom - [PERSON_NAME]: Meeting ID [PHONE_NUMBER], Passcode [PHONE_NUMBER], Phone…" at bounding box center [630, 337] width 471 height 35
drag, startPoint x: 640, startPoint y: 132, endPoint x: 157, endPoint y: 228, distance: 492.6
click at [157, 228] on div "Edit Event × Event Title * 341(a) meeting for [PERSON_NAME] Date [DATE] close D…" at bounding box center [631, 276] width 1262 height 553
click at [142, 207] on div "Edit Event × Event Title * 341(a) meeting for [PERSON_NAME] Date [DATE] close D…" at bounding box center [631, 276] width 1262 height 553
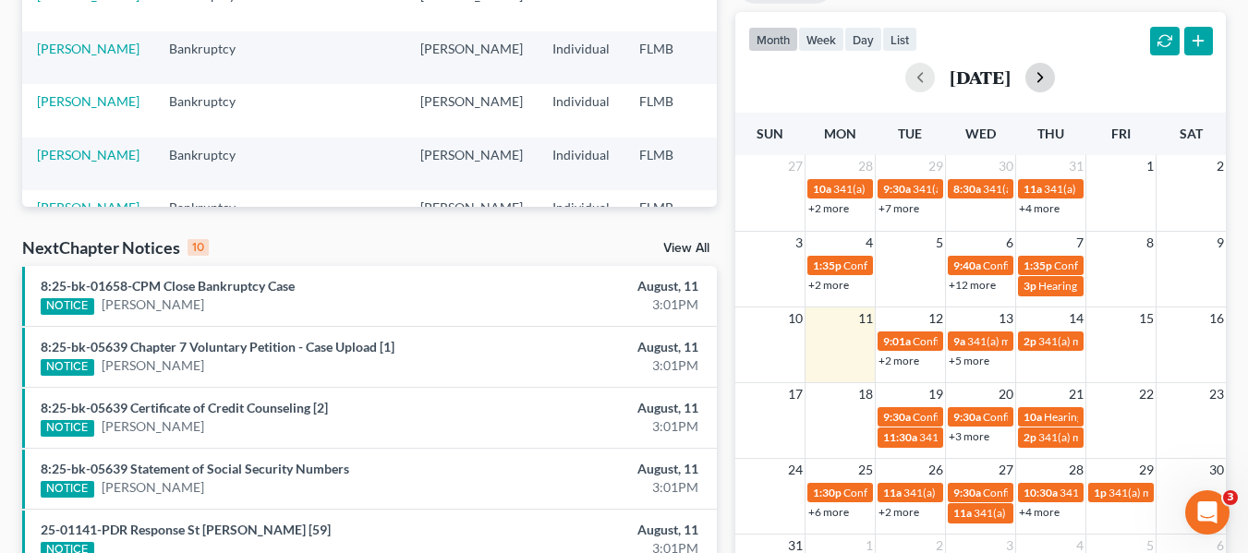
click at [1055, 77] on button "button" at bounding box center [1040, 78] width 30 height 30
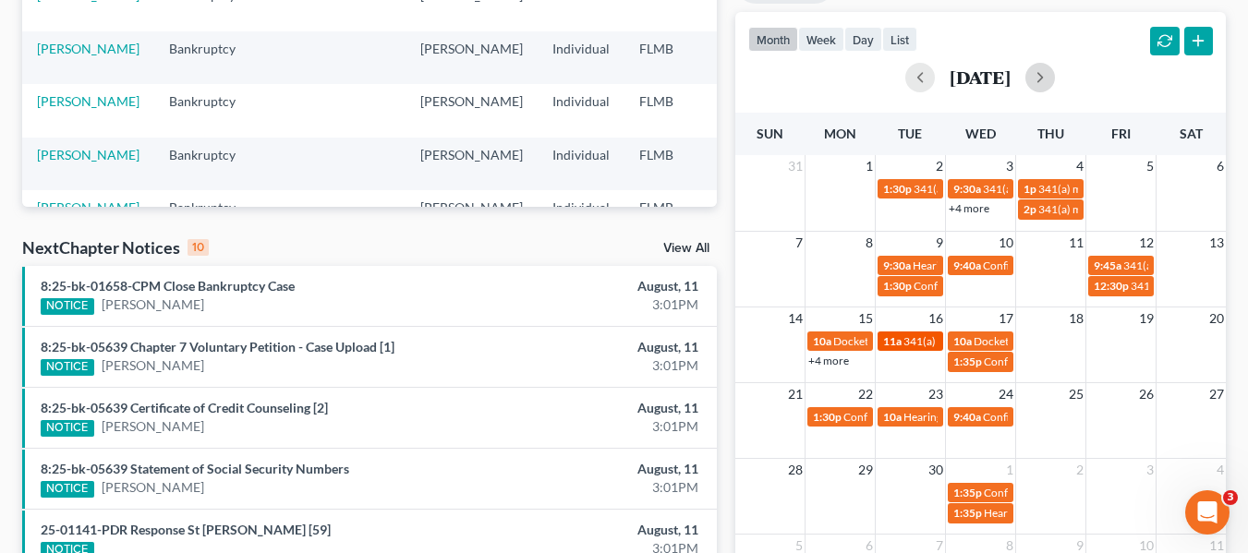
click at [908, 344] on span "341(a) meeting for [PERSON_NAME]" at bounding box center [992, 341] width 178 height 14
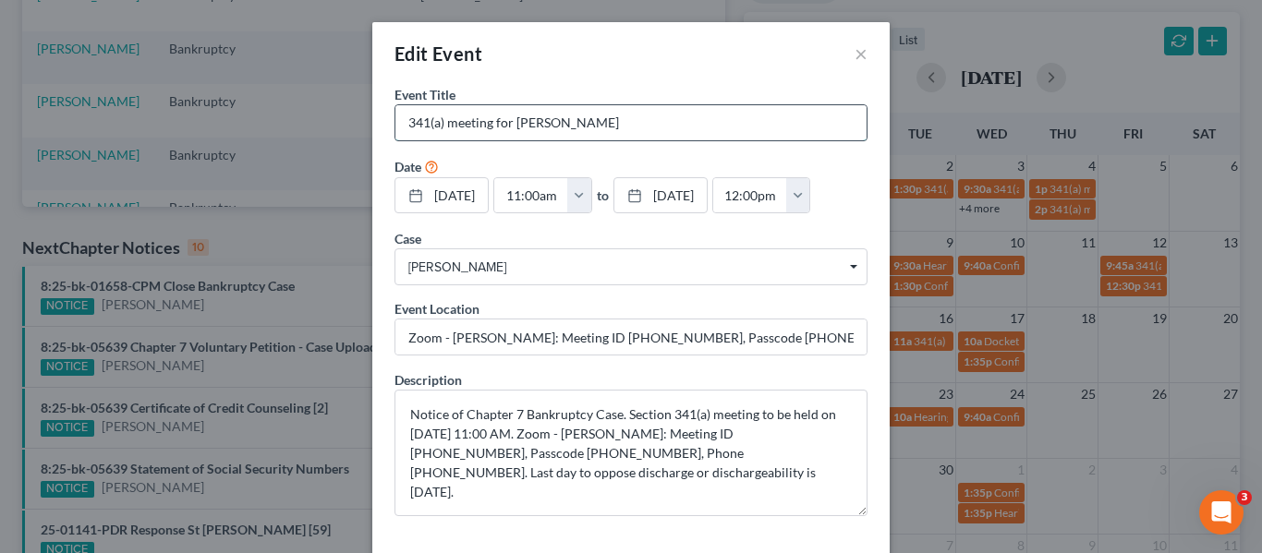
click at [569, 121] on input "341(a) meeting for [PERSON_NAME]" at bounding box center [630, 122] width 471 height 35
click at [709, 352] on input "Zoom - [PERSON_NAME]: Meeting ID [PHONE_NUMBER], Passcode [PHONE_NUMBER], Phone…" at bounding box center [630, 337] width 471 height 35
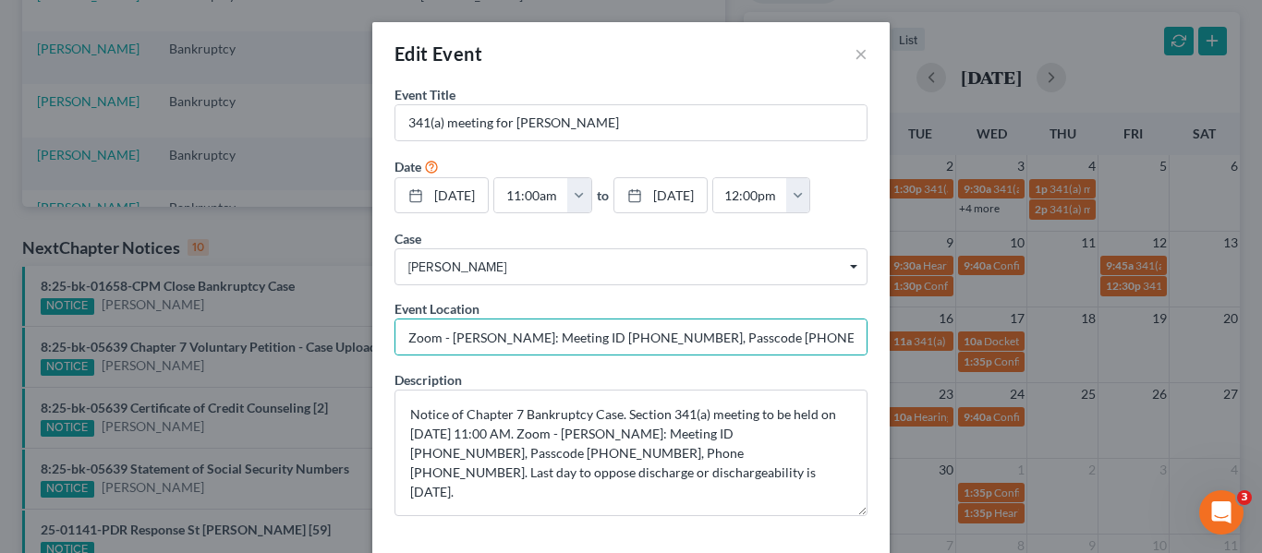
click at [1057, 164] on div "Edit Event × Event Title * 341(a) meeting for [PERSON_NAME] [DATE] close Date […" at bounding box center [631, 276] width 1262 height 553
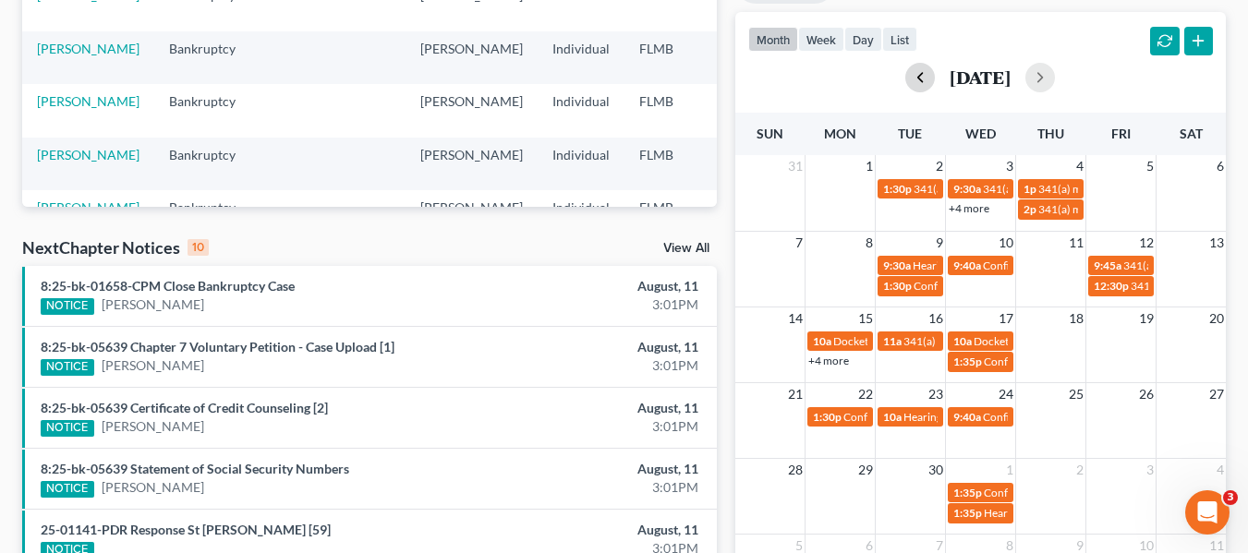
click at [905, 85] on button "button" at bounding box center [920, 78] width 30 height 30
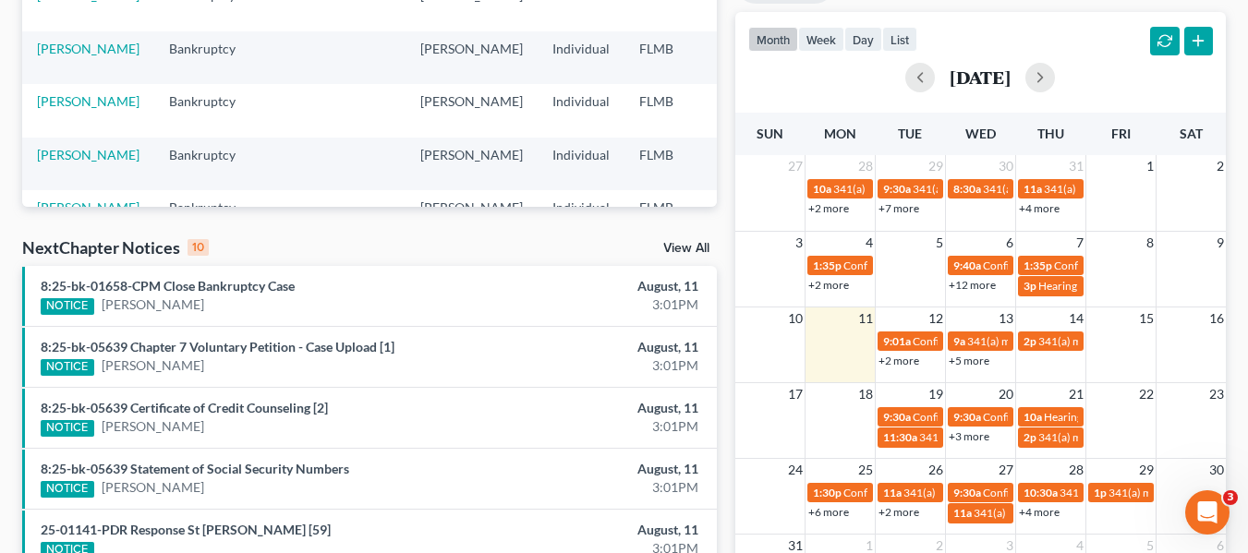
click at [1037, 512] on link "+4 more" at bounding box center [1039, 512] width 41 height 14
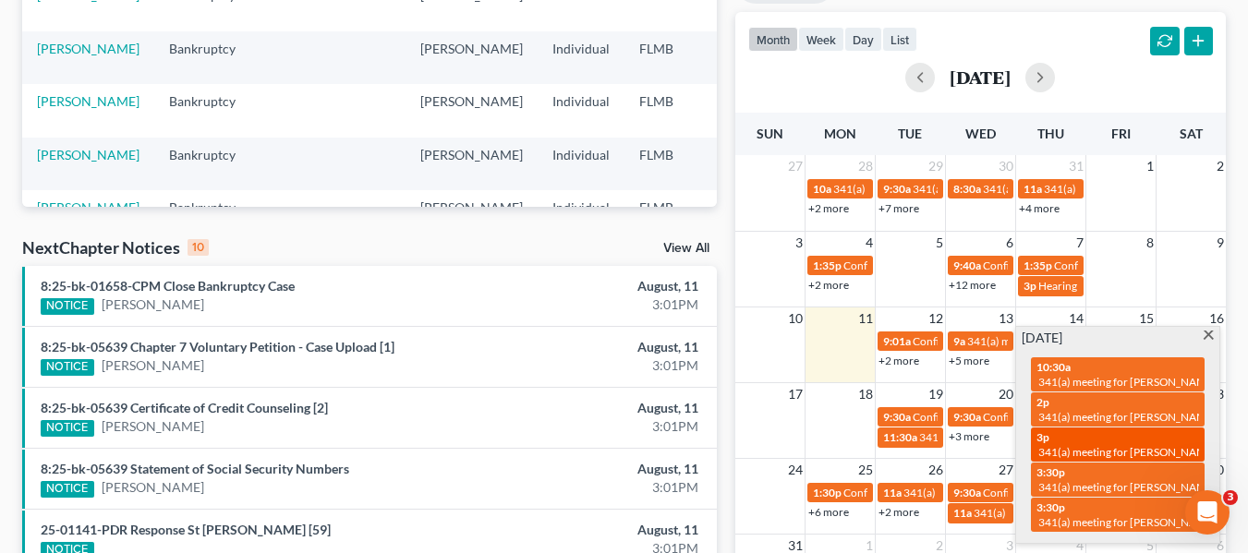
click at [1064, 452] on span "341(a) meeting for [PERSON_NAME]" at bounding box center [1127, 452] width 178 height 14
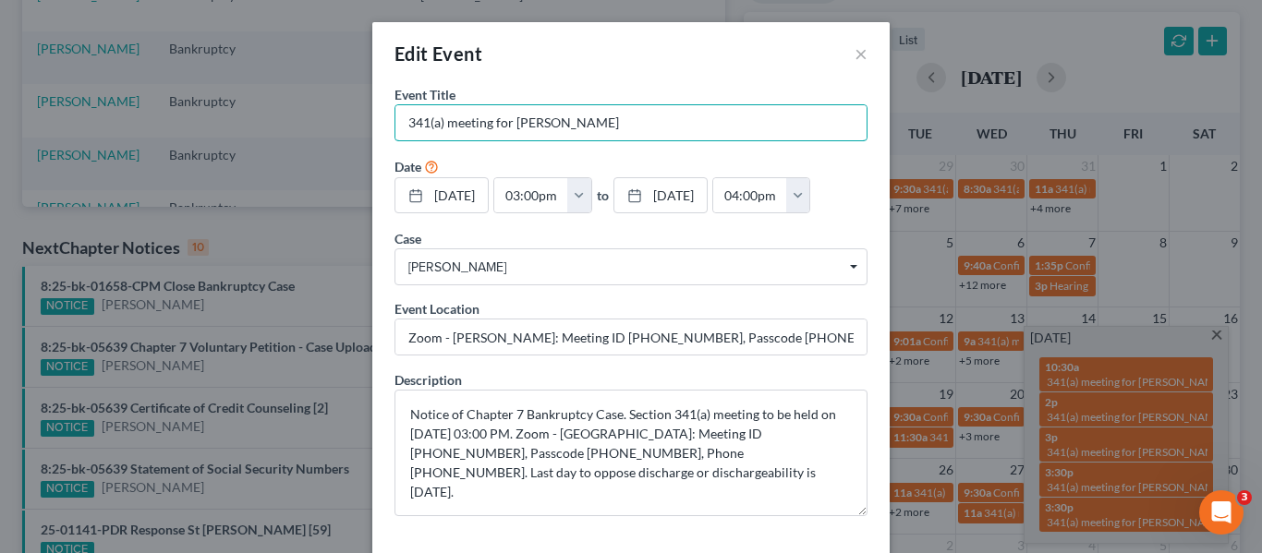
drag, startPoint x: 679, startPoint y: 121, endPoint x: 252, endPoint y: 148, distance: 427.6
click at [252, 148] on div "Edit Event × Event Title * 341(a) meeting for [PERSON_NAME] Date [DATE] close D…" at bounding box center [631, 276] width 1262 height 553
click at [560, 351] on input "Zoom - [PERSON_NAME]: Meeting ID [PHONE_NUMBER], Passcode [PHONE_NUMBER], Phone…" at bounding box center [630, 337] width 471 height 35
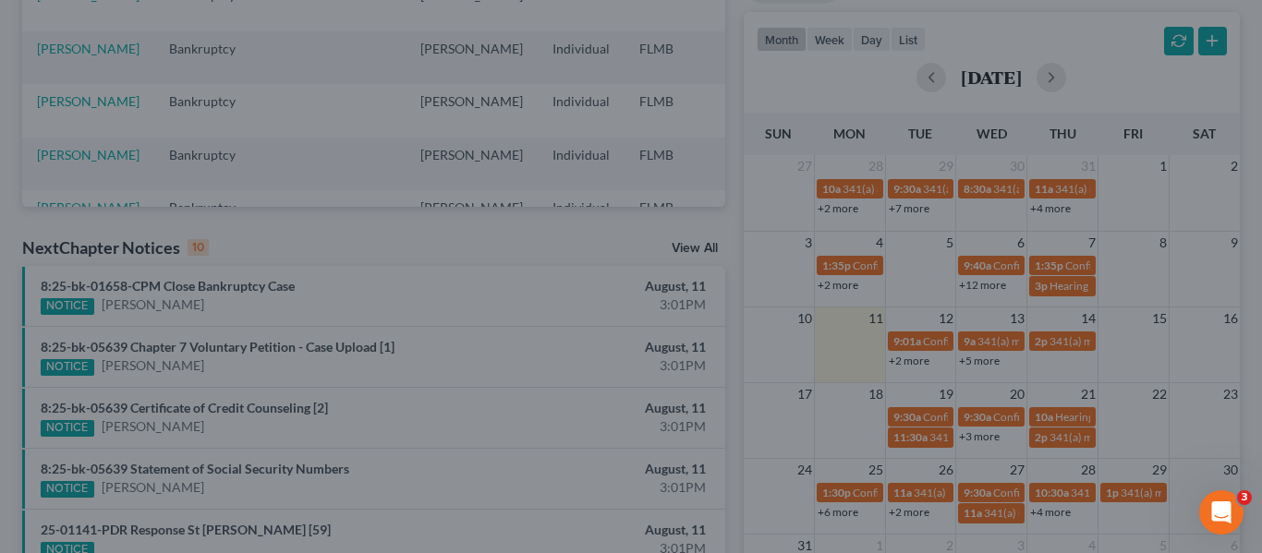
click at [1089, 213] on div "Edit Event × Event Title * 341(a) meeting for [PERSON_NAME] Date [DATE] close D…" at bounding box center [631, 276] width 1262 height 553
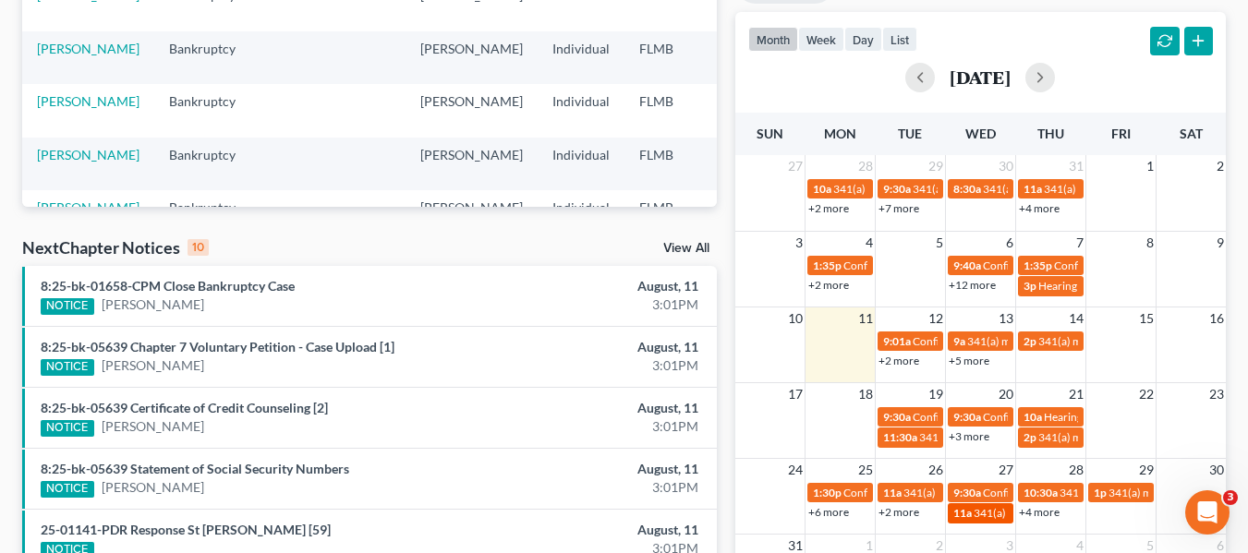
click at [973, 510] on div "11a 341(a) meeting for [PERSON_NAME]" at bounding box center [980, 513] width 55 height 14
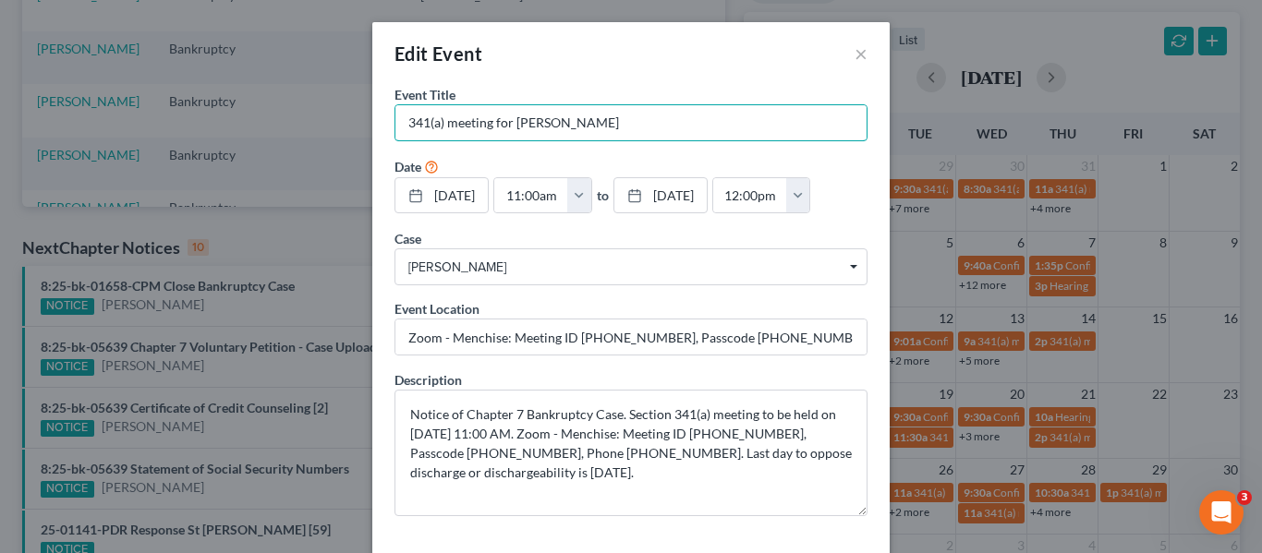
drag, startPoint x: 709, startPoint y: 122, endPoint x: 178, endPoint y: 171, distance: 533.4
click at [178, 171] on div "Edit Event × Event Title * 341(a) meeting for [PERSON_NAME] Date [DATE] close D…" at bounding box center [631, 276] width 1262 height 553
click at [534, 336] on input "Zoom - Menchise: Meeting ID [PHONE_NUMBER], Passcode [PHONE_NUMBER], Phone [PHO…" at bounding box center [630, 337] width 471 height 35
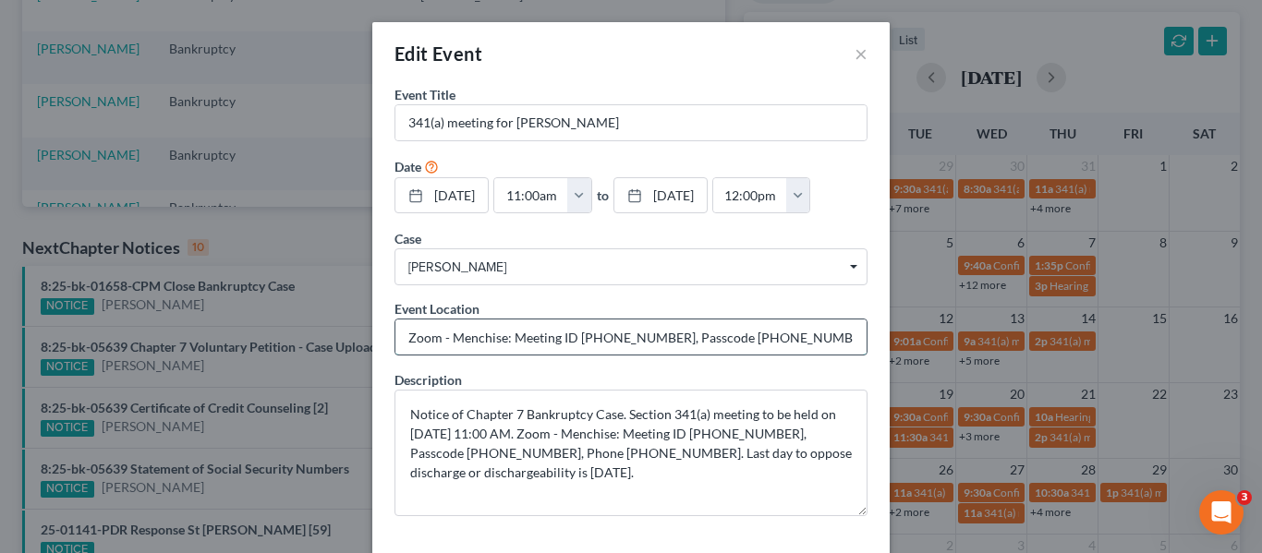
click at [534, 336] on input "Zoom - Menchise: Meeting ID [PHONE_NUMBER], Passcode [PHONE_NUMBER], Phone [PHO…" at bounding box center [630, 337] width 471 height 35
click at [1003, 195] on div "Edit Event × Event Title * 341(a) meeting for [PERSON_NAME] Date [DATE] close D…" at bounding box center [631, 276] width 1262 height 553
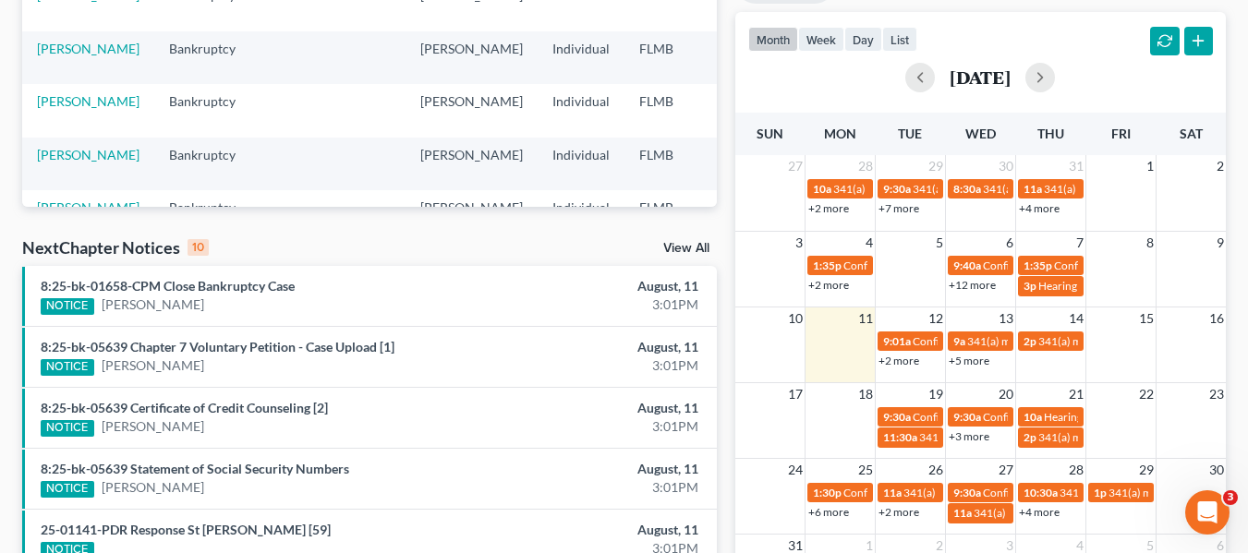
click at [1035, 515] on link "+4 more" at bounding box center [1039, 512] width 41 height 14
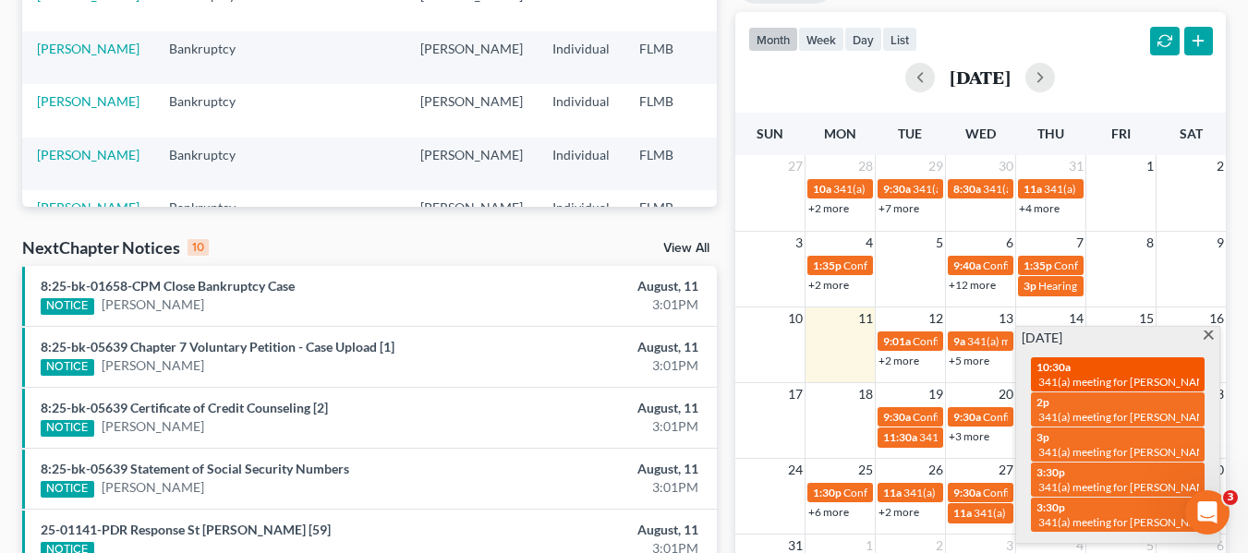
click at [1099, 375] on span "341(a) meeting for [PERSON_NAME]" at bounding box center [1127, 382] width 178 height 14
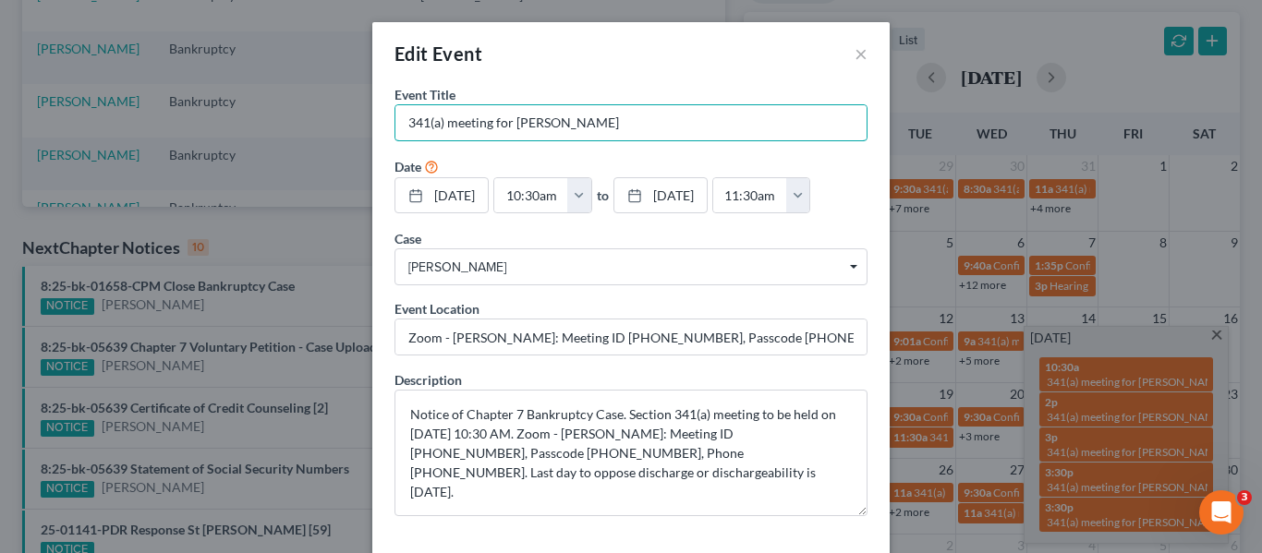
drag, startPoint x: 586, startPoint y: 130, endPoint x: 297, endPoint y: 120, distance: 288.4
click at [298, 120] on div "Edit Event × Event Title * 341(a) meeting for [PERSON_NAME] Date [DATE] close D…" at bounding box center [631, 276] width 1262 height 553
click at [564, 353] on input "Zoom - [PERSON_NAME]: Meeting ID [PHONE_NUMBER], Passcode [PHONE_NUMBER], Phone…" at bounding box center [630, 337] width 471 height 35
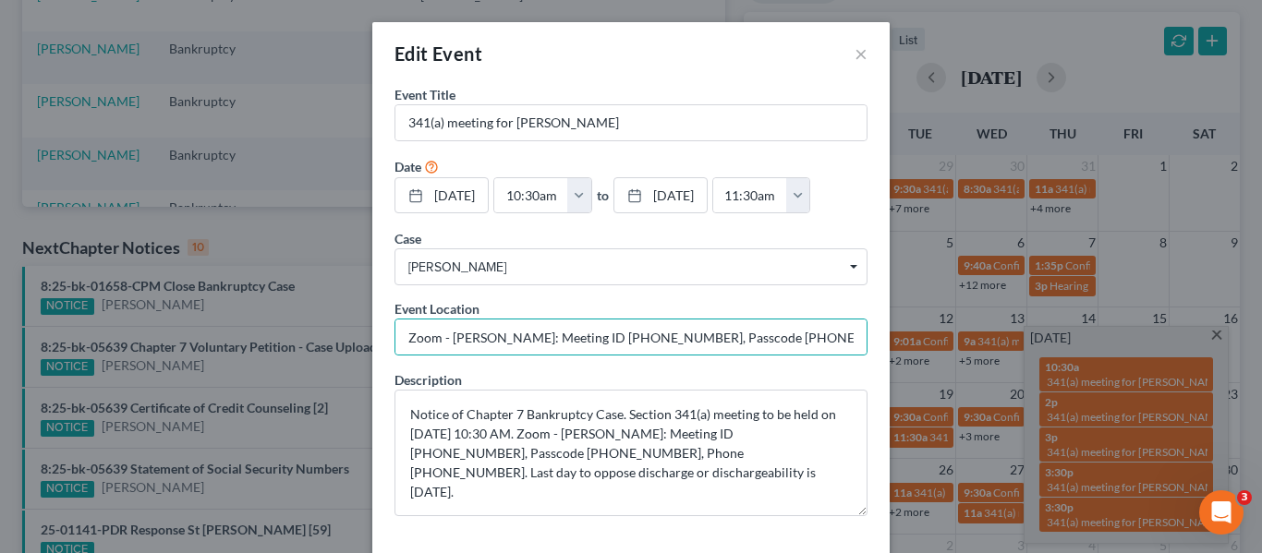
click at [1161, 148] on div "Edit Event × Event Title * 341(a) meeting for [PERSON_NAME] Date [DATE] close D…" at bounding box center [631, 276] width 1262 height 553
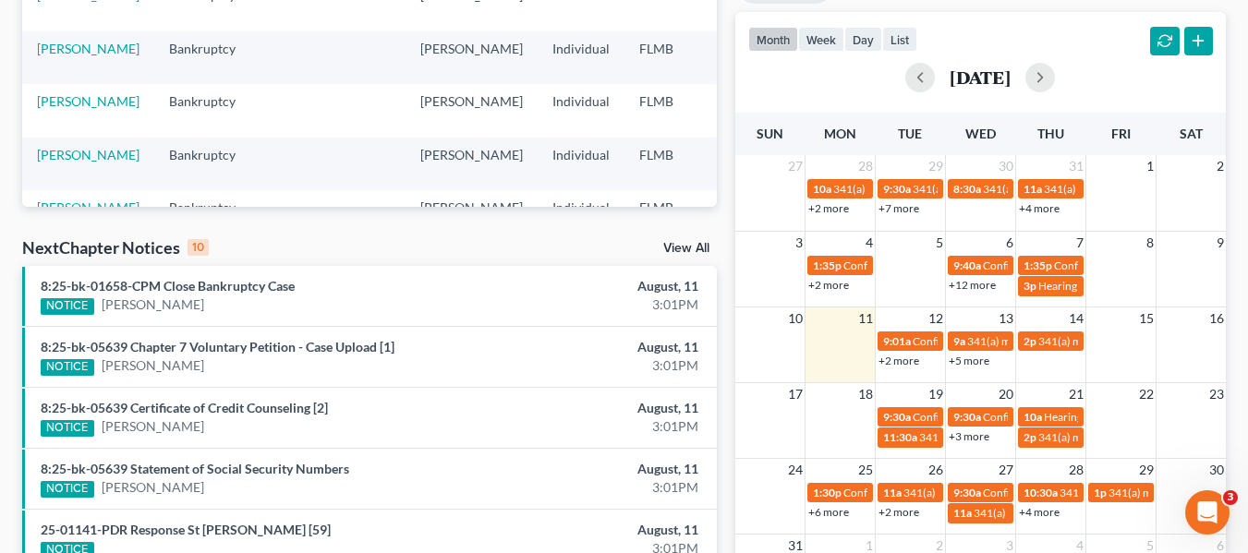
click at [1037, 518] on link "+4 more" at bounding box center [1039, 512] width 41 height 14
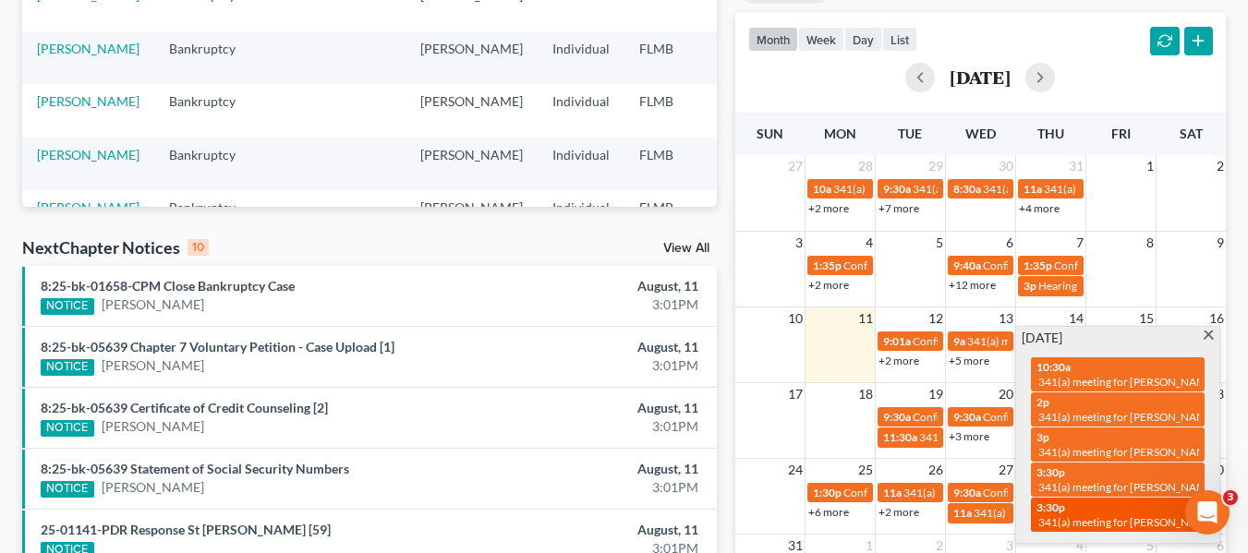
click at [1068, 515] on span "341(a) meeting for [PERSON_NAME]" at bounding box center [1127, 522] width 178 height 14
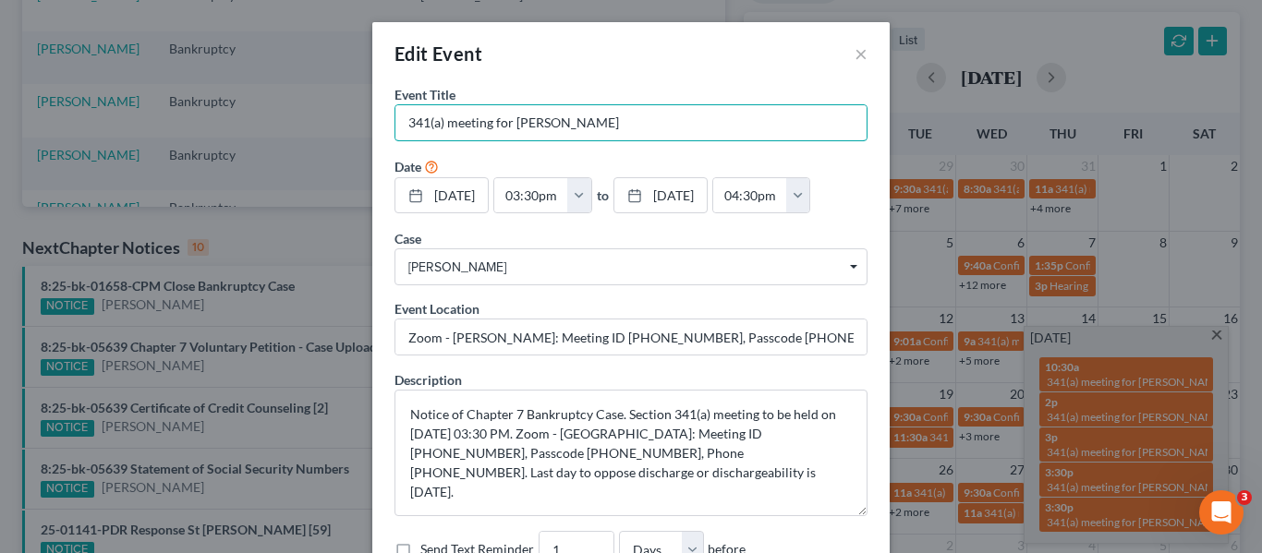
drag, startPoint x: 691, startPoint y: 129, endPoint x: 205, endPoint y: 131, distance: 485.9
click at [206, 131] on div "Edit Event × Event Title * 341(a) meeting for [PERSON_NAME] Date [DATE] close D…" at bounding box center [631, 276] width 1262 height 553
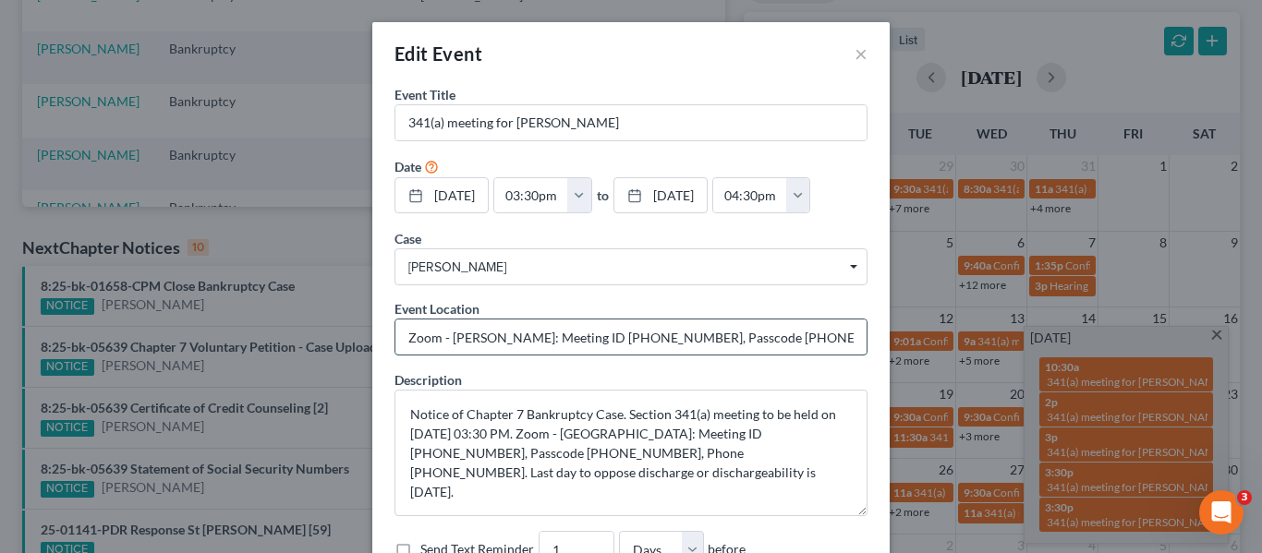
click at [536, 354] on input "Zoom - [PERSON_NAME]: Meeting ID [PHONE_NUMBER], Passcode [PHONE_NUMBER], Phone…" at bounding box center [630, 337] width 471 height 35
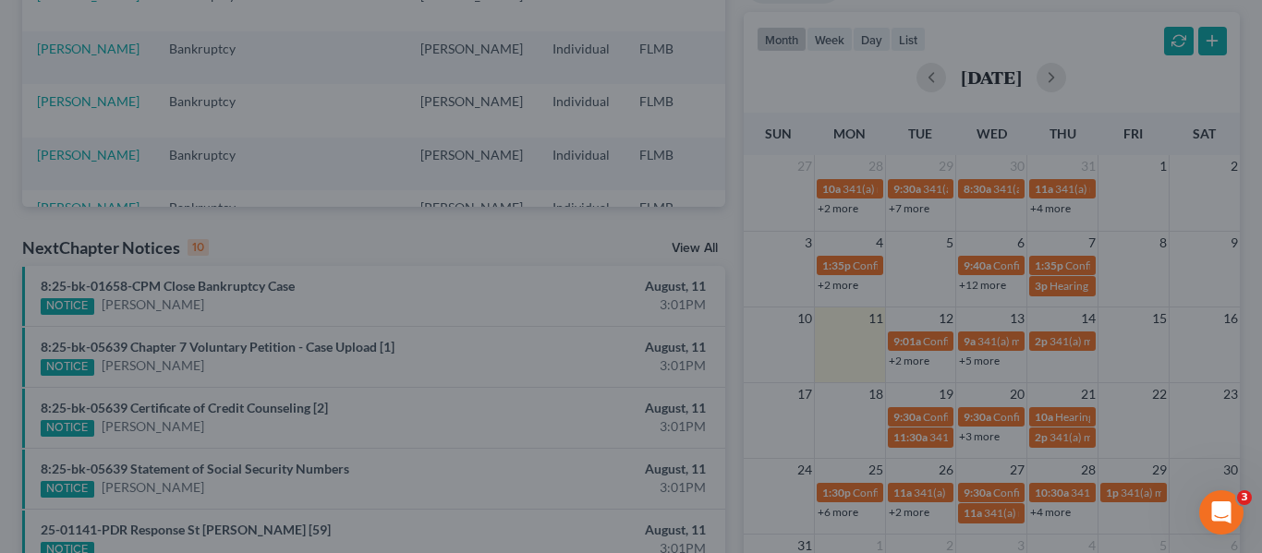
click at [938, 215] on div "Edit Event × Event Title * 341(a) meeting for [PERSON_NAME] Date [DATE] close D…" at bounding box center [631, 276] width 1262 height 553
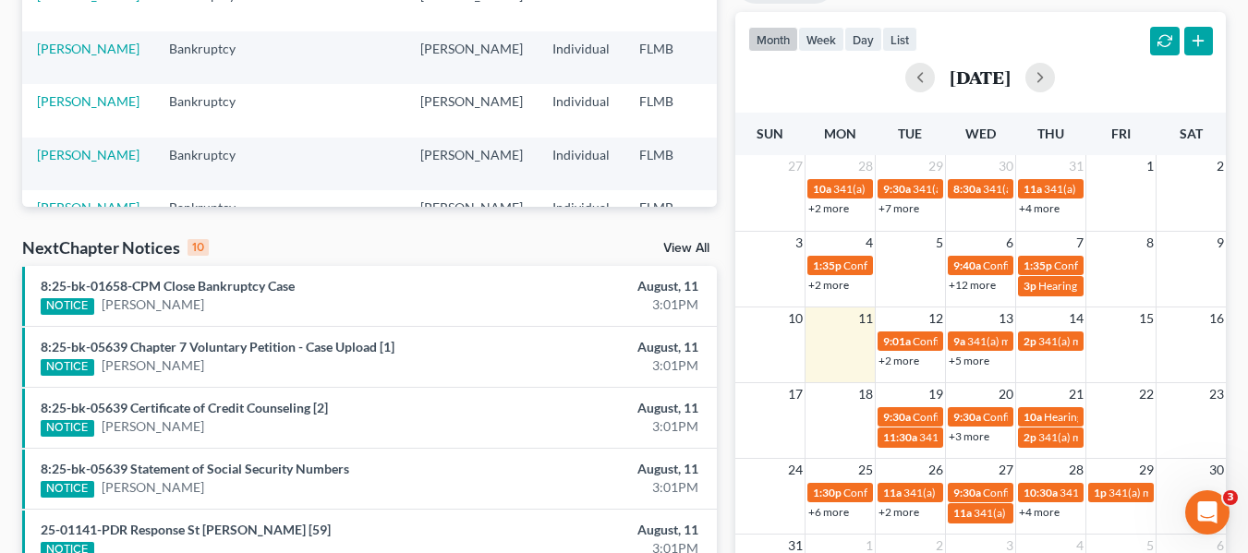
click at [1036, 513] on link "+4 more" at bounding box center [1039, 512] width 41 height 14
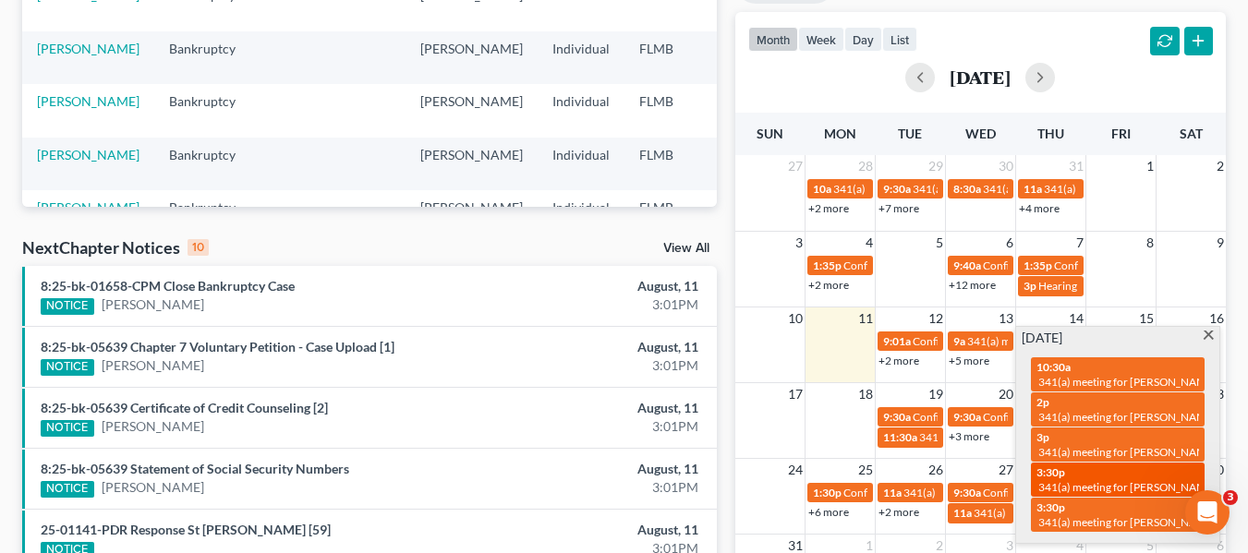
click at [1100, 467] on div "3:30p 341(a) meeting for [PERSON_NAME] & [PERSON_NAME]" at bounding box center [1118, 480] width 163 height 29
select select "Days"
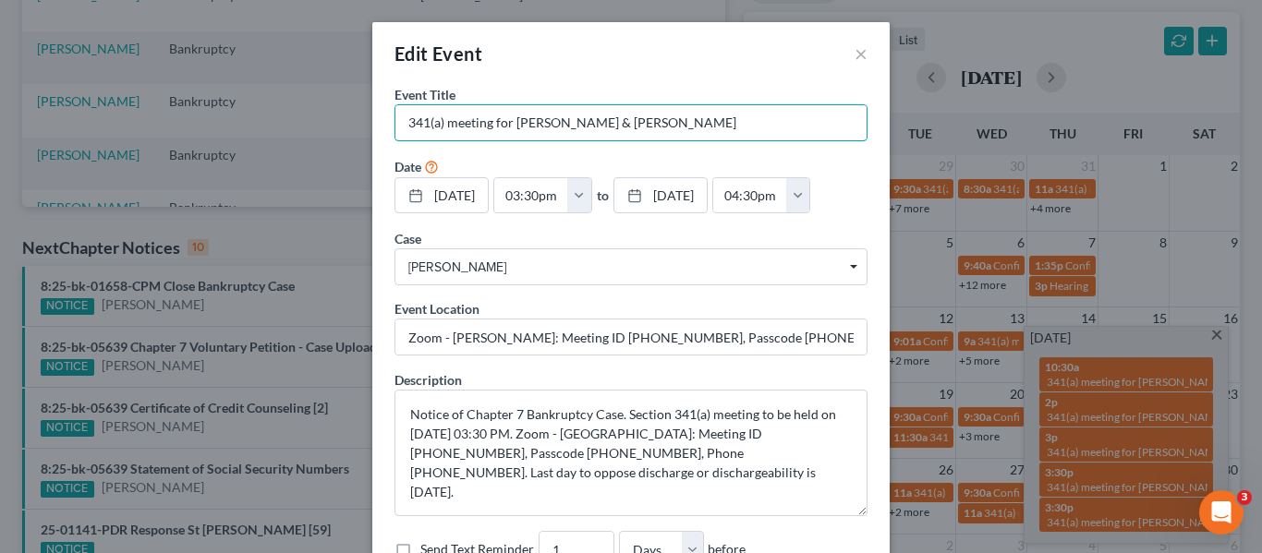
drag, startPoint x: 613, startPoint y: 122, endPoint x: 347, endPoint y: 115, distance: 266.2
click at [347, 115] on div "Edit Event × Event Title * 341(a) meeting for [PERSON_NAME] & [PERSON_NAME] Dat…" at bounding box center [631, 276] width 1262 height 553
click at [474, 330] on input "Zoom - [PERSON_NAME]: Meeting ID [PHONE_NUMBER], Passcode [PHONE_NUMBER], Phone…" at bounding box center [630, 337] width 471 height 35
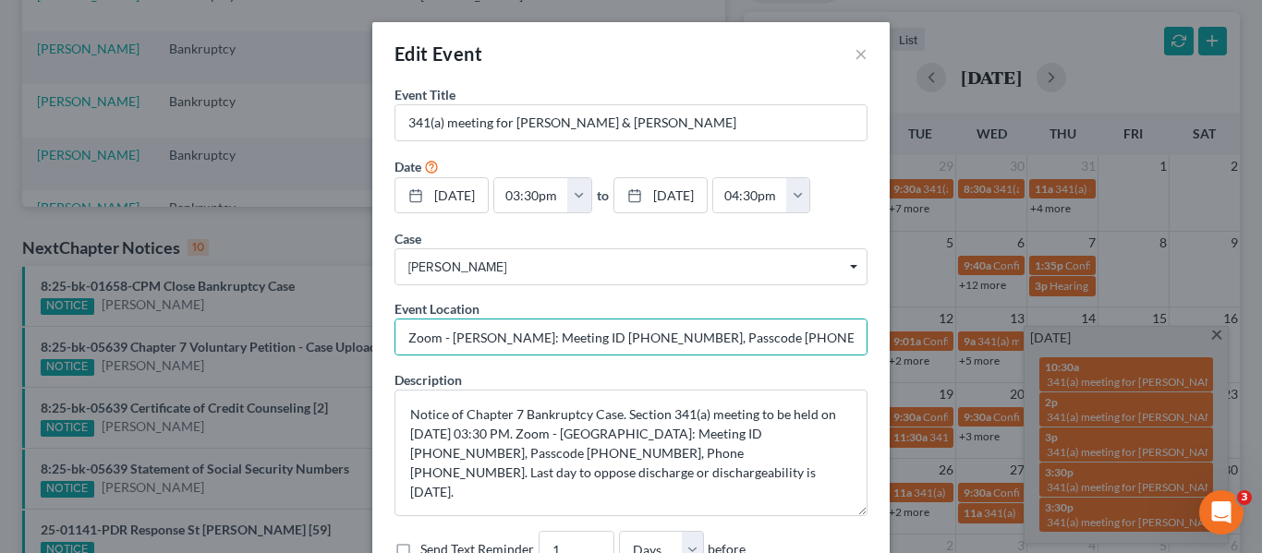
click at [990, 235] on div "Edit Event × Event Title * 341(a) meeting for [PERSON_NAME] & [PERSON_NAME] Dat…" at bounding box center [631, 276] width 1262 height 553
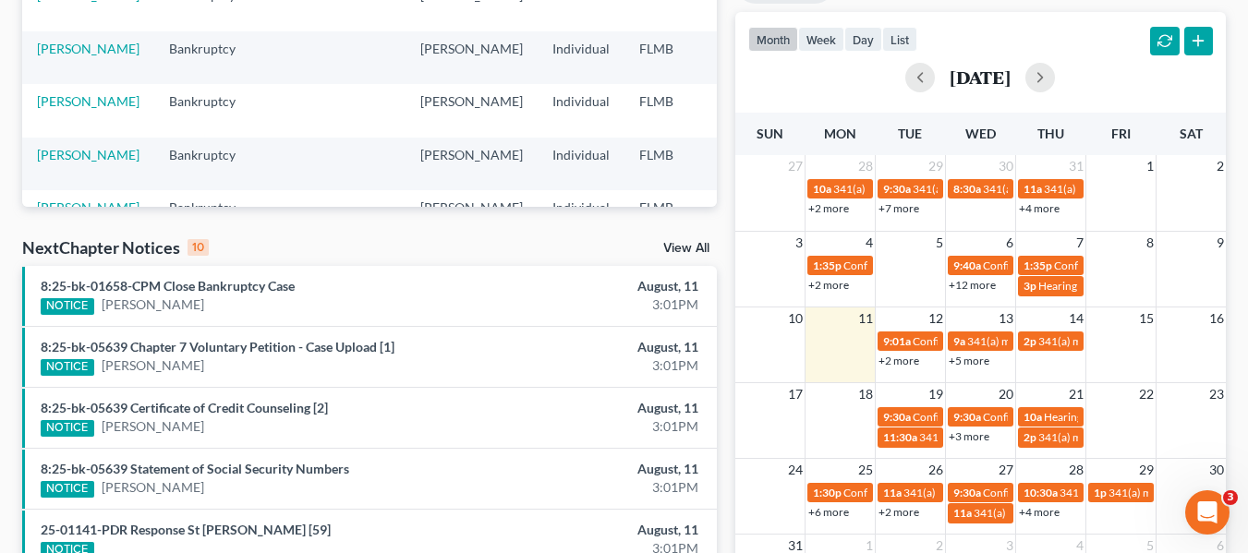
click at [1042, 509] on link "+4 more" at bounding box center [1039, 512] width 41 height 14
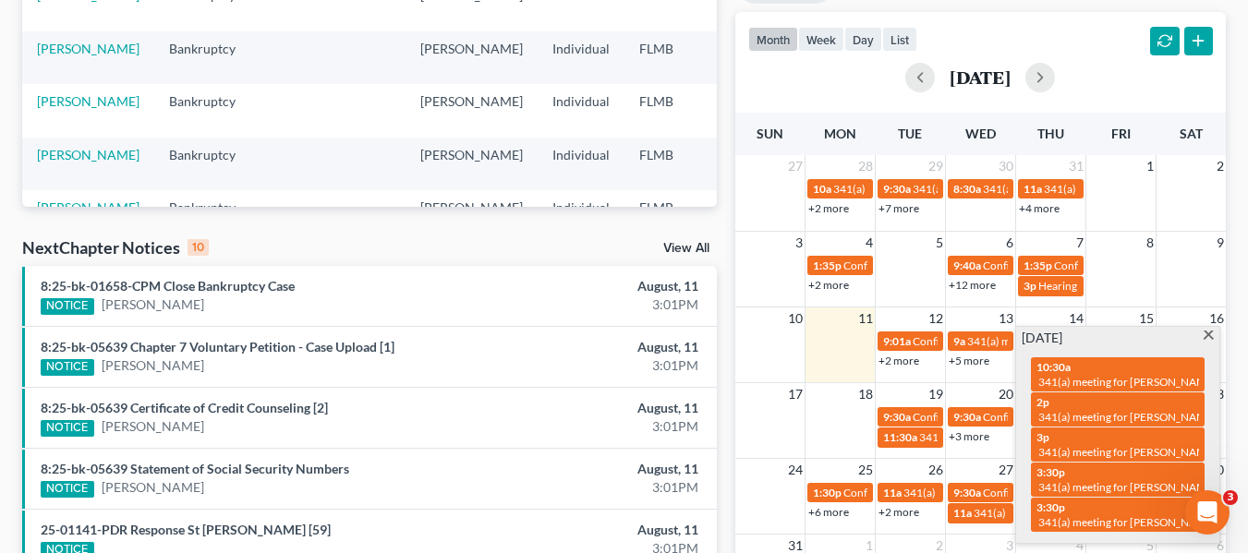
click at [1145, 83] on div "[DATE]" at bounding box center [980, 78] width 465 height 30
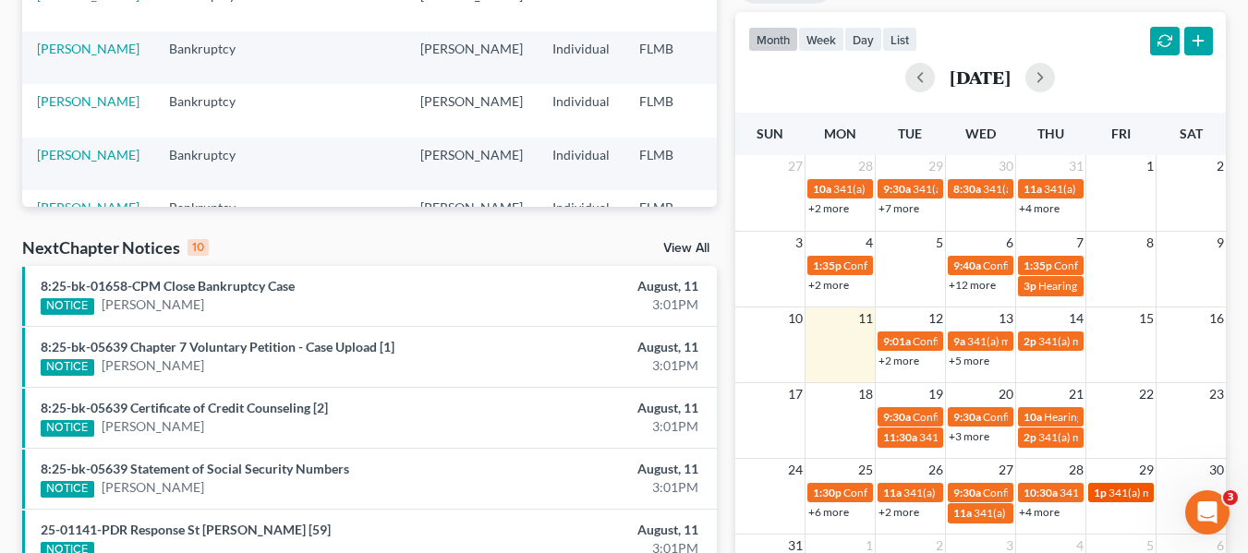
click at [1122, 497] on span "341(a) meeting for [PERSON_NAME] & [PERSON_NAME]" at bounding box center [1247, 493] width 276 height 14
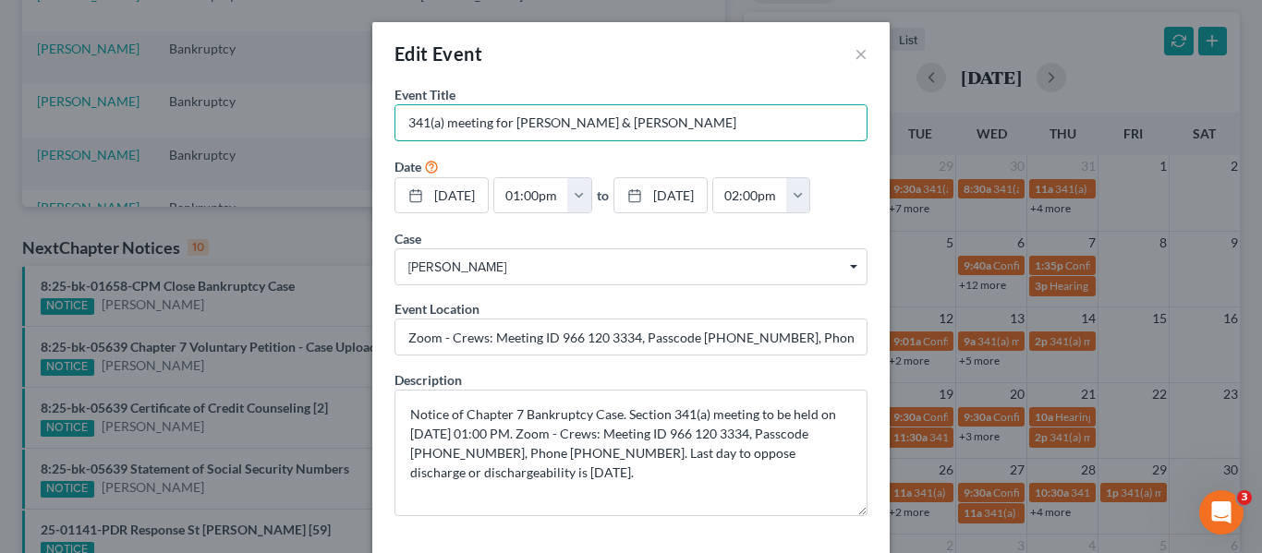
drag, startPoint x: 787, startPoint y: 115, endPoint x: 78, endPoint y: -55, distance: 729.8
click at [78, 0] on html "Home New Case Client Portal [PERSON_NAME] Diamond Law Firm, PLLC [EMAIL_ADDRESS…" at bounding box center [631, 313] width 1262 height 1366
click at [577, 341] on input "Zoom - Crews: Meeting ID 966 120 3334, Passcode [PHONE_NUMBER], Phone [PHONE_NU…" at bounding box center [630, 337] width 471 height 35
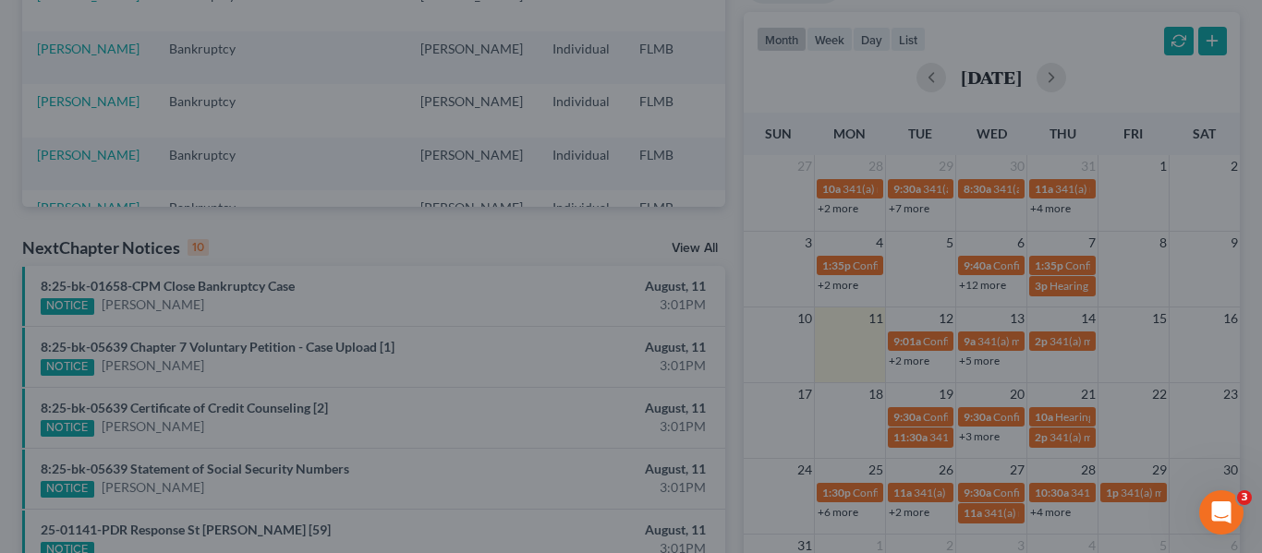
click at [890, 284] on div "Edit Event × Event Title * 341(a) meeting for [PERSON_NAME] & [PERSON_NAME] Dat…" at bounding box center [631, 276] width 1262 height 553
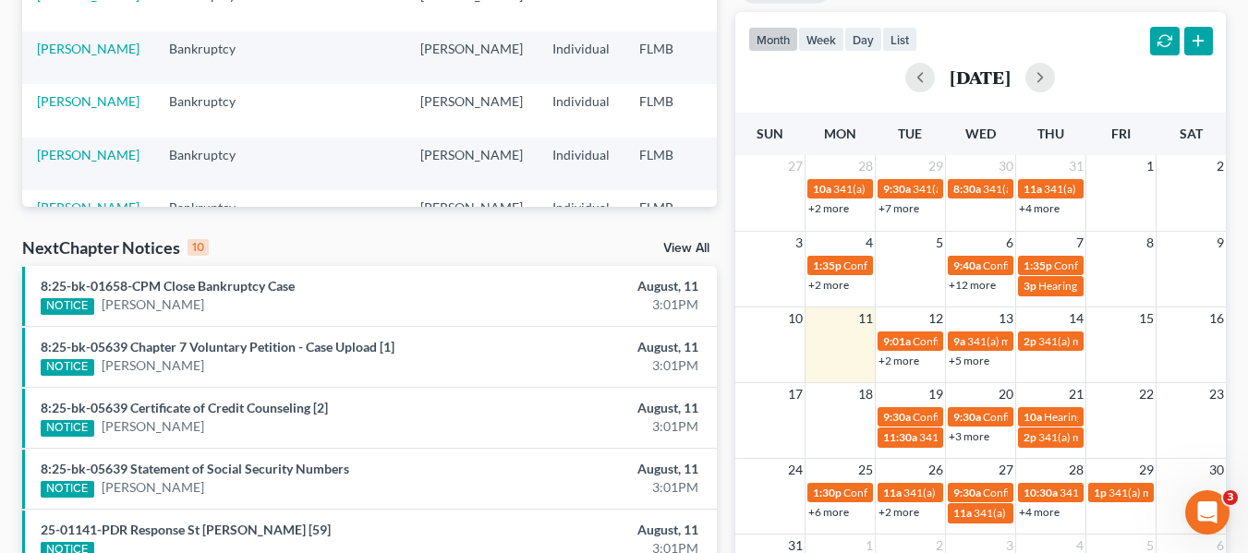
click at [906, 514] on link "+2 more" at bounding box center [899, 512] width 41 height 14
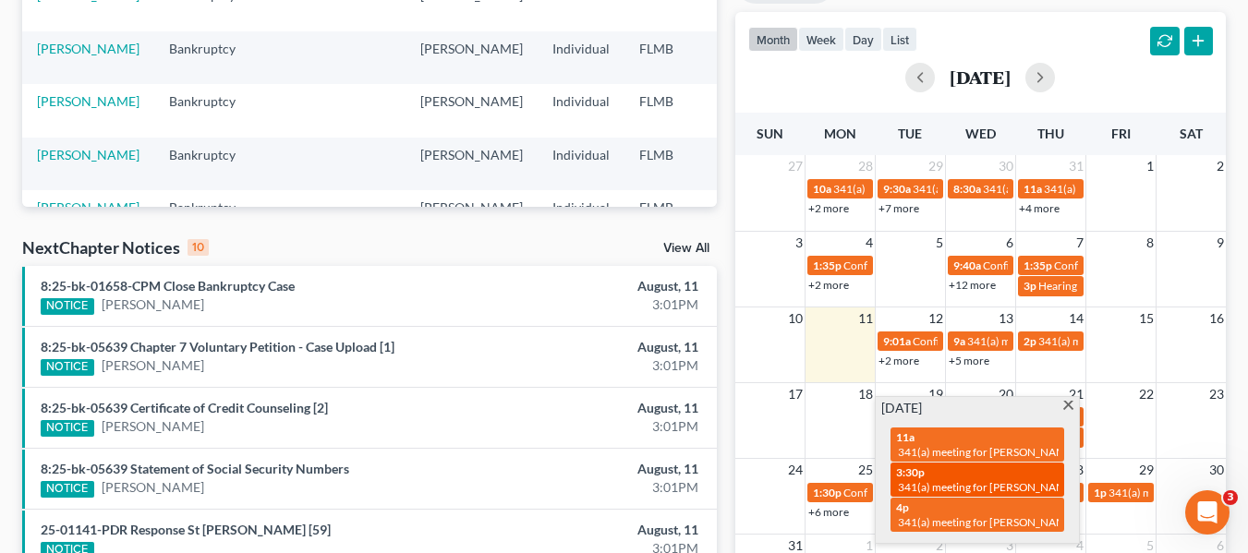
click at [925, 467] on div "3:30p 341(a) meeting for [PERSON_NAME]" at bounding box center [977, 480] width 163 height 29
select select "Days"
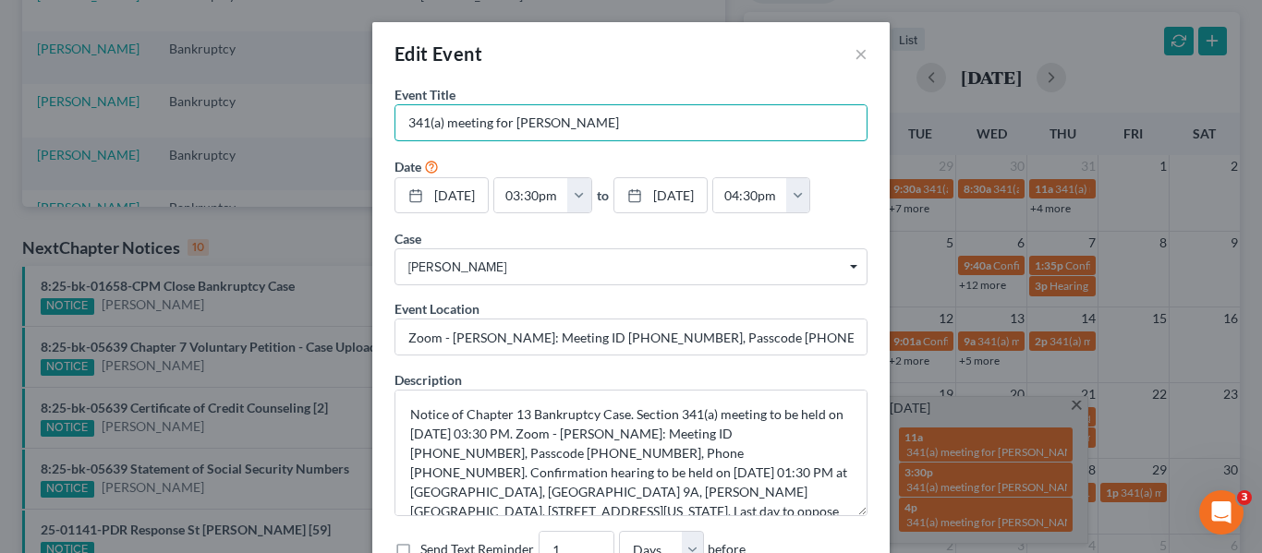
drag, startPoint x: 674, startPoint y: 127, endPoint x: 290, endPoint y: 98, distance: 385.4
click at [292, 98] on div "Edit Event × Event Title * 341(a) meeting for [PERSON_NAME] Date [DATE] close D…" at bounding box center [631, 276] width 1262 height 553
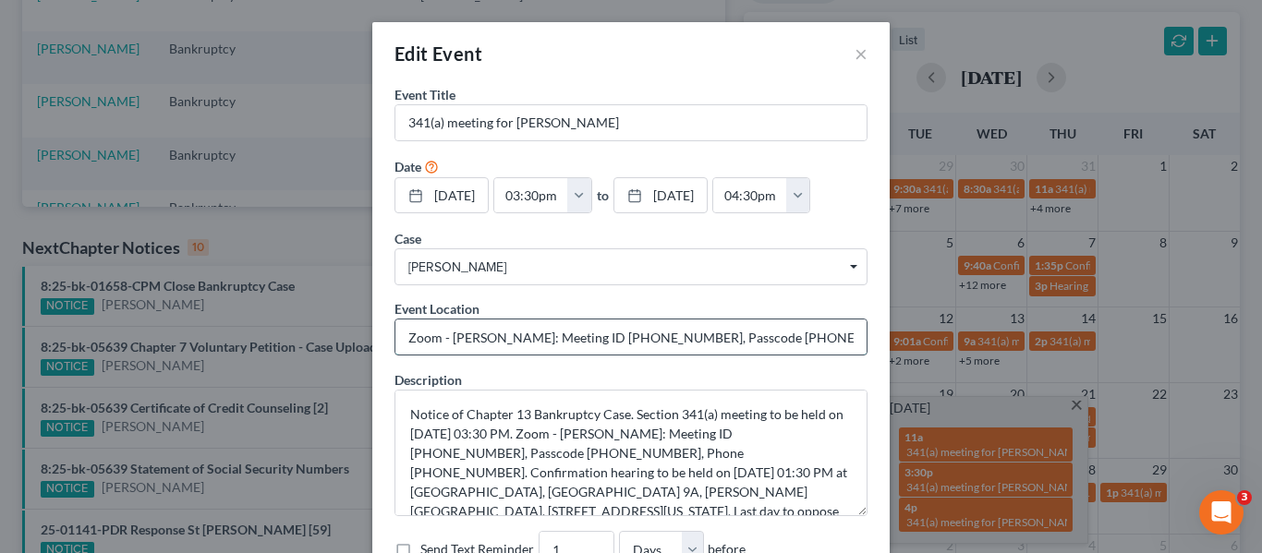
click at [588, 323] on input "Zoom - [PERSON_NAME]: Meeting ID [PHONE_NUMBER], Passcode [PHONE_NUMBER], Phone…" at bounding box center [630, 337] width 471 height 35
click at [1043, 221] on div "Edit Event × Event Title * 341(a) meeting for [PERSON_NAME] Date [DATE] close D…" at bounding box center [631, 276] width 1262 height 553
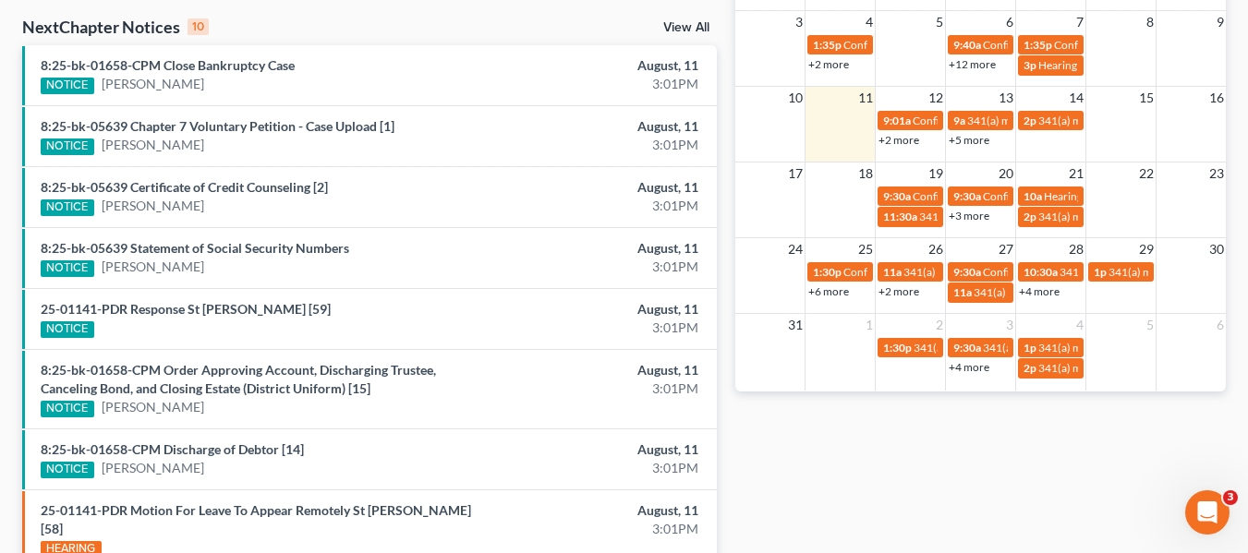
scroll to position [647, 0]
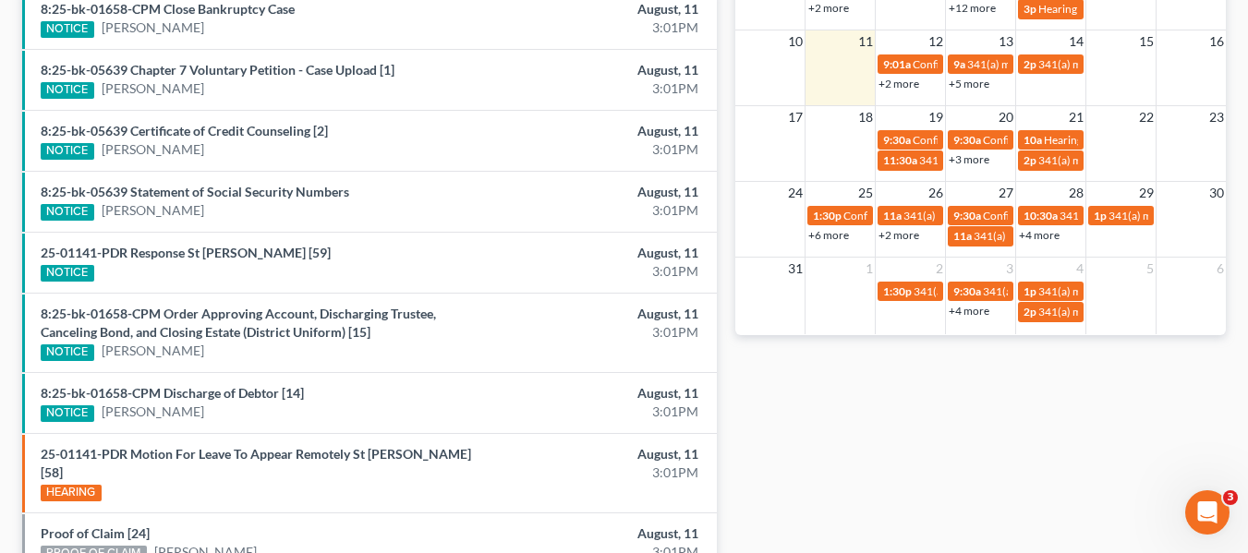
click at [891, 240] on link "+2 more" at bounding box center [899, 235] width 41 height 14
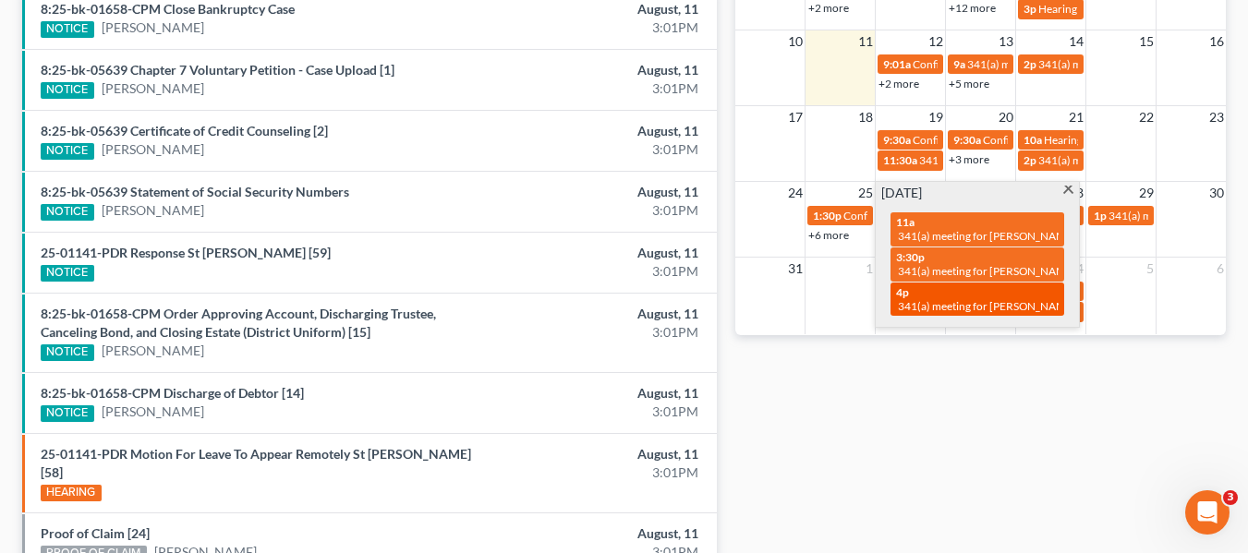
click at [924, 290] on div "4p 341(a) meeting for [PERSON_NAME] & [PERSON_NAME]" at bounding box center [977, 299] width 163 height 29
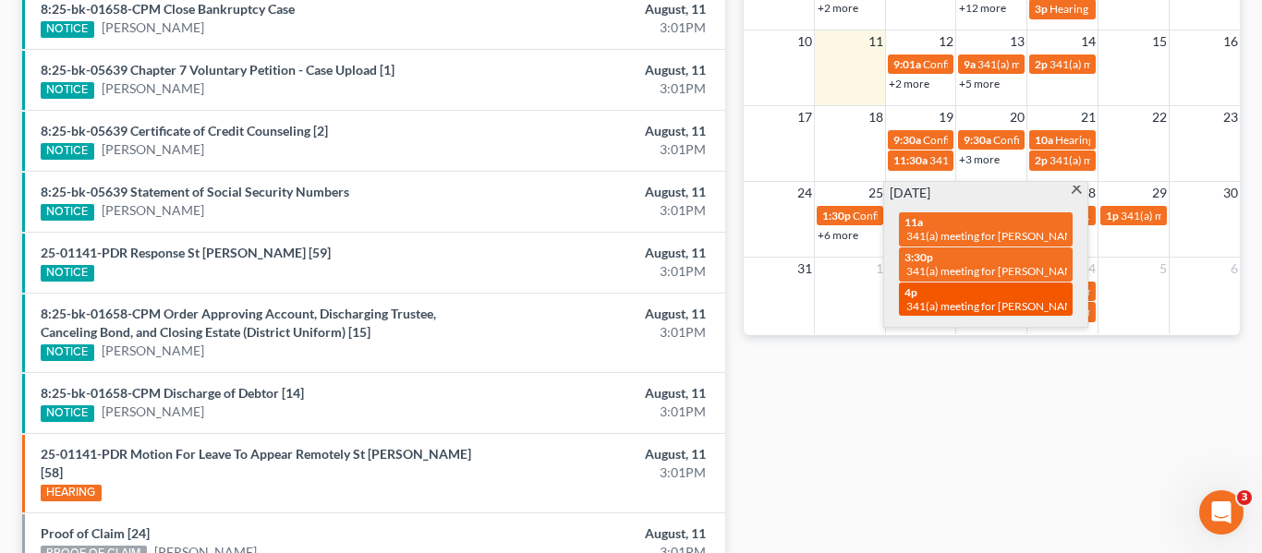
select select "Days"
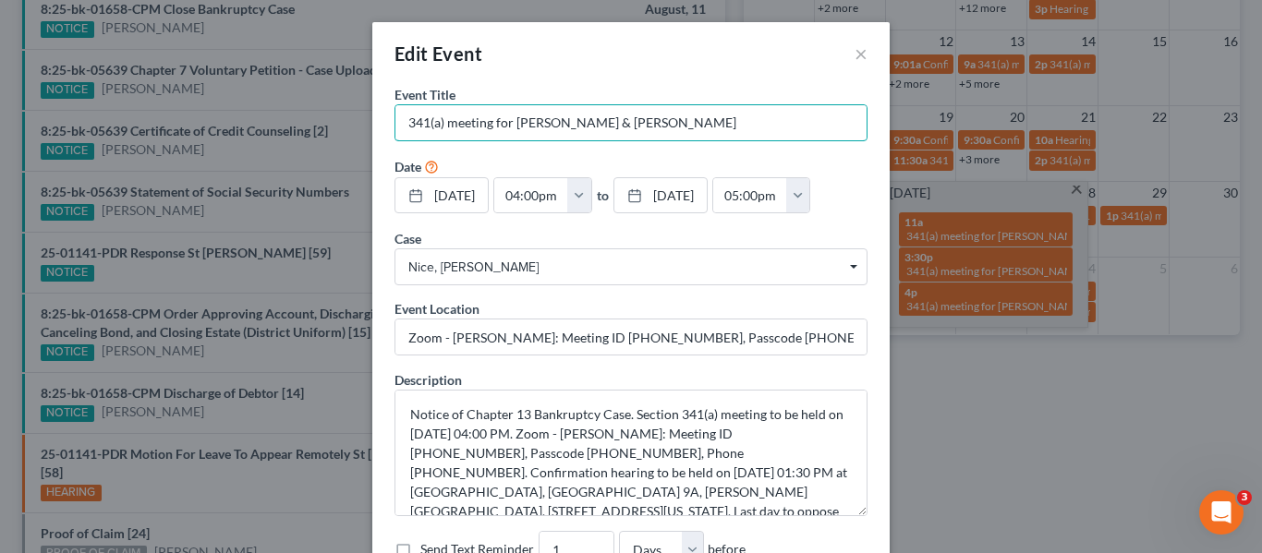
drag, startPoint x: 686, startPoint y: 119, endPoint x: 101, endPoint y: 136, distance: 585.9
click at [101, 136] on div "Edit Event × Event Title * 341(a) meeting for [PERSON_NAME] & [PERSON_NAME] Dat…" at bounding box center [631, 276] width 1262 height 553
click at [678, 336] on input "Zoom - [PERSON_NAME]: Meeting ID [PHONE_NUMBER], Passcode [PHONE_NUMBER], Phone…" at bounding box center [630, 337] width 471 height 35
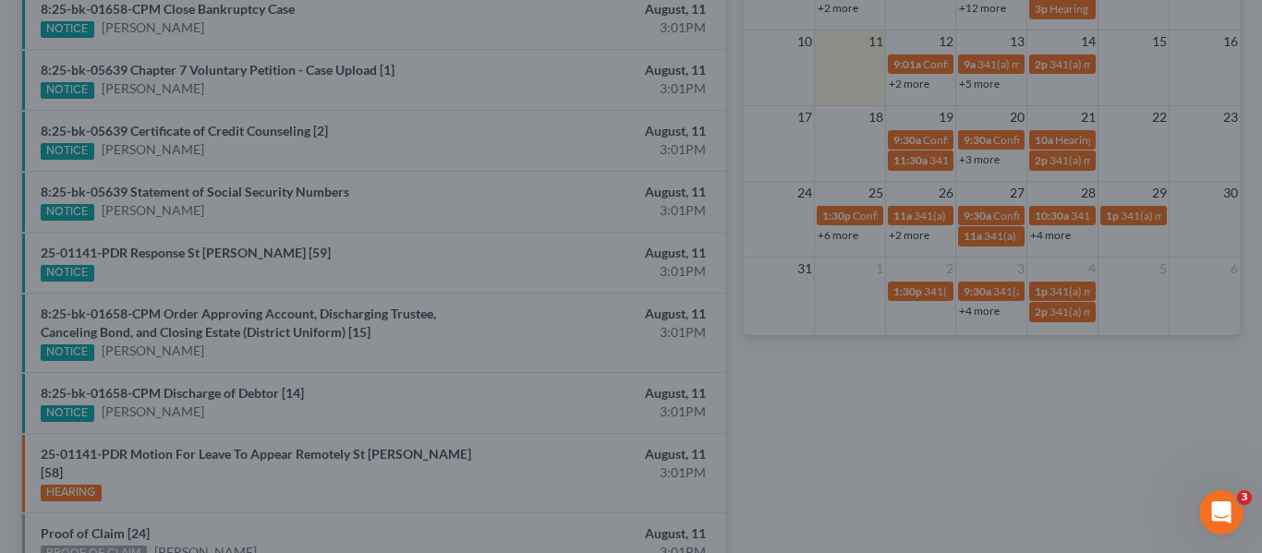
click at [930, 161] on div "Edit Event × Event Title * 341(a) meeting for [PERSON_NAME] & [PERSON_NAME] Dat…" at bounding box center [631, 276] width 1262 height 553
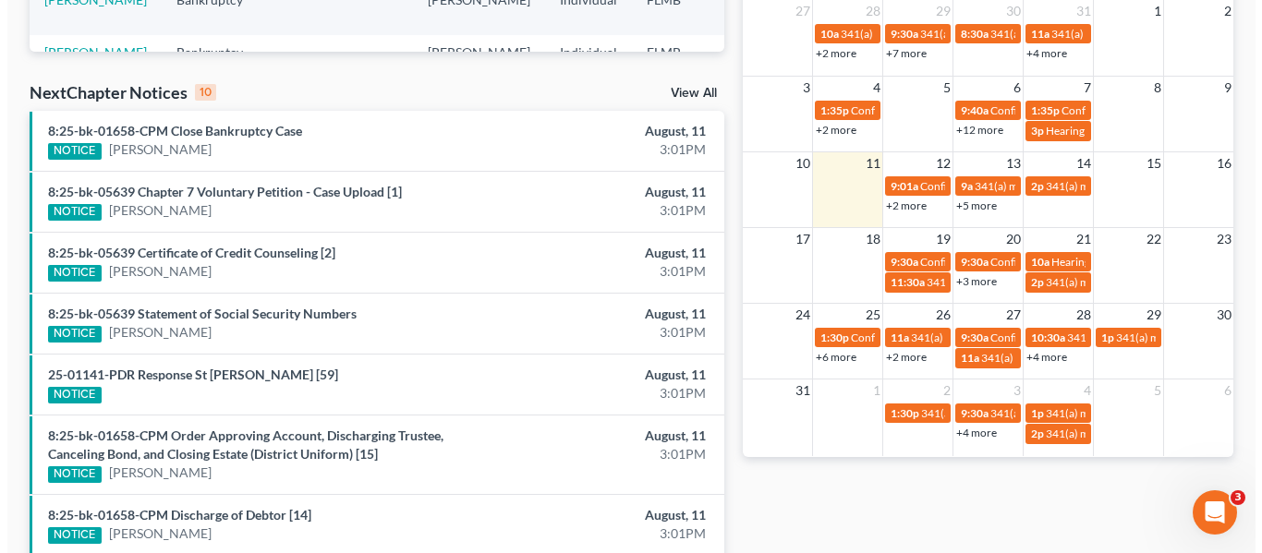
scroll to position [370, 0]
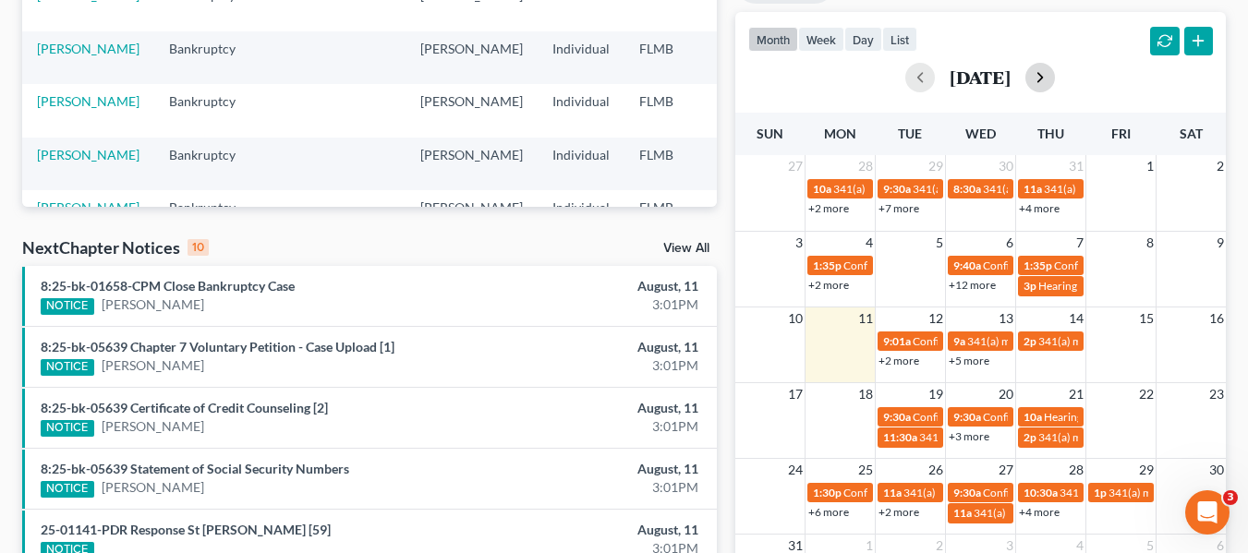
click at [1055, 74] on button "button" at bounding box center [1040, 78] width 30 height 30
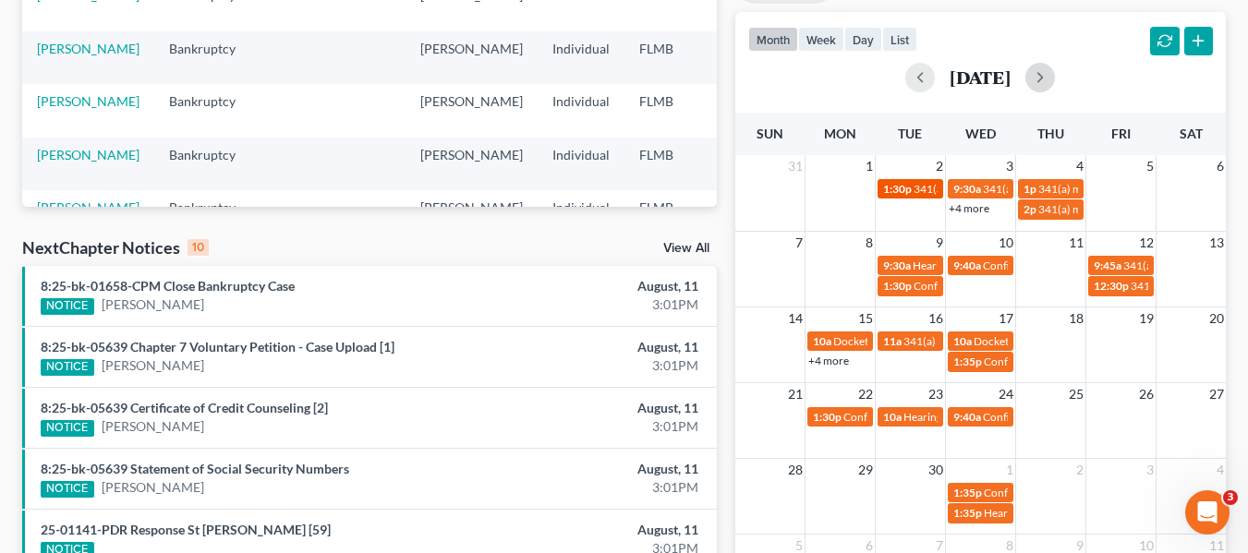
click at [895, 194] on span "1:30p" at bounding box center [897, 189] width 29 height 14
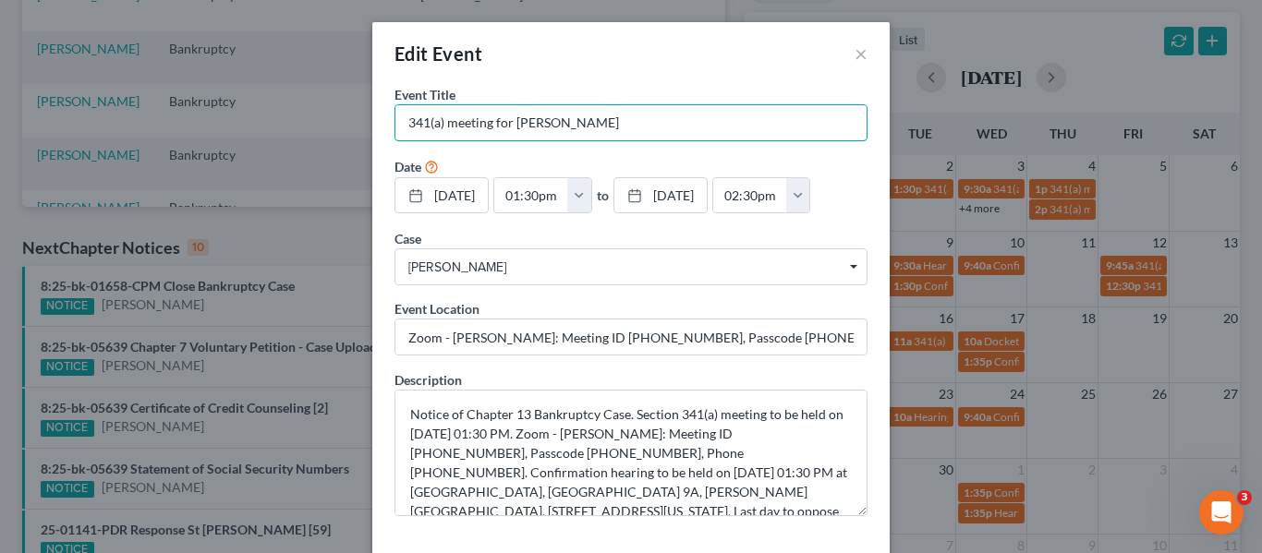
drag, startPoint x: 502, startPoint y: 125, endPoint x: 344, endPoint y: 95, distance: 160.7
click at [344, 95] on div "Edit Event × Event Title * 341(a) meeting for [PERSON_NAME] Date [DATE] close D…" at bounding box center [631, 276] width 1262 height 553
click at [680, 335] on input "Zoom - [PERSON_NAME]: Meeting ID [PHONE_NUMBER], Passcode [PHONE_NUMBER], Phone…" at bounding box center [630, 337] width 471 height 35
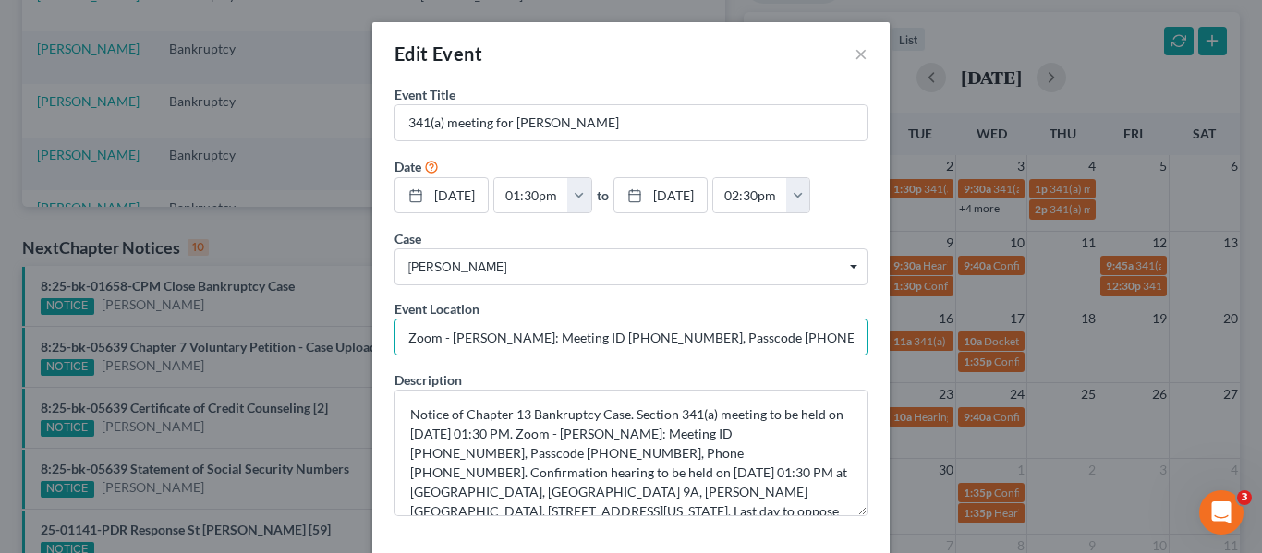
click at [964, 145] on div "Edit Event × Event Title * 341(a) meeting for [PERSON_NAME] Date [DATE] close D…" at bounding box center [631, 276] width 1262 height 553
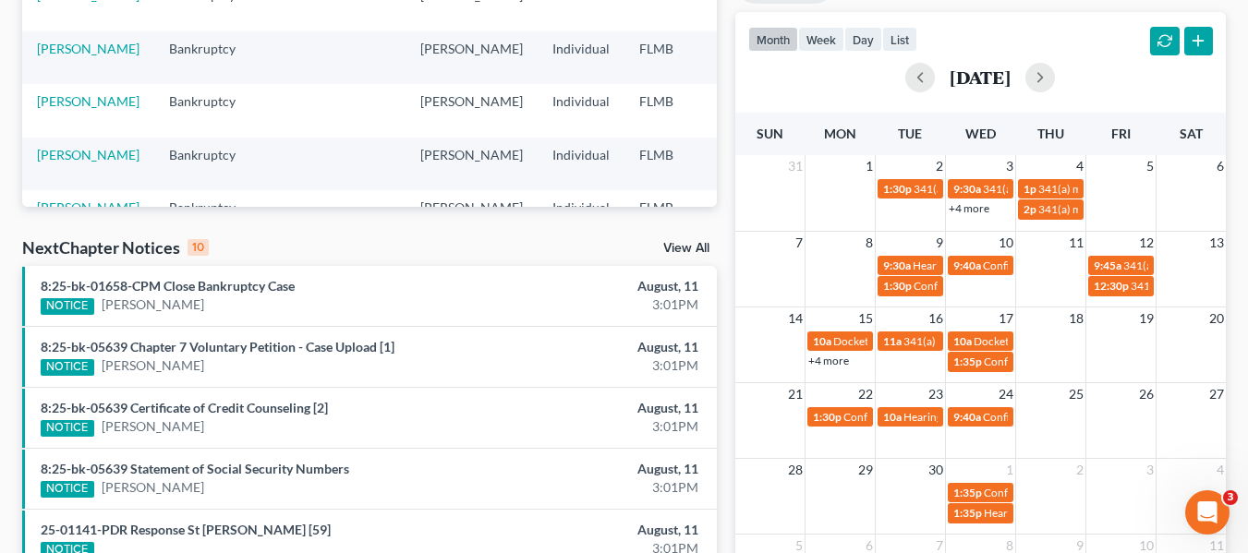
click at [970, 207] on link "+4 more" at bounding box center [969, 208] width 41 height 14
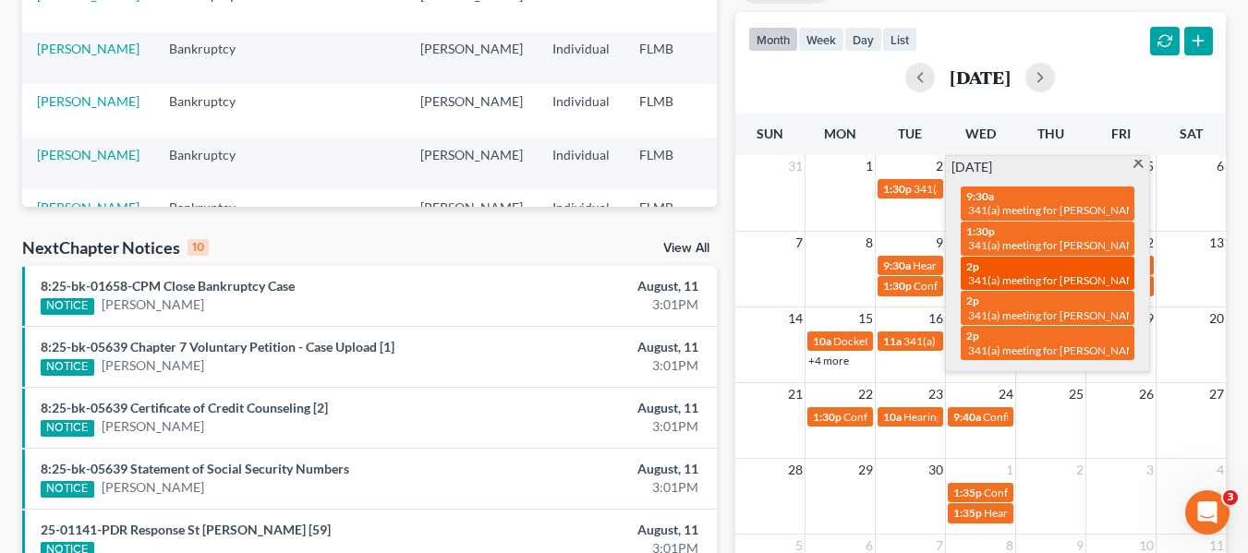
click at [990, 265] on div "2p 341(a) meeting for [PERSON_NAME]" at bounding box center [1047, 274] width 163 height 29
select select "Days"
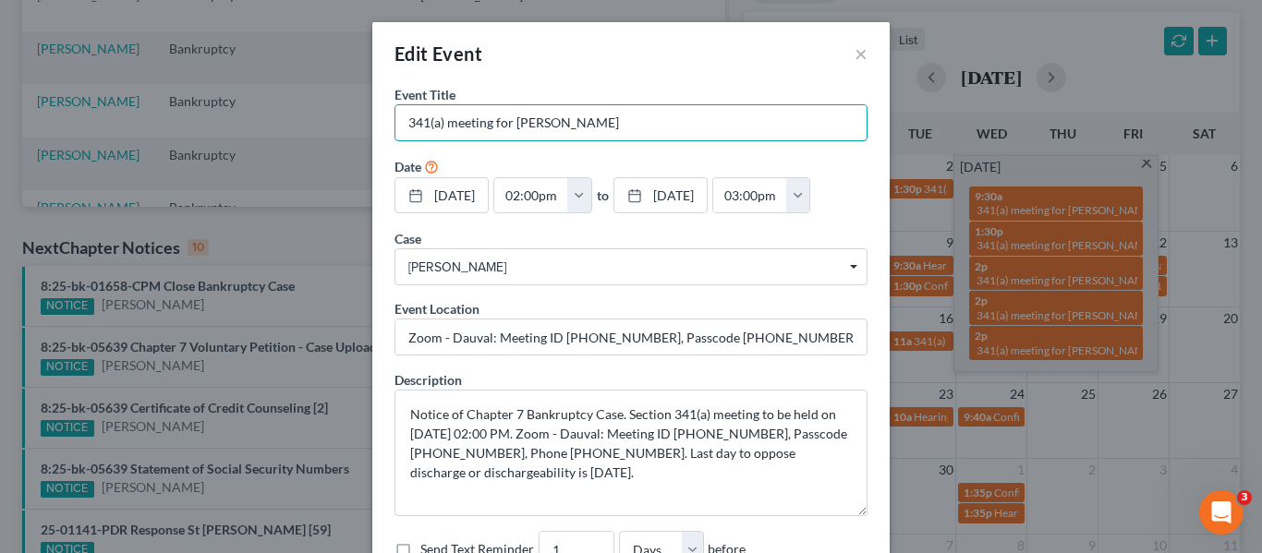
drag, startPoint x: 589, startPoint y: 112, endPoint x: 279, endPoint y: 69, distance: 313.3
click at [279, 69] on div "Edit Event × Event Title * 341(a) meeting for [PERSON_NAME] Date [DATE] close D…" at bounding box center [631, 276] width 1262 height 553
click at [673, 326] on input "Zoom - Dauval: Meeting ID [PHONE_NUMBER], Passcode [PHONE_NUMBER], Phone [PHONE…" at bounding box center [630, 337] width 471 height 35
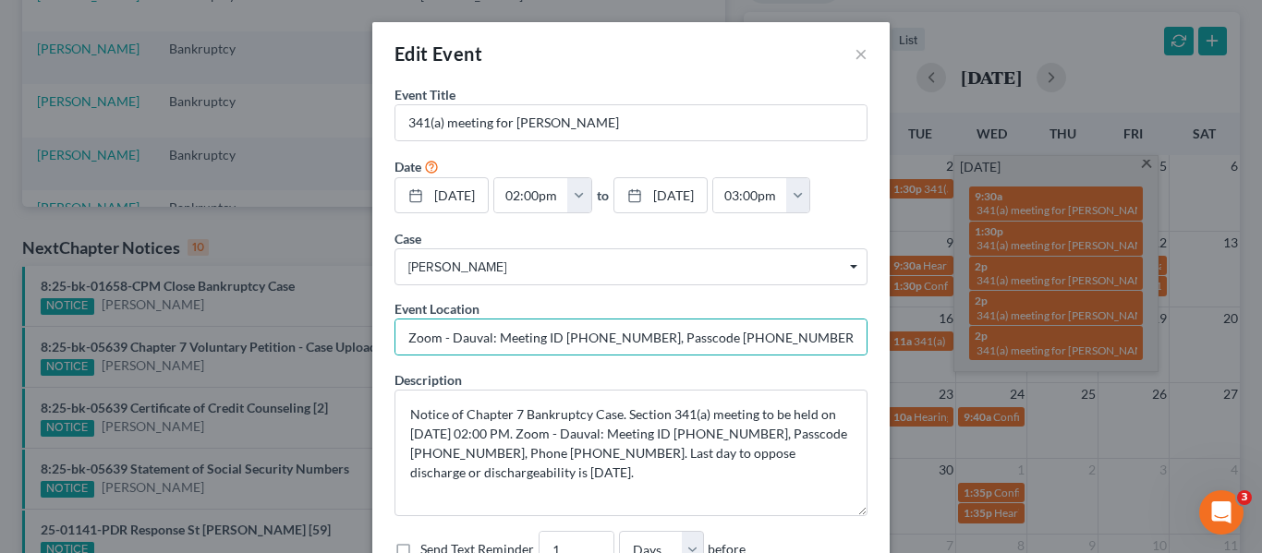
click at [947, 111] on div "Edit Event × Event Title * 341(a) meeting for [PERSON_NAME] Date [DATE] close D…" at bounding box center [631, 276] width 1262 height 553
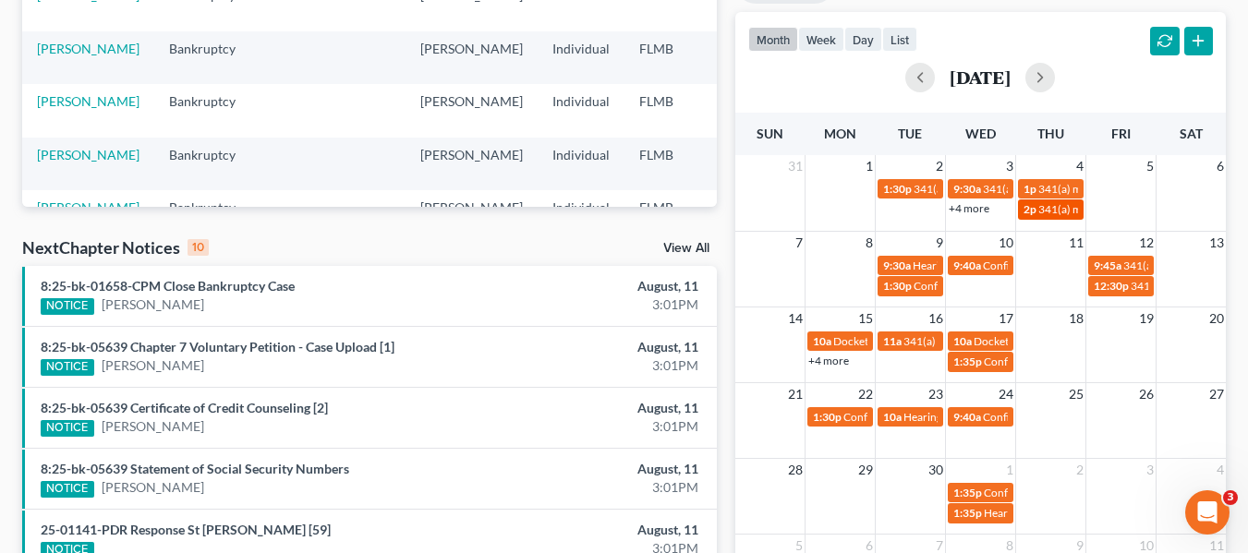
click at [1053, 211] on span "341(a) meeting for [PERSON_NAME]" at bounding box center [1127, 209] width 178 height 14
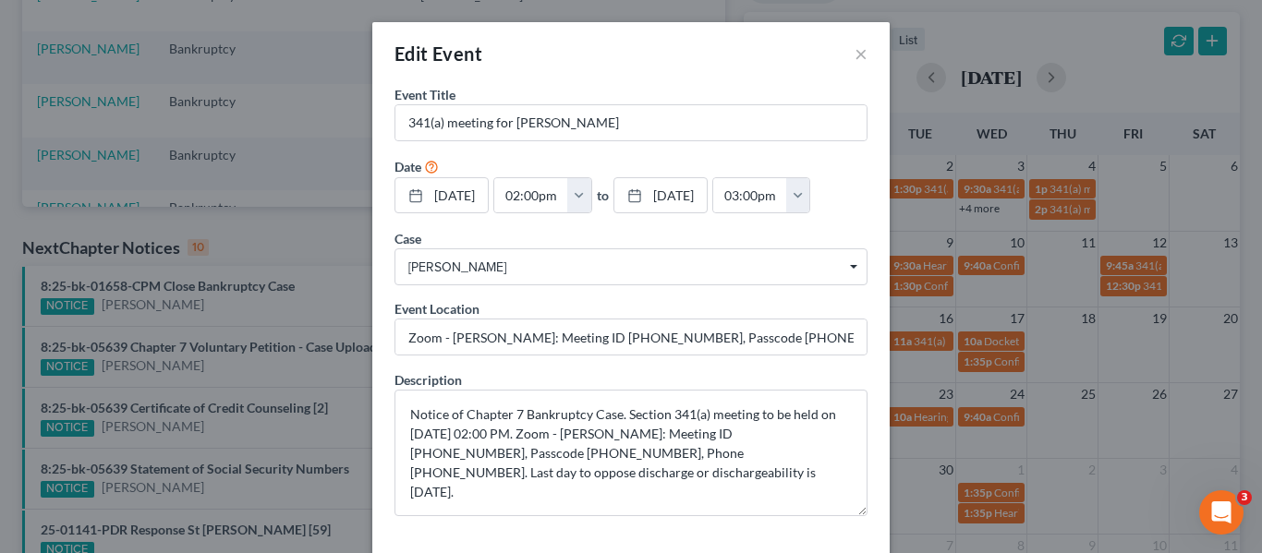
click at [1020, 260] on div "Edit Event × Event Title * 341(a) meeting for [PERSON_NAME] Date [DATE] close D…" at bounding box center [631, 276] width 1262 height 553
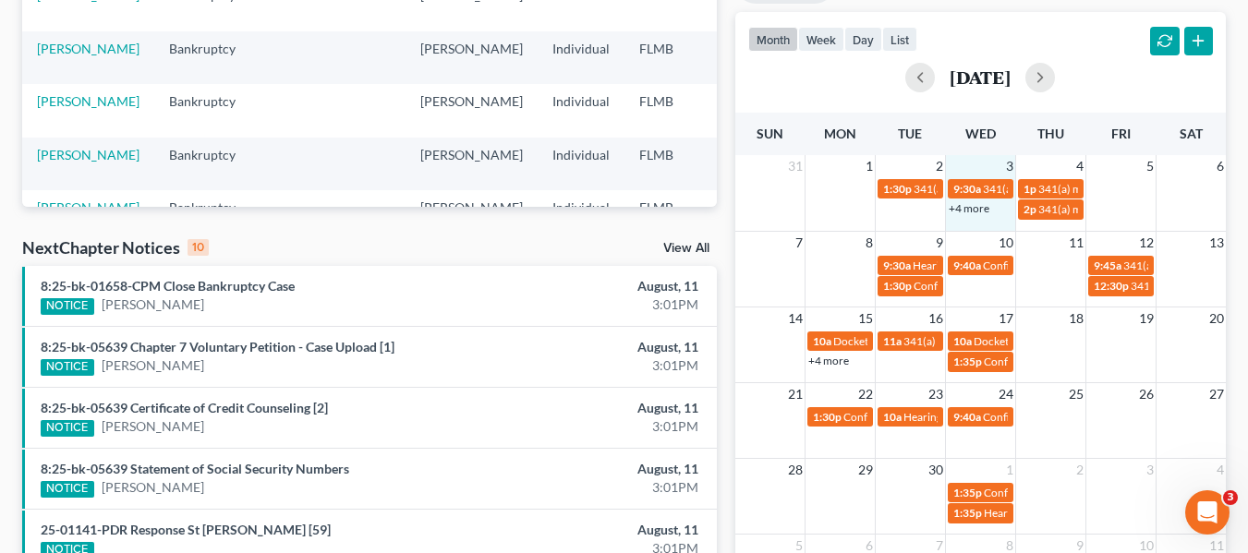
click at [971, 200] on div "+4 more" at bounding box center [980, 208] width 69 height 18
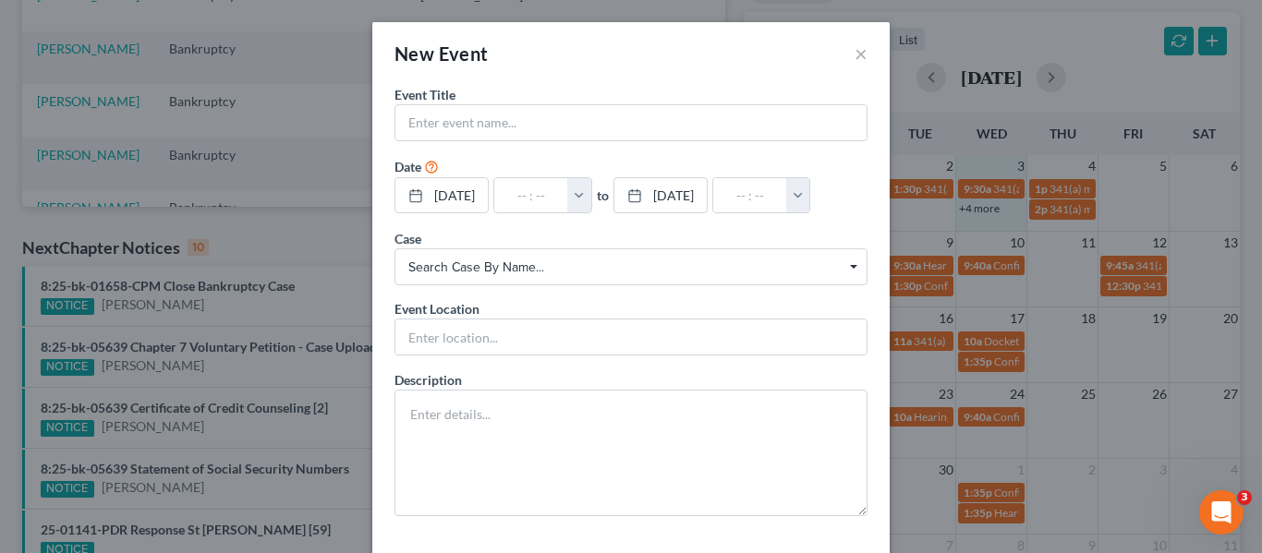
click at [971, 205] on div "New Event × Event Title * Date [DATE] close Date [DATE] Time 12:00 AM chevron_l…" at bounding box center [631, 276] width 1262 height 553
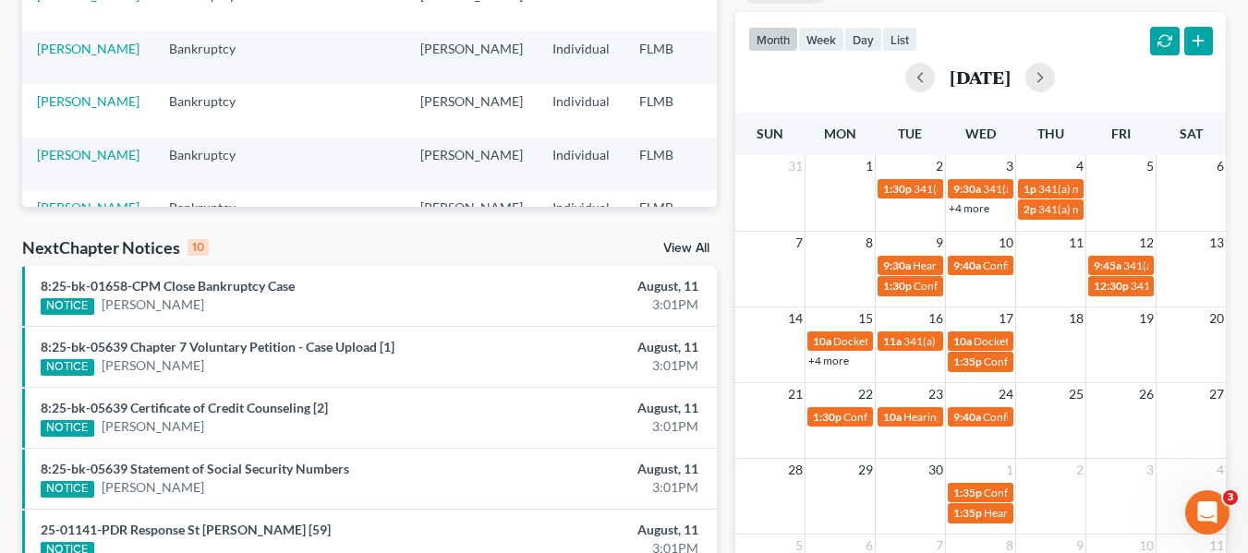
click at [971, 212] on link "+4 more" at bounding box center [969, 208] width 41 height 14
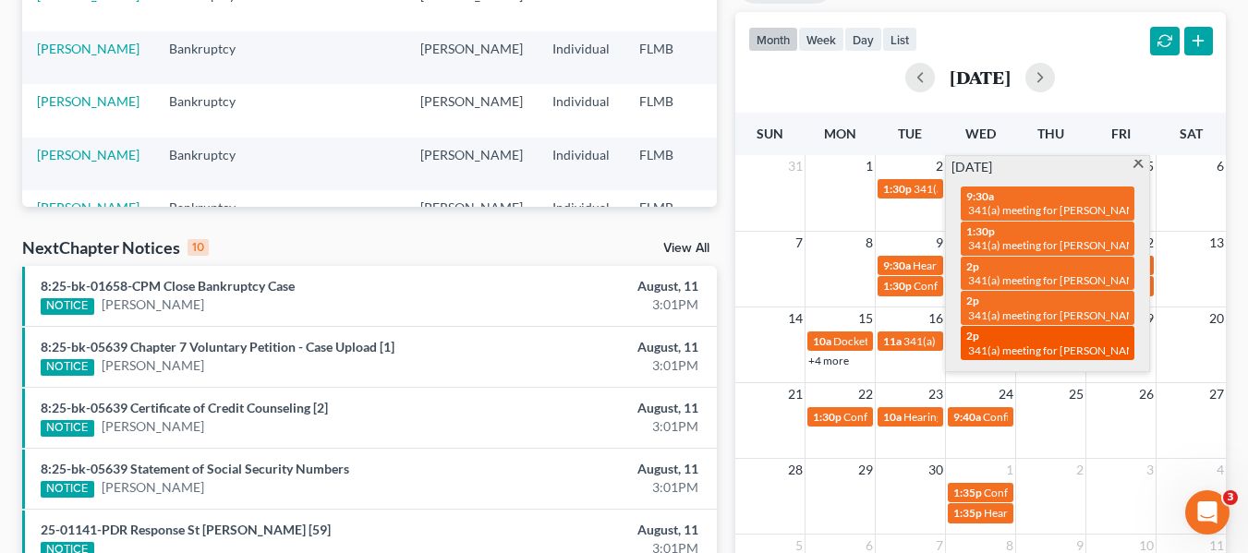
click at [1008, 340] on div "2p 341(a) meeting for [PERSON_NAME]" at bounding box center [1047, 343] width 163 height 29
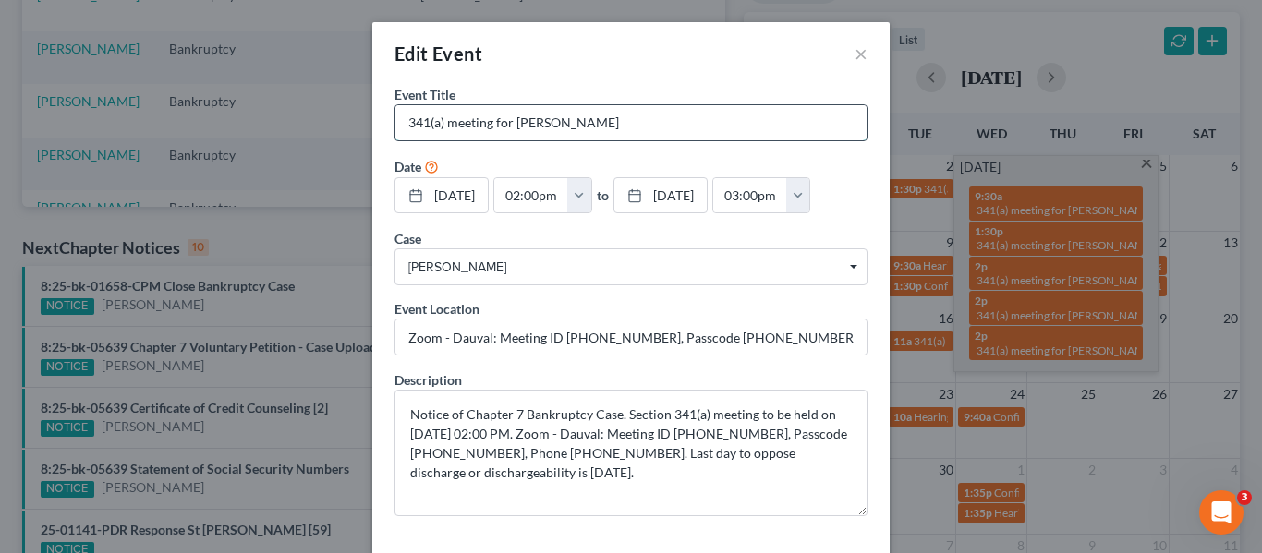
click at [607, 125] on input "341(a) meeting for [PERSON_NAME]" at bounding box center [630, 122] width 471 height 35
click at [596, 334] on input "Zoom - Dauval: Meeting ID [PHONE_NUMBER], Passcode [PHONE_NUMBER], Phone [PHONE…" at bounding box center [630, 337] width 471 height 35
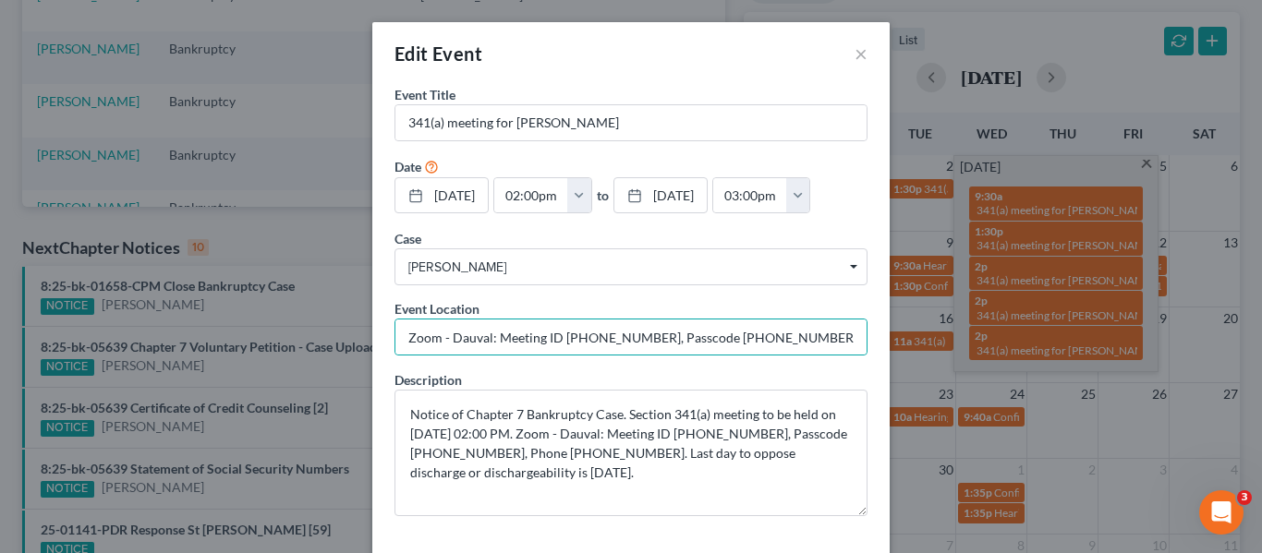
click at [941, 269] on div "Edit Event × Event Title * 341(a) meeting for [PERSON_NAME] Date [DATE] close D…" at bounding box center [631, 276] width 1262 height 553
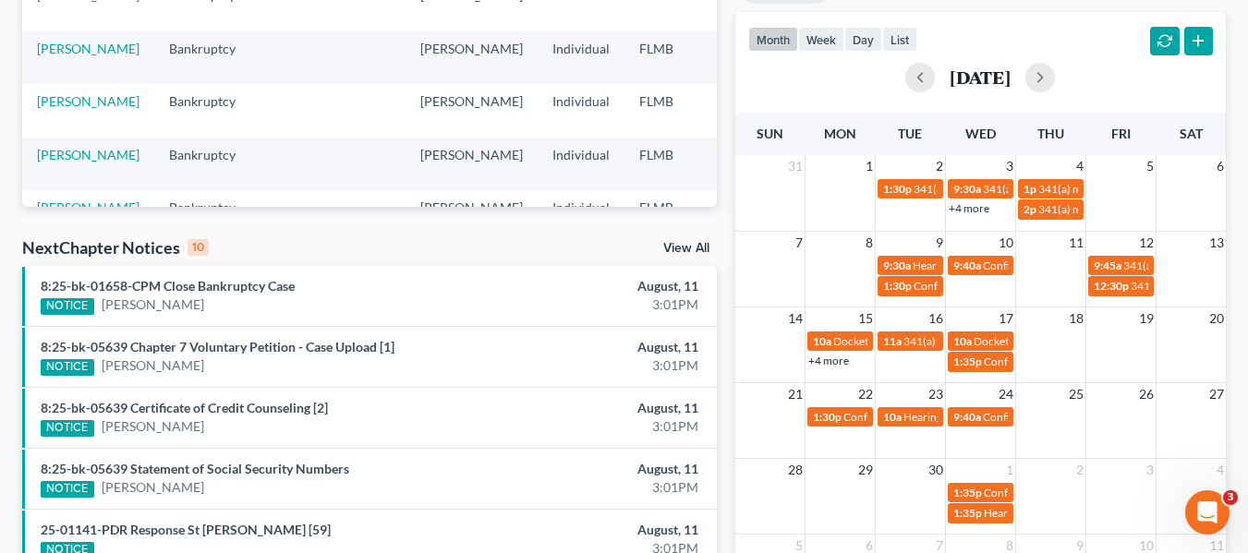
click at [958, 207] on link "+4 more" at bounding box center [969, 208] width 41 height 14
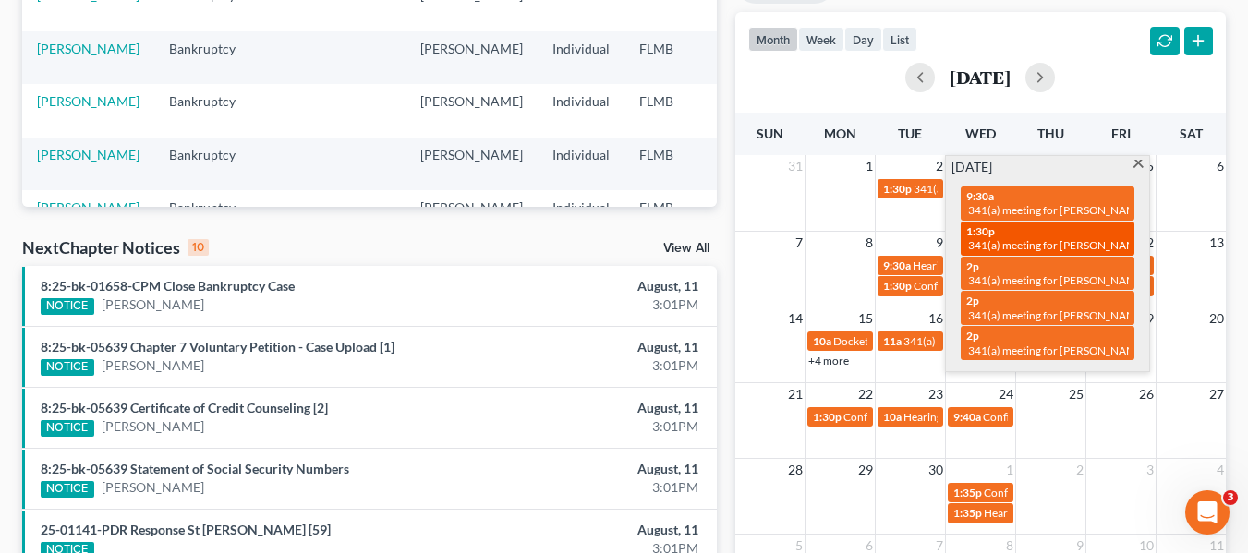
click at [988, 241] on span "341(a) meeting for [PERSON_NAME]" at bounding box center [1057, 245] width 178 height 14
select select "Days"
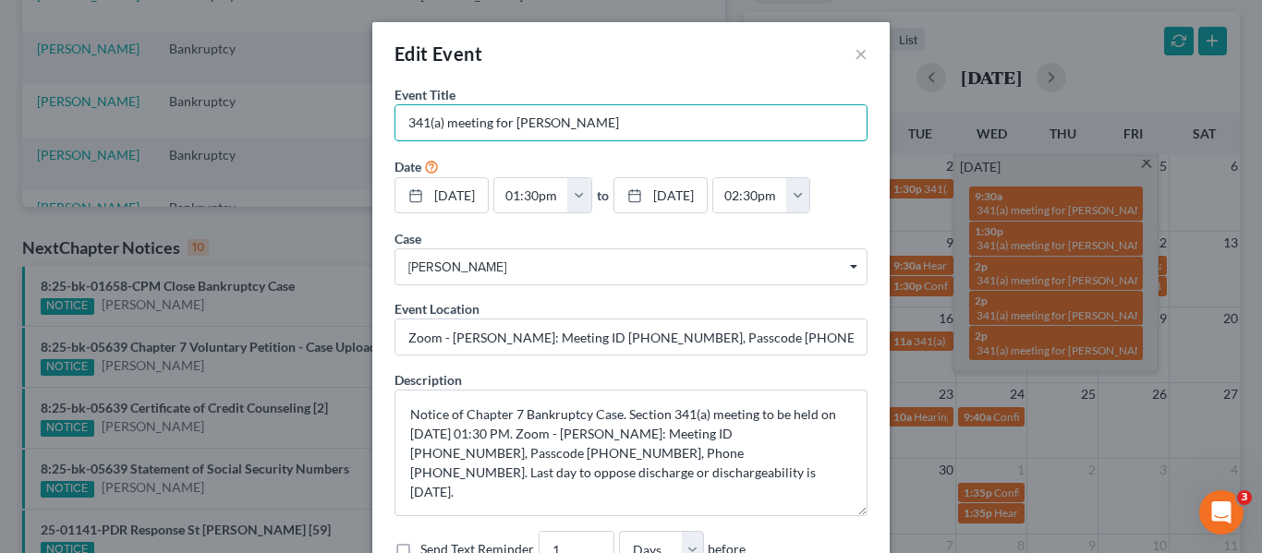
drag, startPoint x: 649, startPoint y: 131, endPoint x: 140, endPoint y: 134, distance: 509.0
click at [140, 134] on div "Edit Event × Event Title * 341(a) meeting for [PERSON_NAME] Date [DATE] close D…" at bounding box center [631, 276] width 1262 height 553
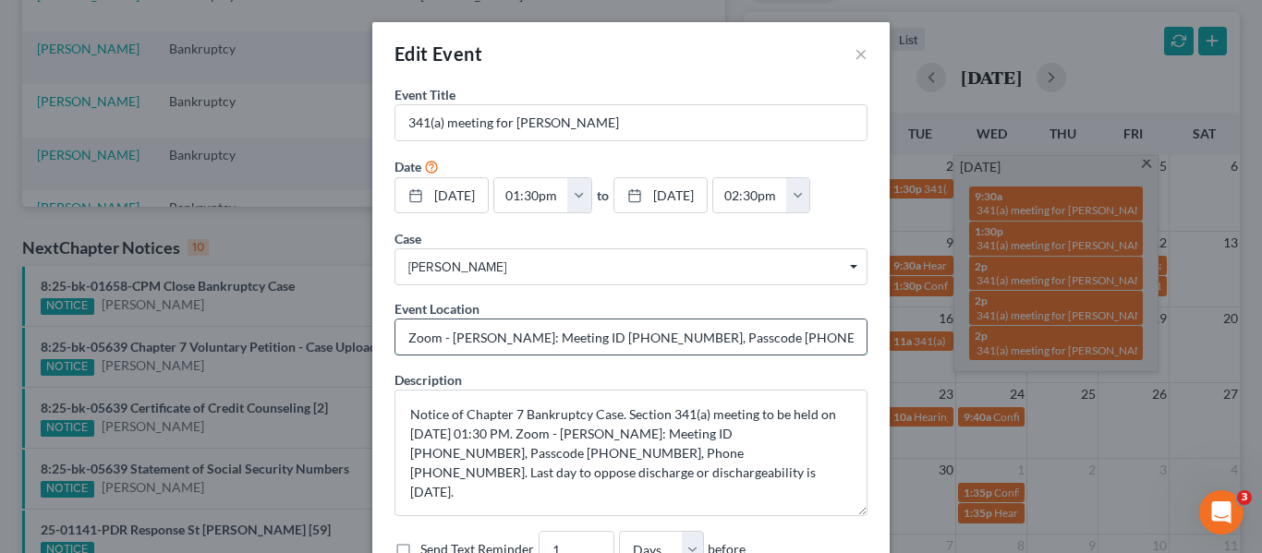
click at [618, 334] on input "Zoom - [PERSON_NAME]: Meeting ID [PHONE_NUMBER], Passcode [PHONE_NUMBER], Phone…" at bounding box center [630, 337] width 471 height 35
click at [946, 260] on div "Edit Event × Event Title * 341(a) meeting for [PERSON_NAME] Date [DATE] close D…" at bounding box center [631, 276] width 1262 height 553
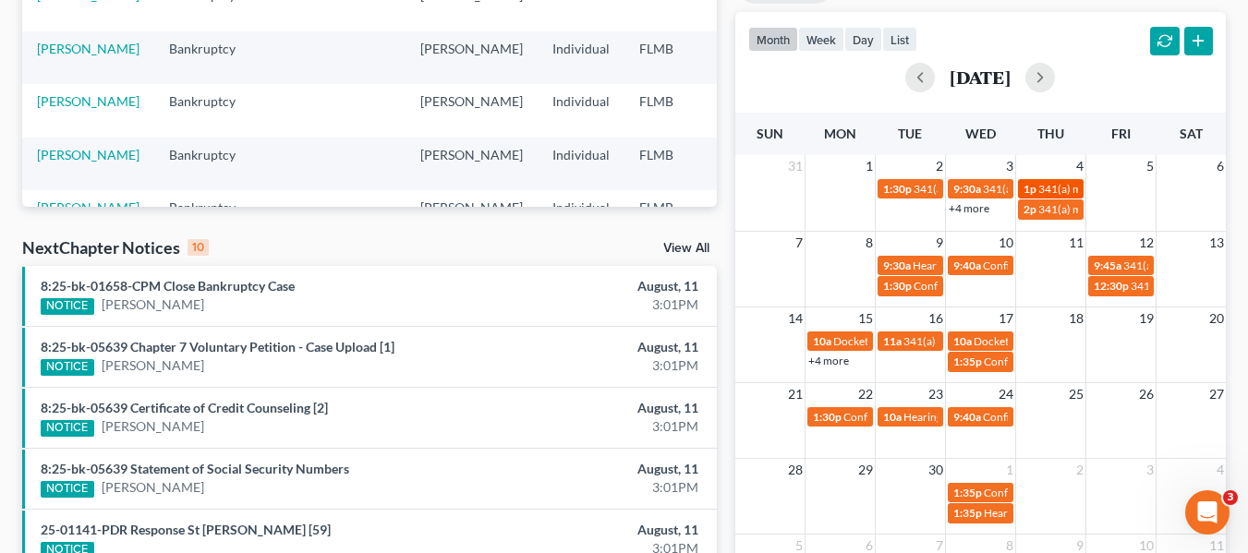
click at [1054, 180] on link "1p 341(a) meeting for [PERSON_NAME]" at bounding box center [1051, 188] width 66 height 19
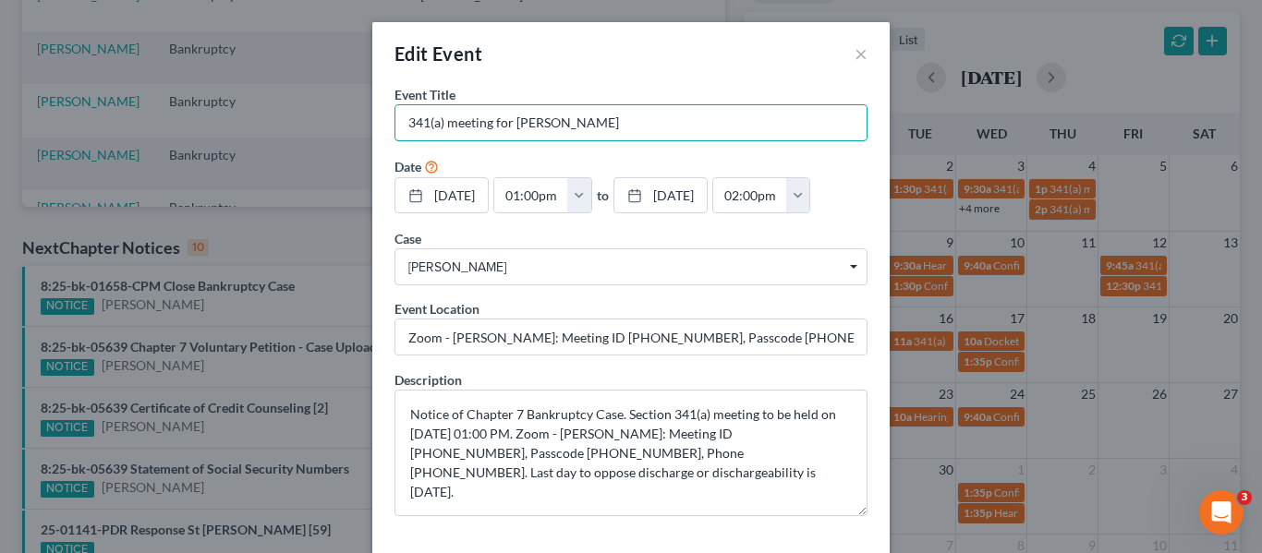
drag, startPoint x: 707, startPoint y: 139, endPoint x: 198, endPoint y: 126, distance: 509.2
click at [198, 126] on div "Edit Event × Event Title * 341(a) meeting for [PERSON_NAME] Date [DATE] close D…" at bounding box center [631, 276] width 1262 height 553
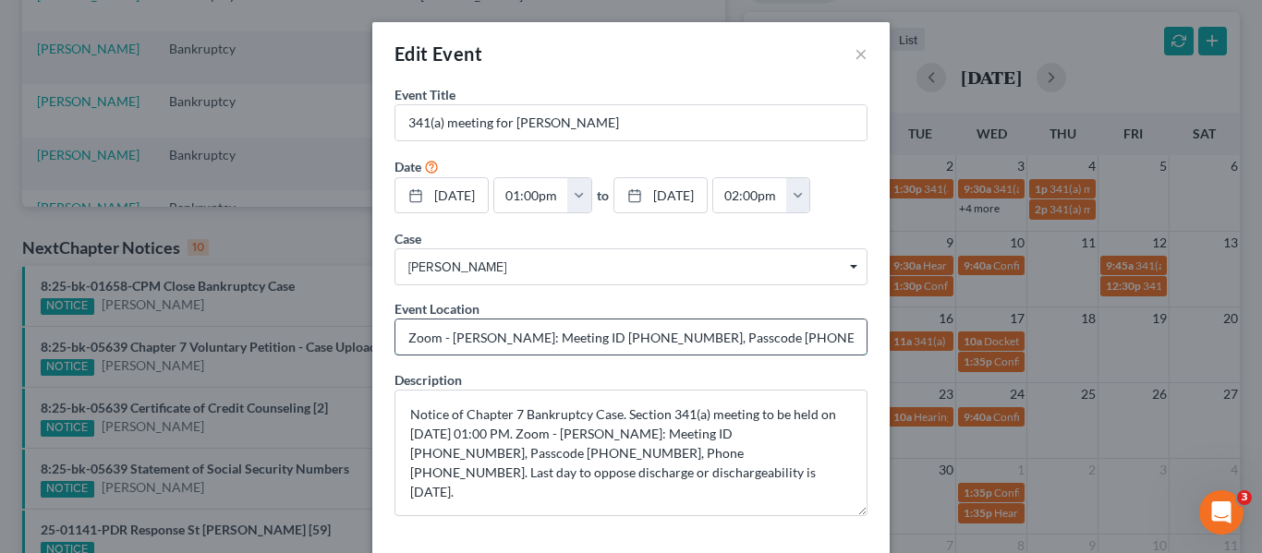
click at [648, 329] on input "Zoom - [PERSON_NAME]: Meeting ID [PHONE_NUMBER], Passcode [PHONE_NUMBER], Phone…" at bounding box center [630, 337] width 471 height 35
click at [946, 157] on div "Edit Event × Event Title * 341(a) meeting for [PERSON_NAME] Date [DATE] close D…" at bounding box center [631, 276] width 1262 height 553
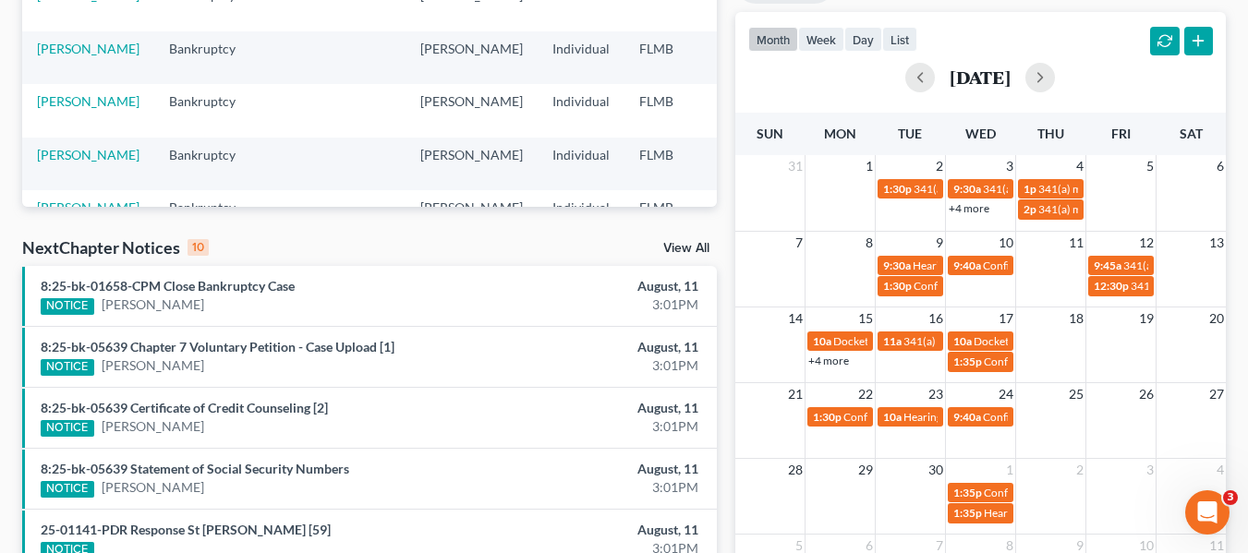
click at [962, 203] on link "+4 more" at bounding box center [969, 208] width 41 height 14
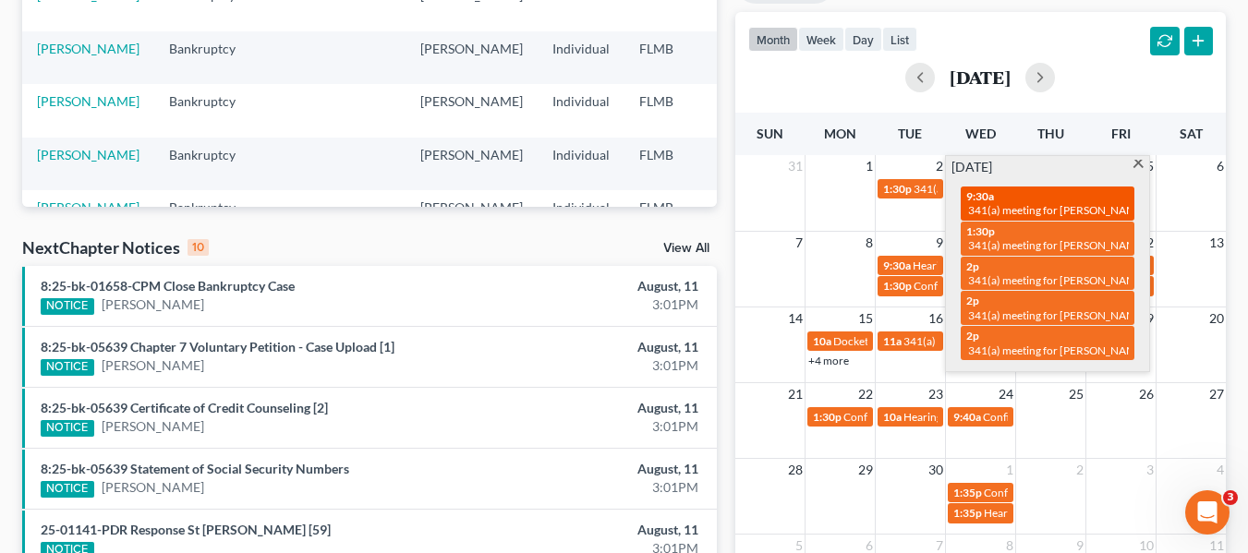
click at [995, 199] on div "9:30a 341(a) meeting for [PERSON_NAME]" at bounding box center [1047, 203] width 163 height 29
select select "Days"
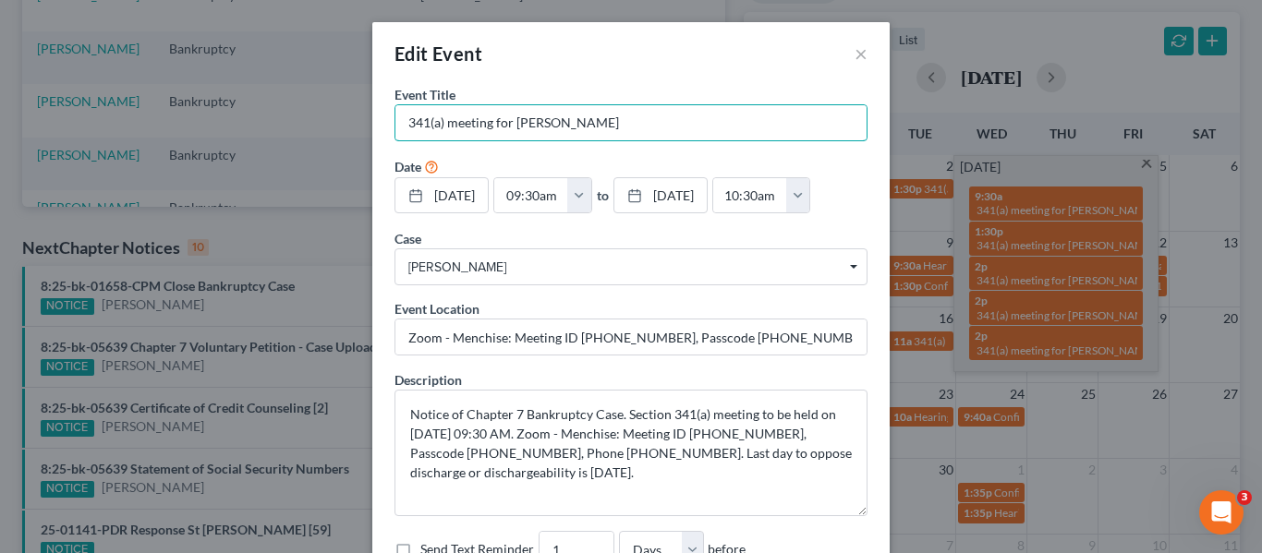
drag, startPoint x: 589, startPoint y: 120, endPoint x: 158, endPoint y: 15, distance: 444.1
click at [158, 15] on div "Edit Event × Event Title * 341(a) meeting for [PERSON_NAME] Date [DATE] close D…" at bounding box center [631, 276] width 1262 height 553
click at [687, 311] on div "Event Location Zoom - Menchise: Meeting ID [PHONE_NUMBER], Passcode [PHONE_NUMB…" at bounding box center [630, 327] width 473 height 56
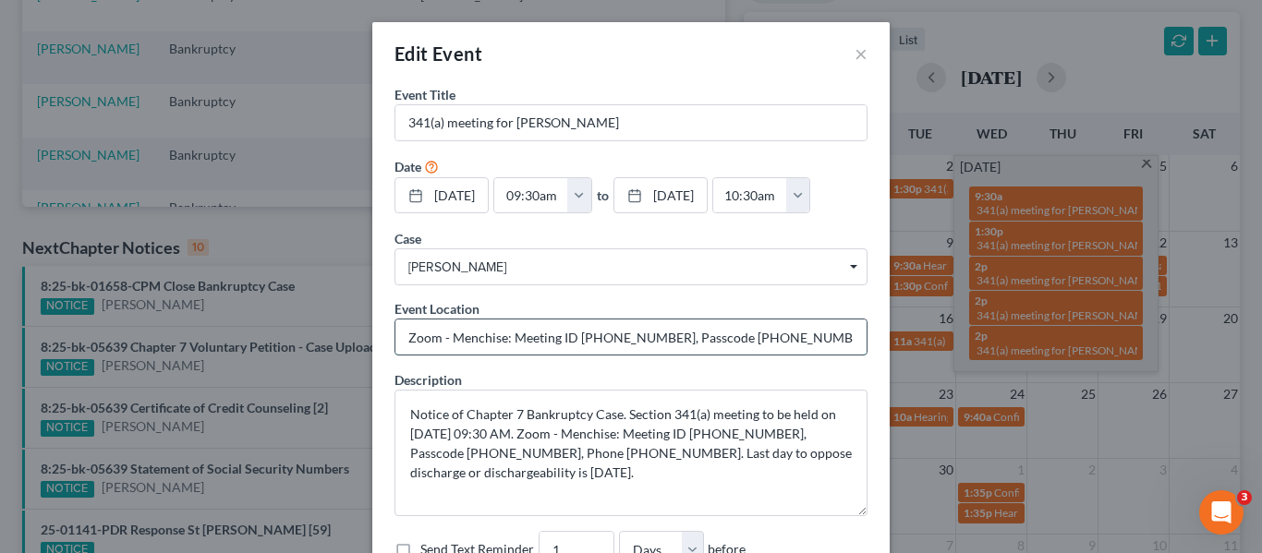
click at [687, 333] on input "Zoom - Menchise: Meeting ID [PHONE_NUMBER], Passcode [PHONE_NUMBER], Phone [PHO…" at bounding box center [630, 337] width 471 height 35
click at [973, 276] on div "Edit Event × Event Title * 341(a) meeting for [PERSON_NAME] Date [DATE] close D…" at bounding box center [631, 276] width 1262 height 553
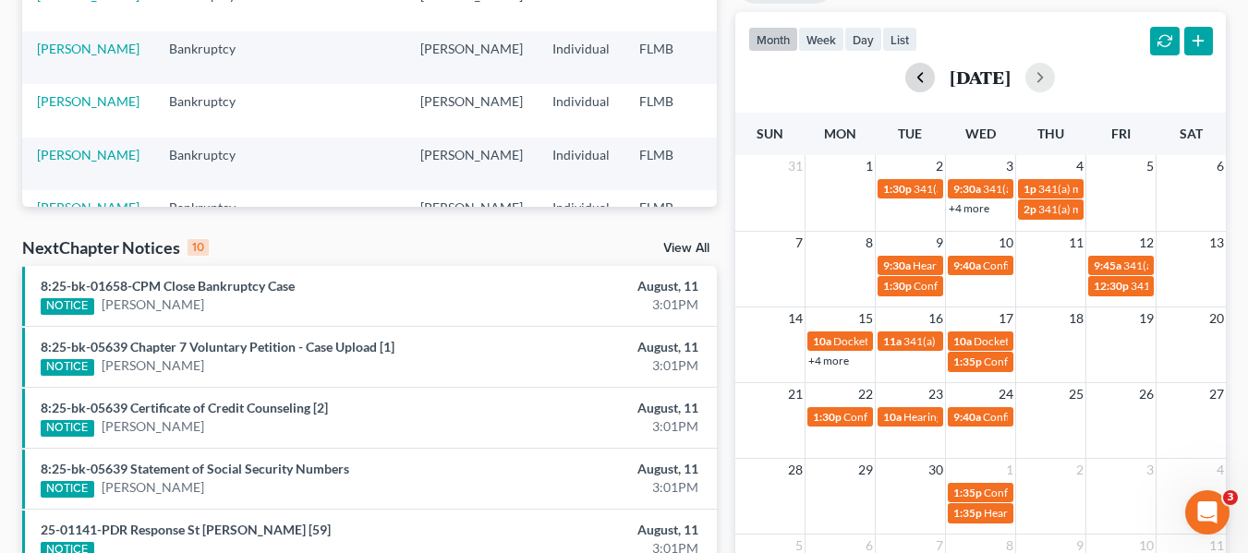
click at [905, 89] on button "button" at bounding box center [920, 78] width 30 height 30
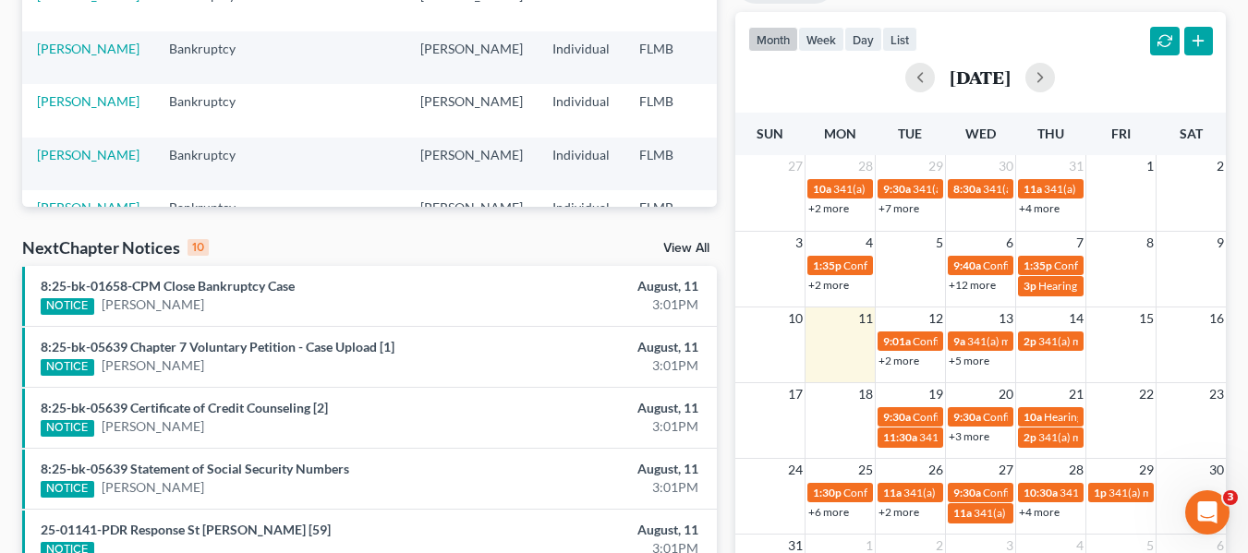
click at [901, 363] on link "+2 more" at bounding box center [899, 361] width 41 height 14
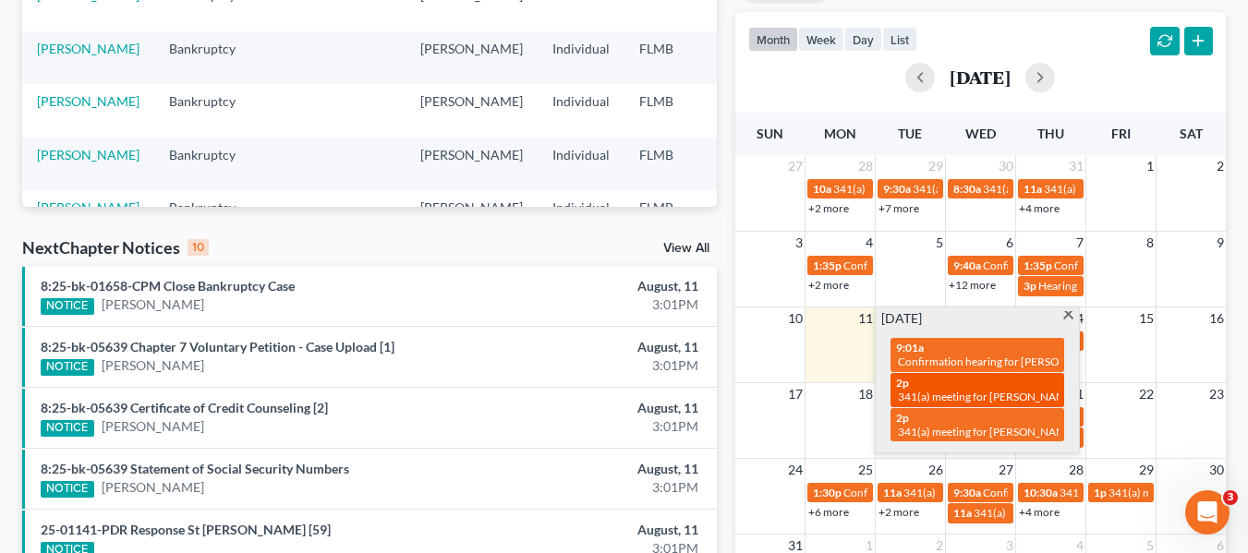
click at [947, 392] on span "341(a) meeting for [PERSON_NAME] & [PERSON_NAME]" at bounding box center [1036, 397] width 276 height 14
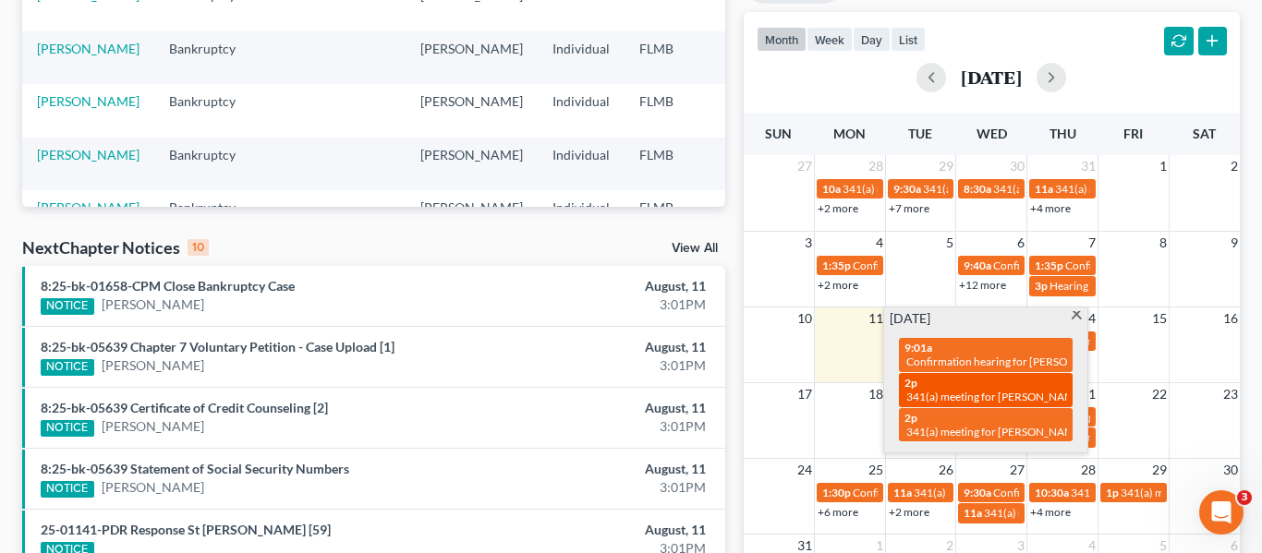
select select "Days"
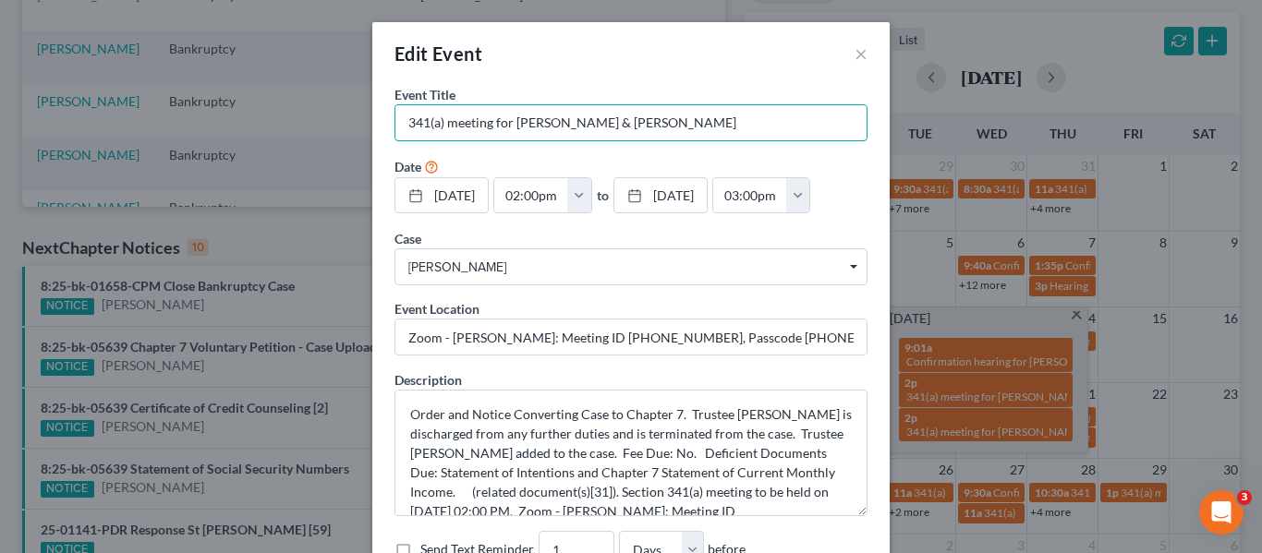
drag, startPoint x: 787, startPoint y: 138, endPoint x: 287, endPoint y: 188, distance: 502.3
click at [287, 188] on div "Edit Event × Event Title * 341(a) meeting for [PERSON_NAME] & [PERSON_NAME] Dat…" at bounding box center [631, 276] width 1262 height 553
